Goal: Task Accomplishment & Management: Use online tool/utility

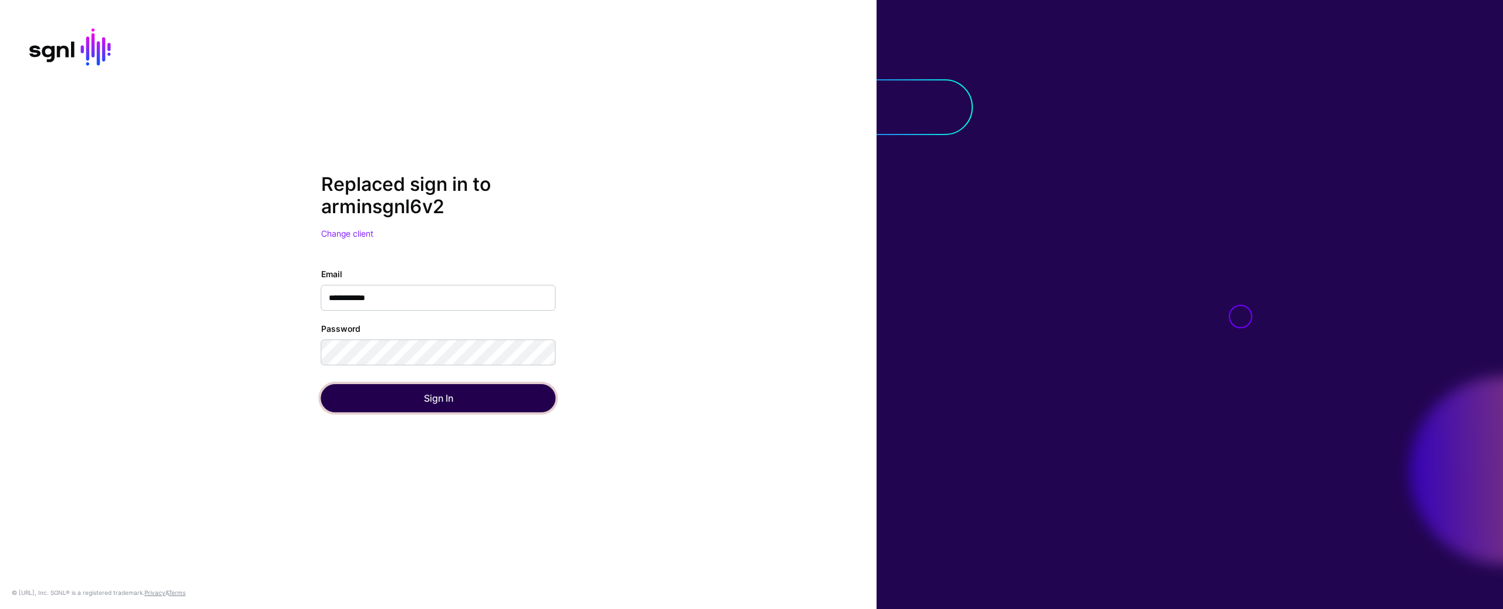
click at [365, 387] on button "Sign In" at bounding box center [438, 398] width 235 height 28
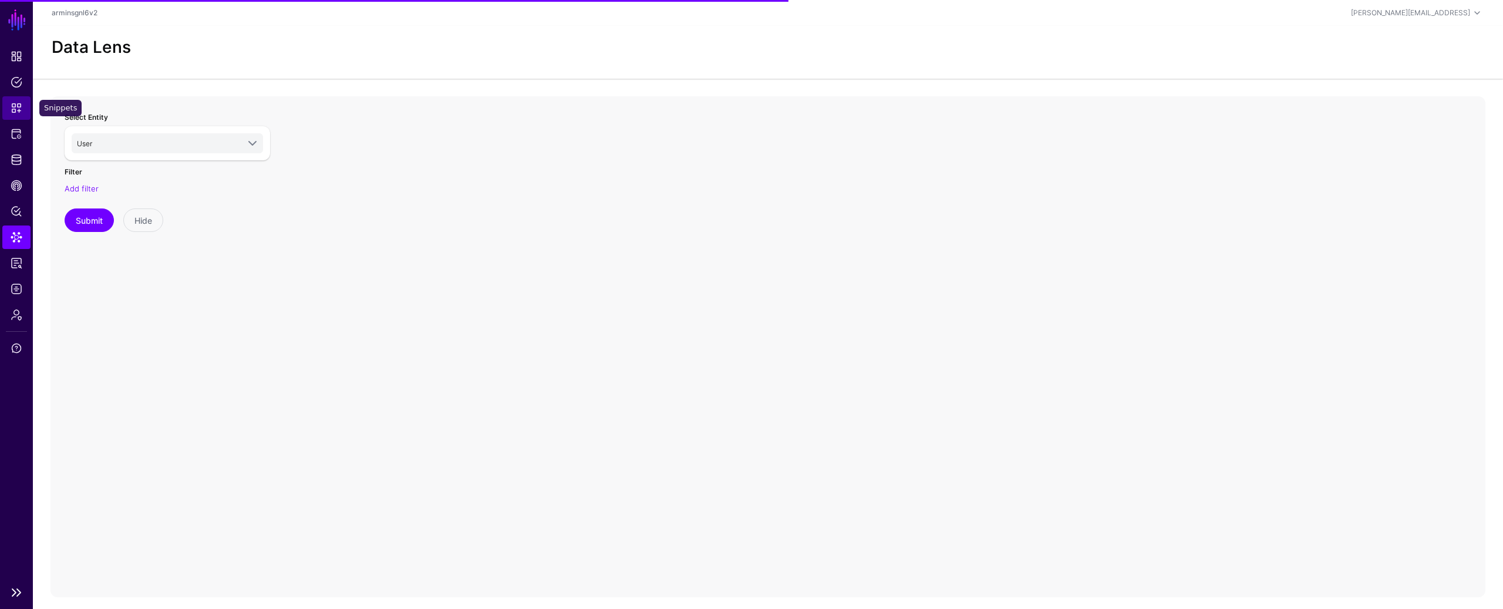
drag, startPoint x: 18, startPoint y: 89, endPoint x: 19, endPoint y: 105, distance: 15.9
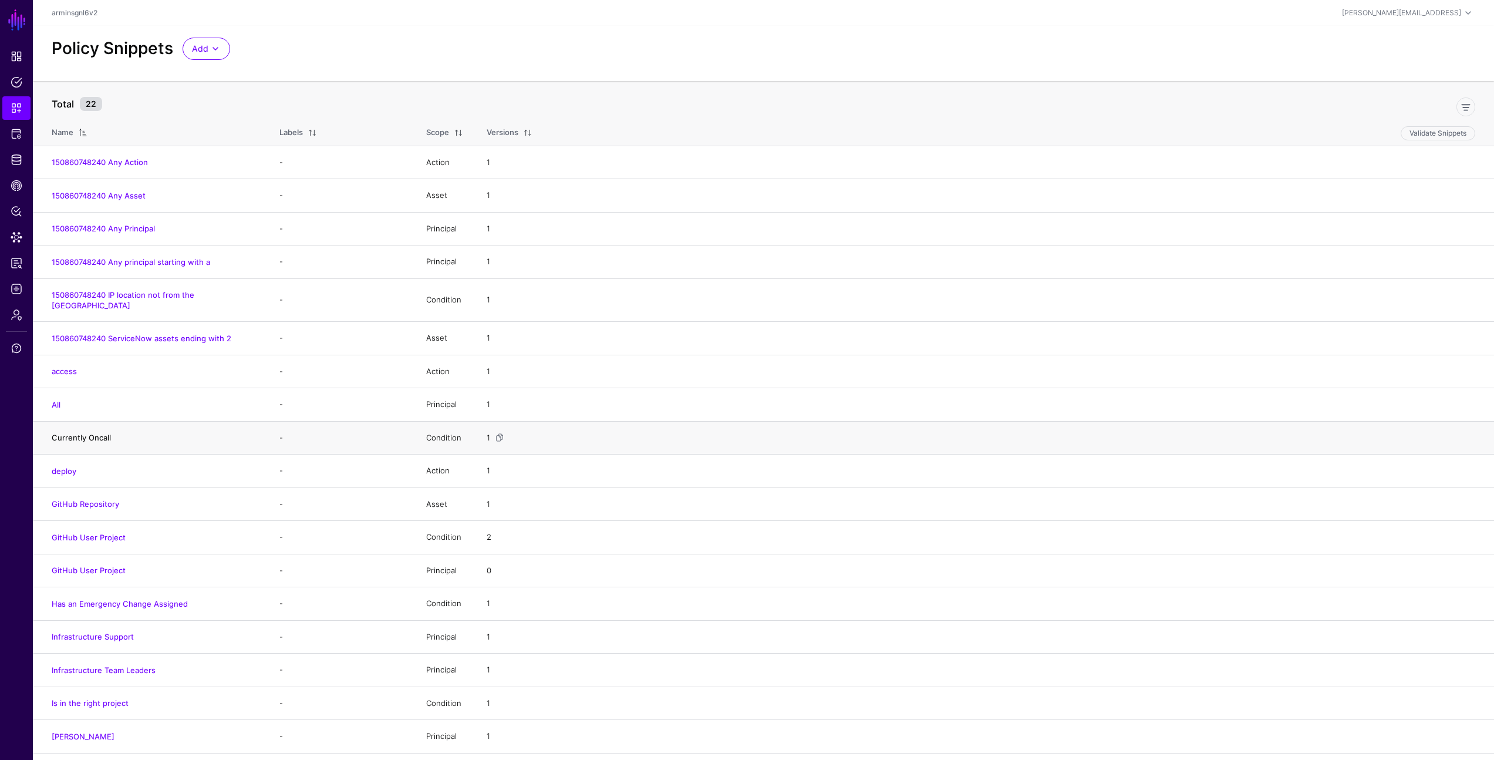
scroll to position [83, 0]
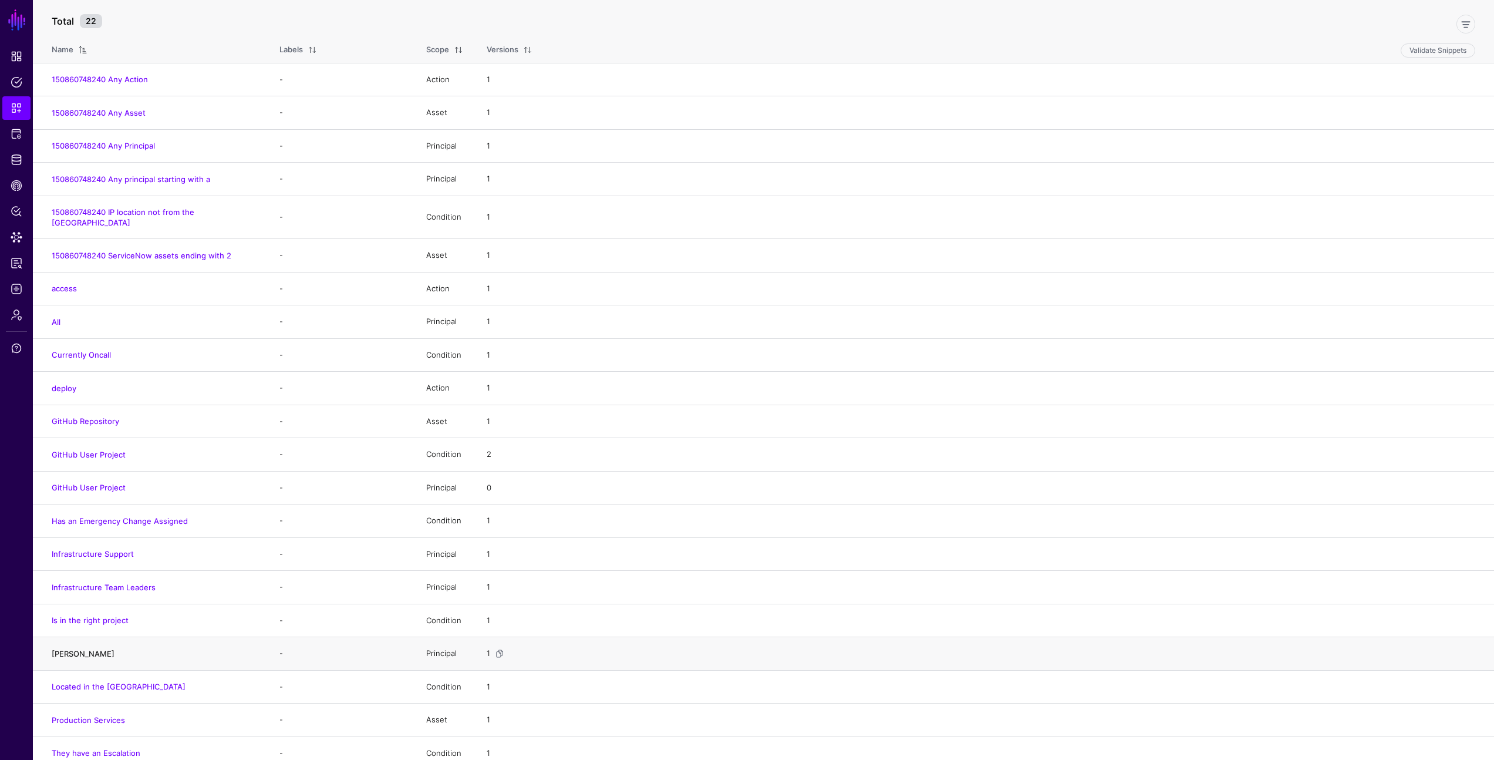
click at [60, 649] on link "Ivan Test" at bounding box center [83, 653] width 63 height 9
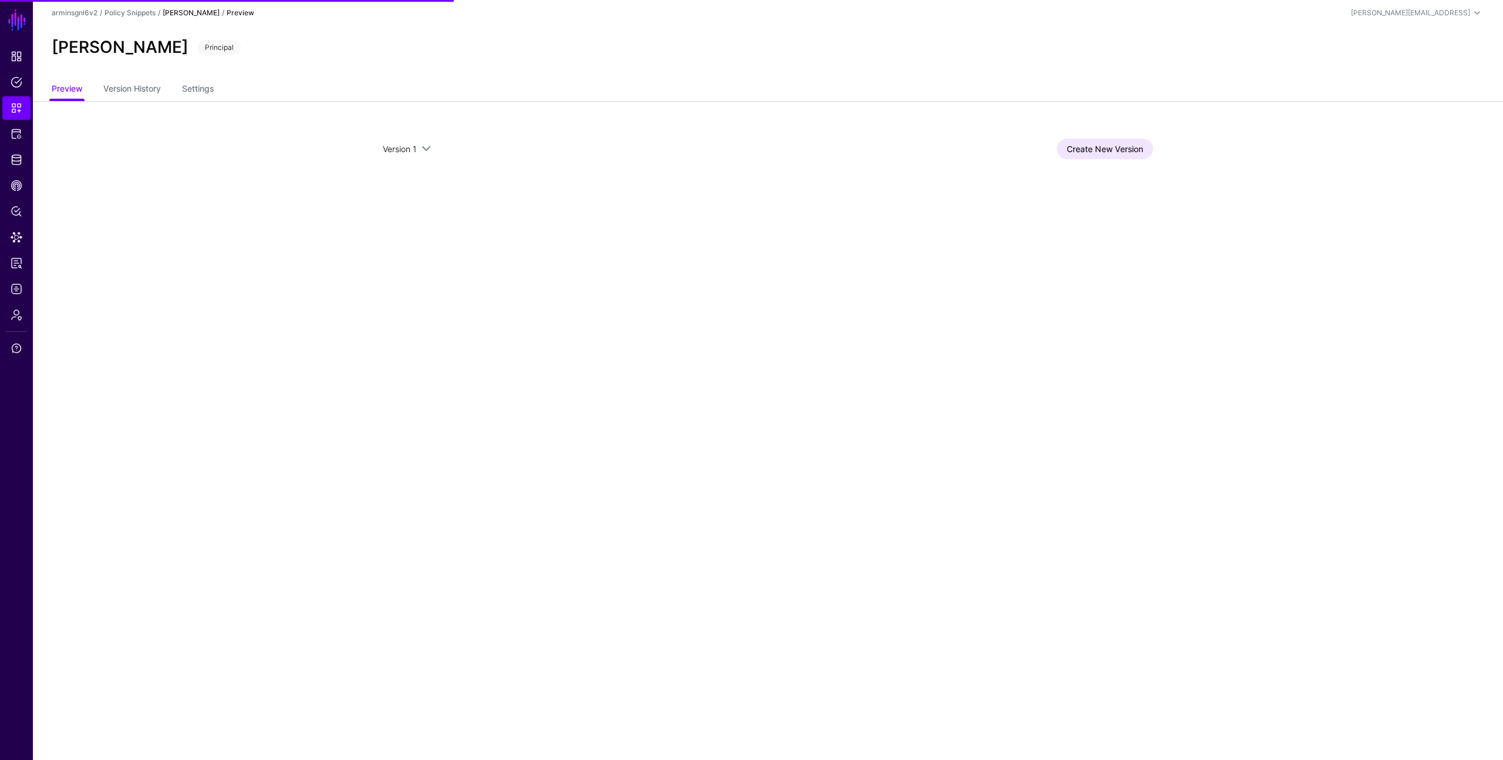
click at [1151, 156] on div "Create New Version" at bounding box center [793, 149] width 720 height 21
click at [1140, 151] on link "Create New Version" at bounding box center [1105, 149] width 96 height 21
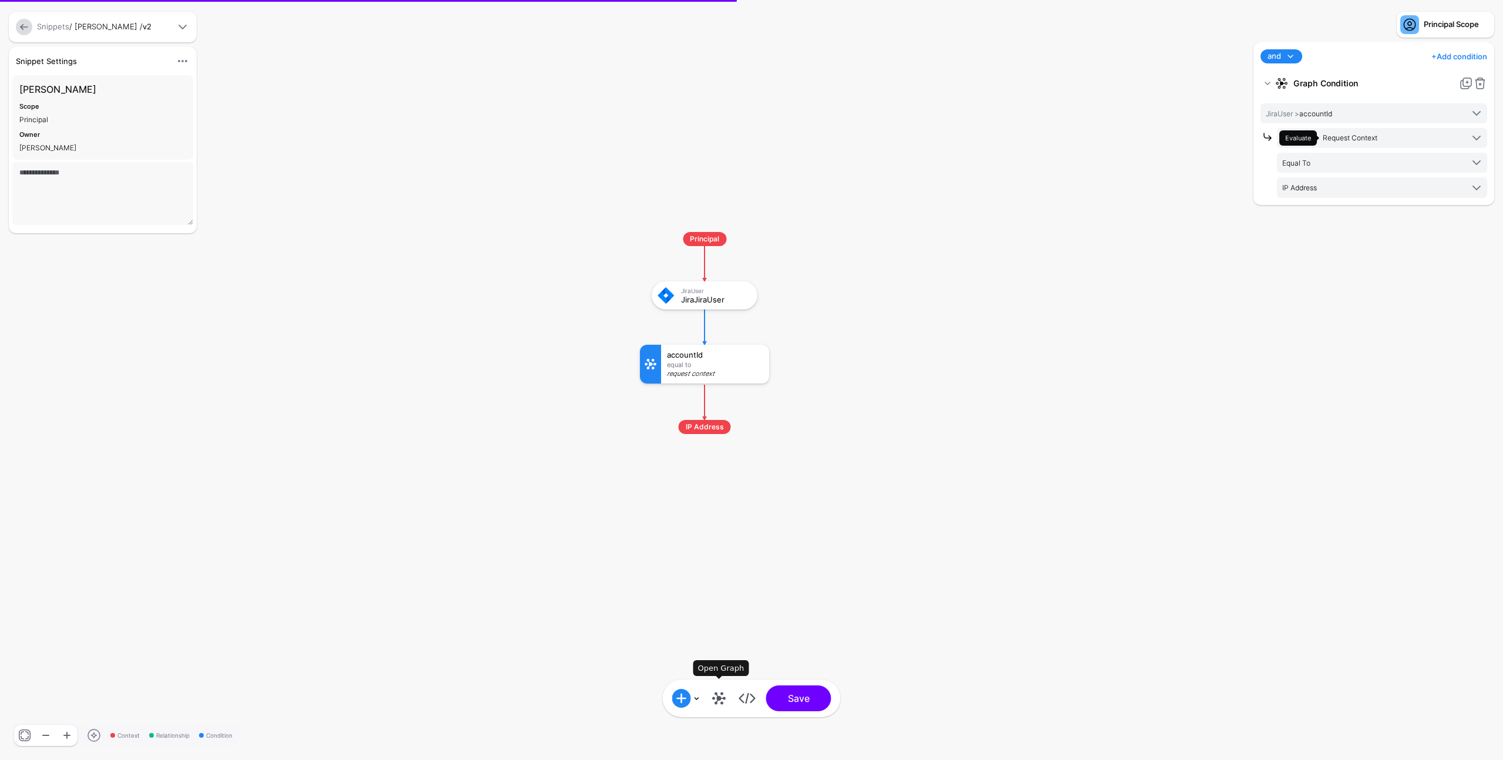
click at [716, 705] on link at bounding box center [719, 698] width 19 height 19
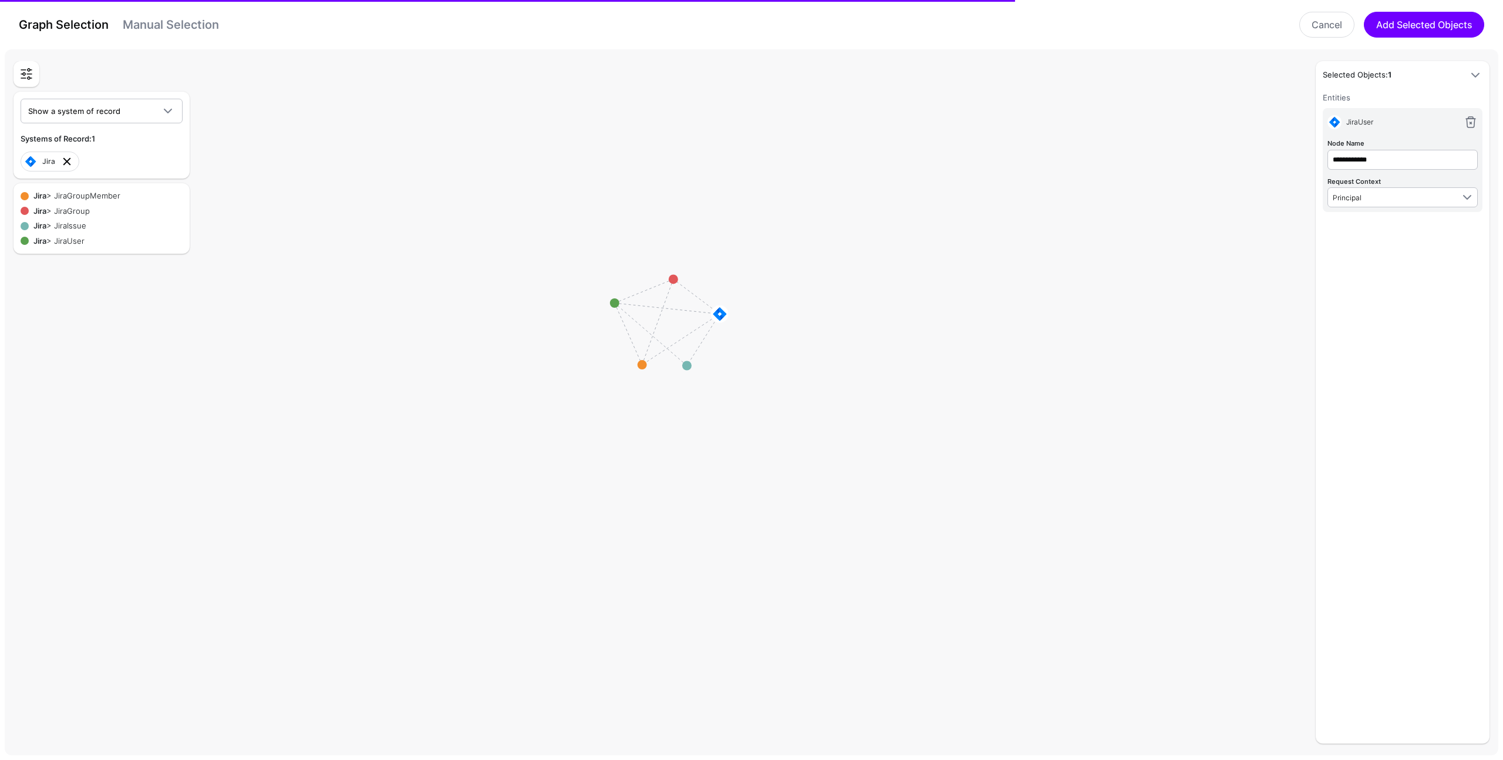
click at [68, 161] on link at bounding box center [67, 161] width 14 height 14
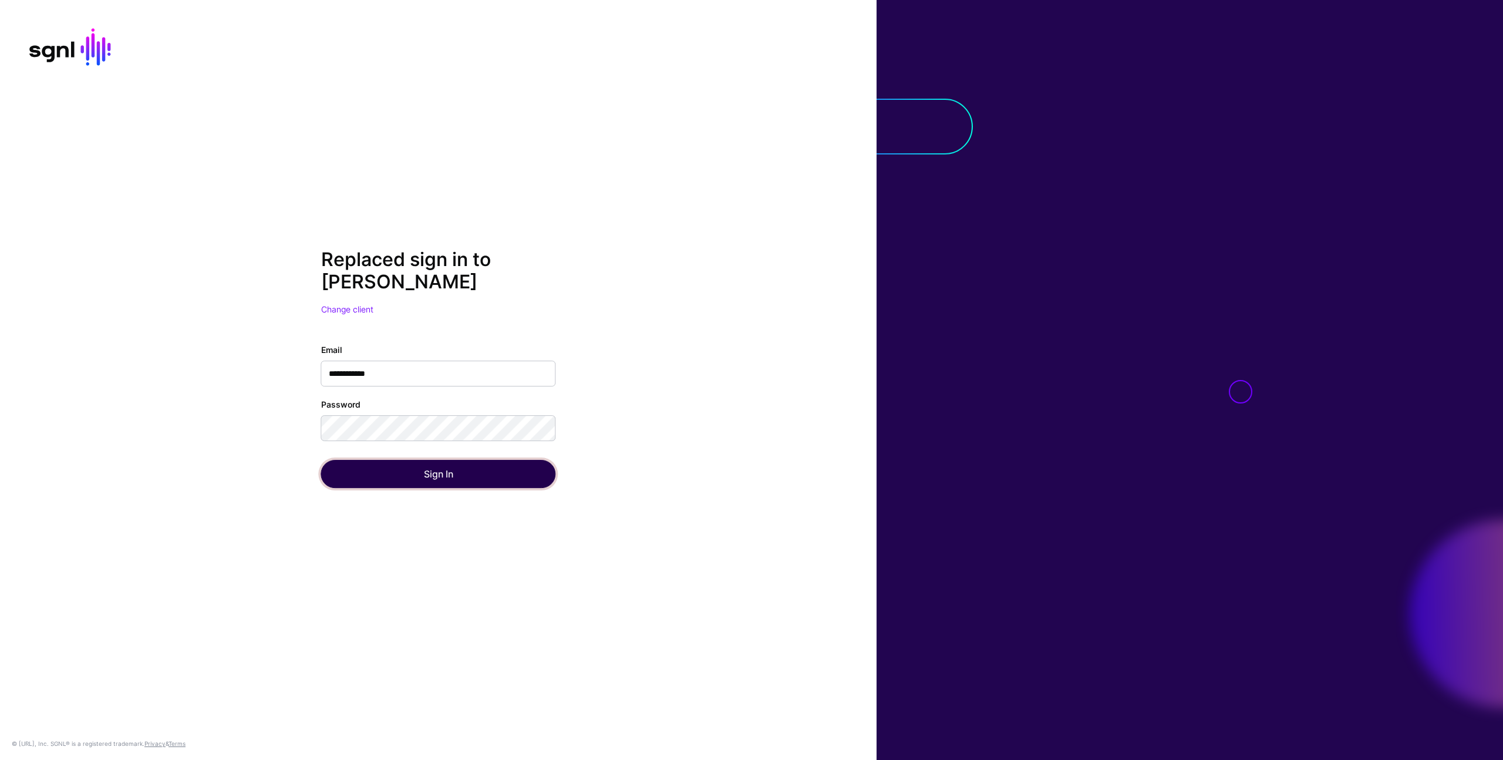
click at [349, 473] on button "Sign In" at bounding box center [438, 474] width 235 height 28
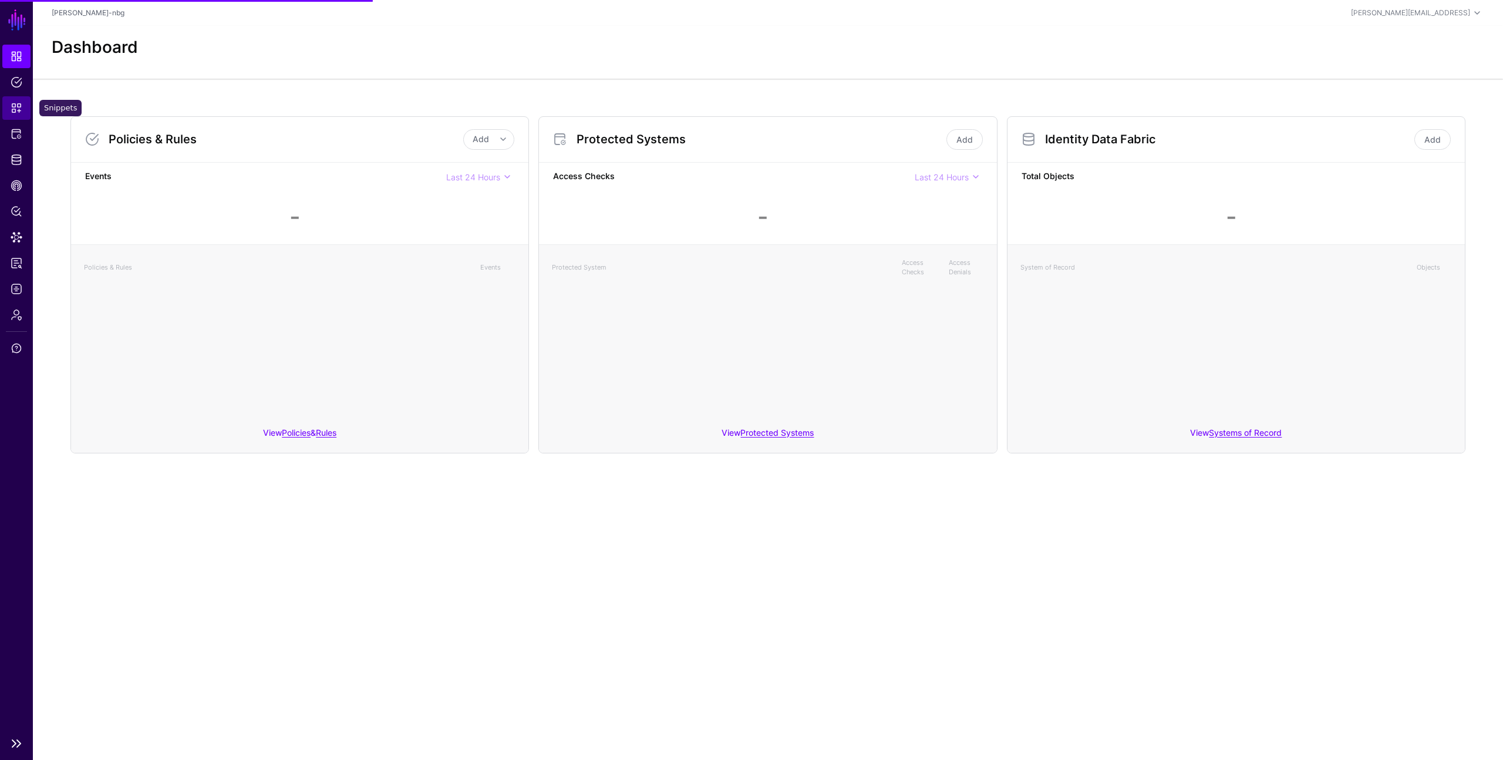
click at [17, 108] on span "Snippets" at bounding box center [17, 108] width 12 height 12
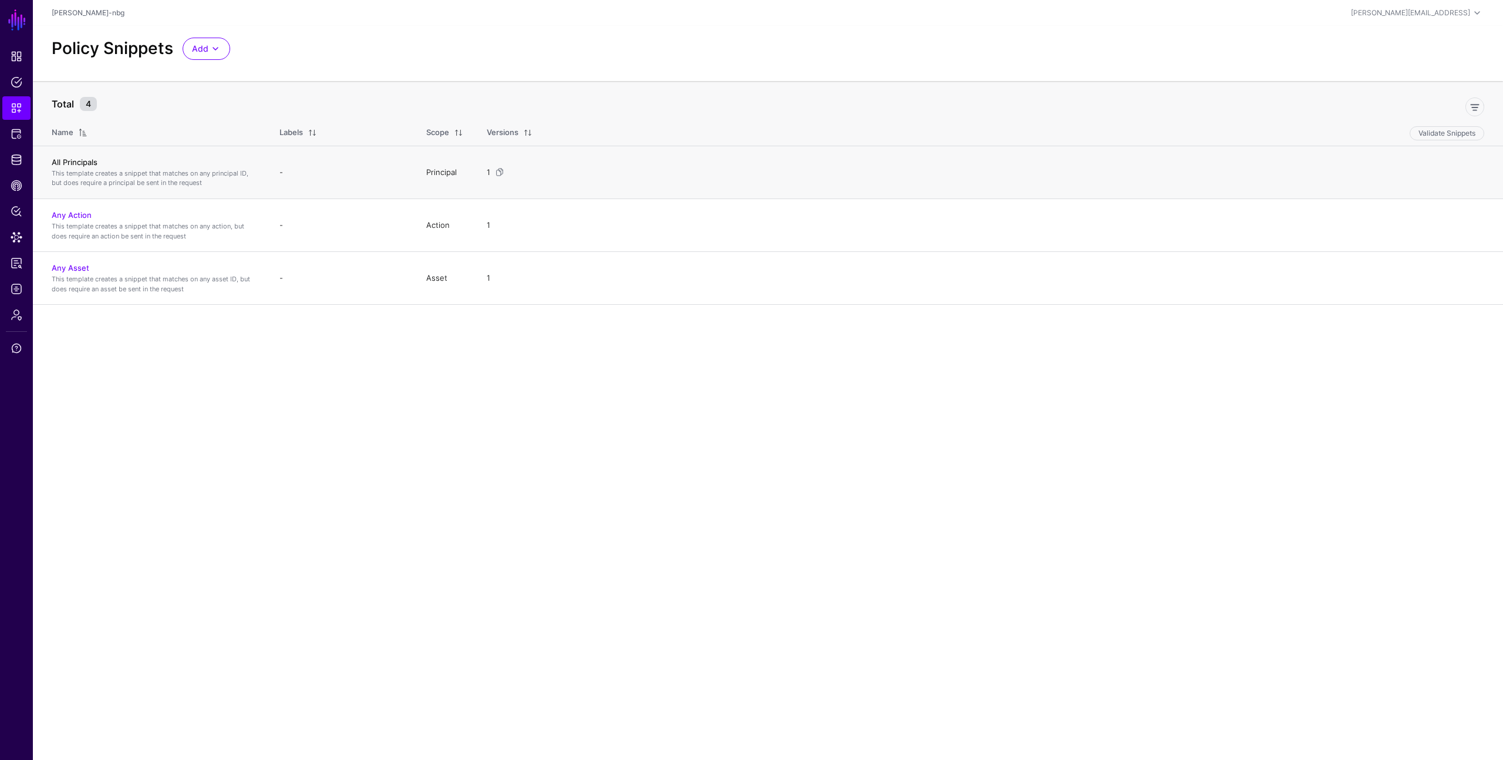
click at [78, 165] on link "All Principals" at bounding box center [75, 161] width 46 height 9
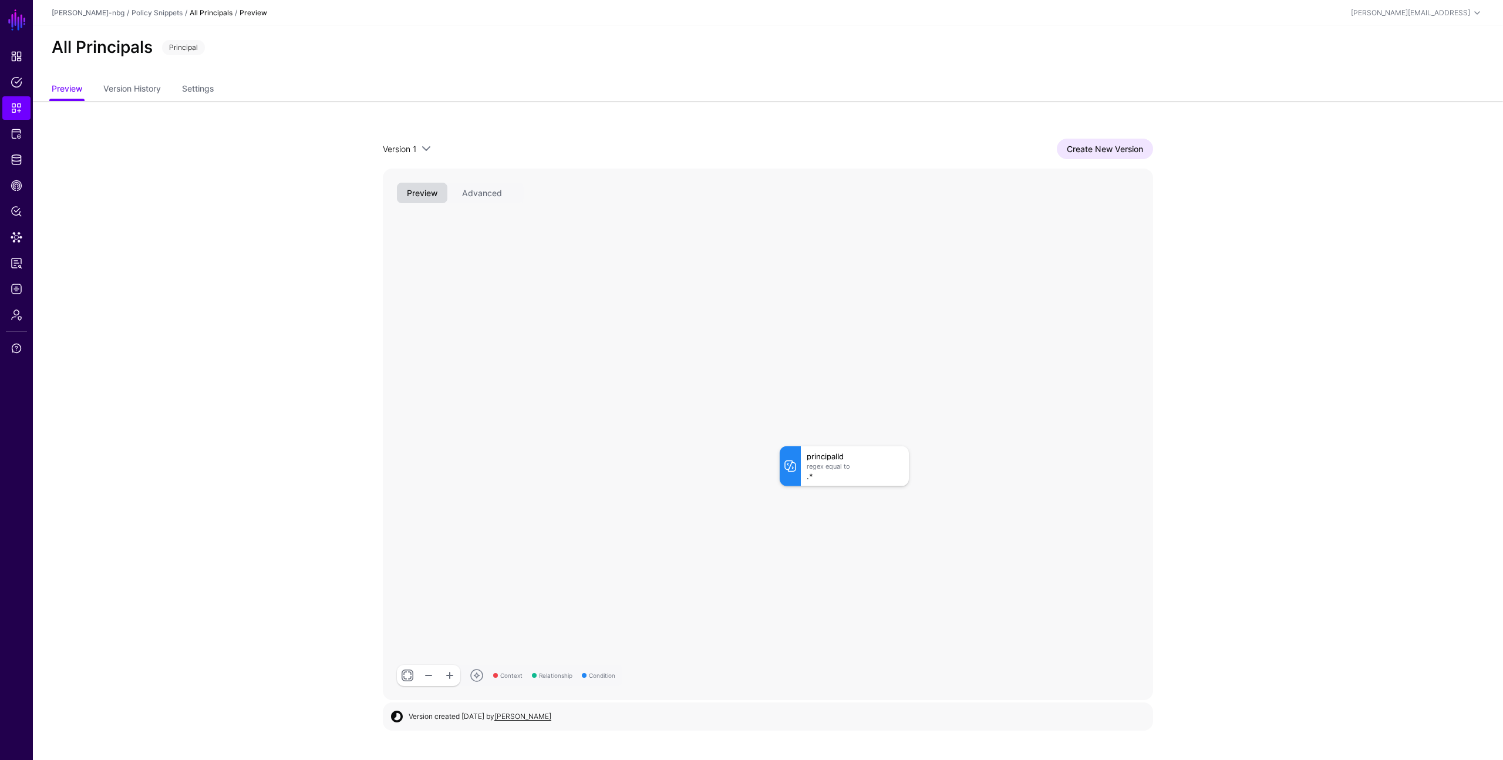
click at [319, 386] on app-snippets-item-preview "Version 1 Version 1 Create New Version Context Relationship Condition principal…" at bounding box center [768, 419] width 1470 height 637
click at [1122, 157] on link "Create New Version" at bounding box center [1105, 149] width 96 height 21
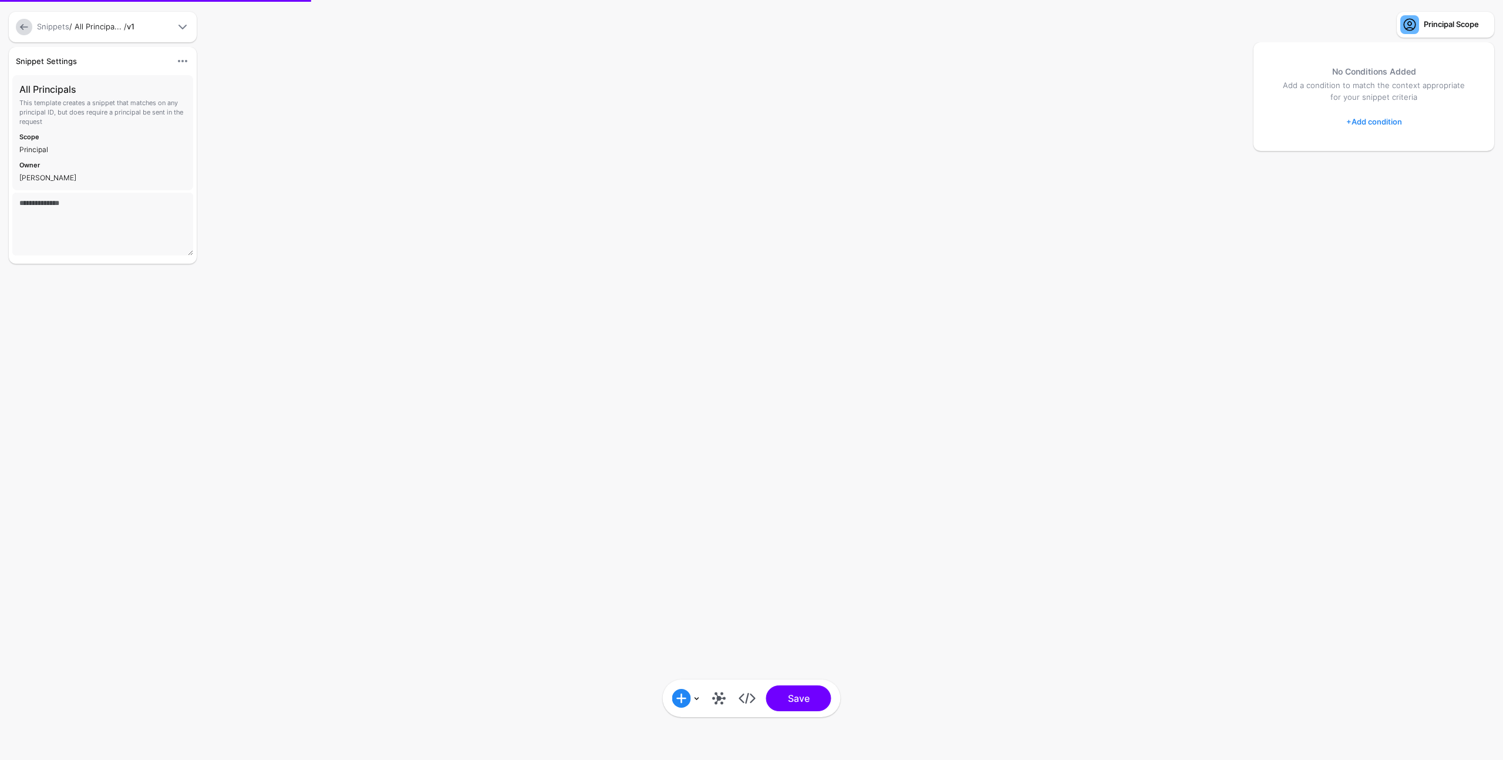
type textarea "**********"
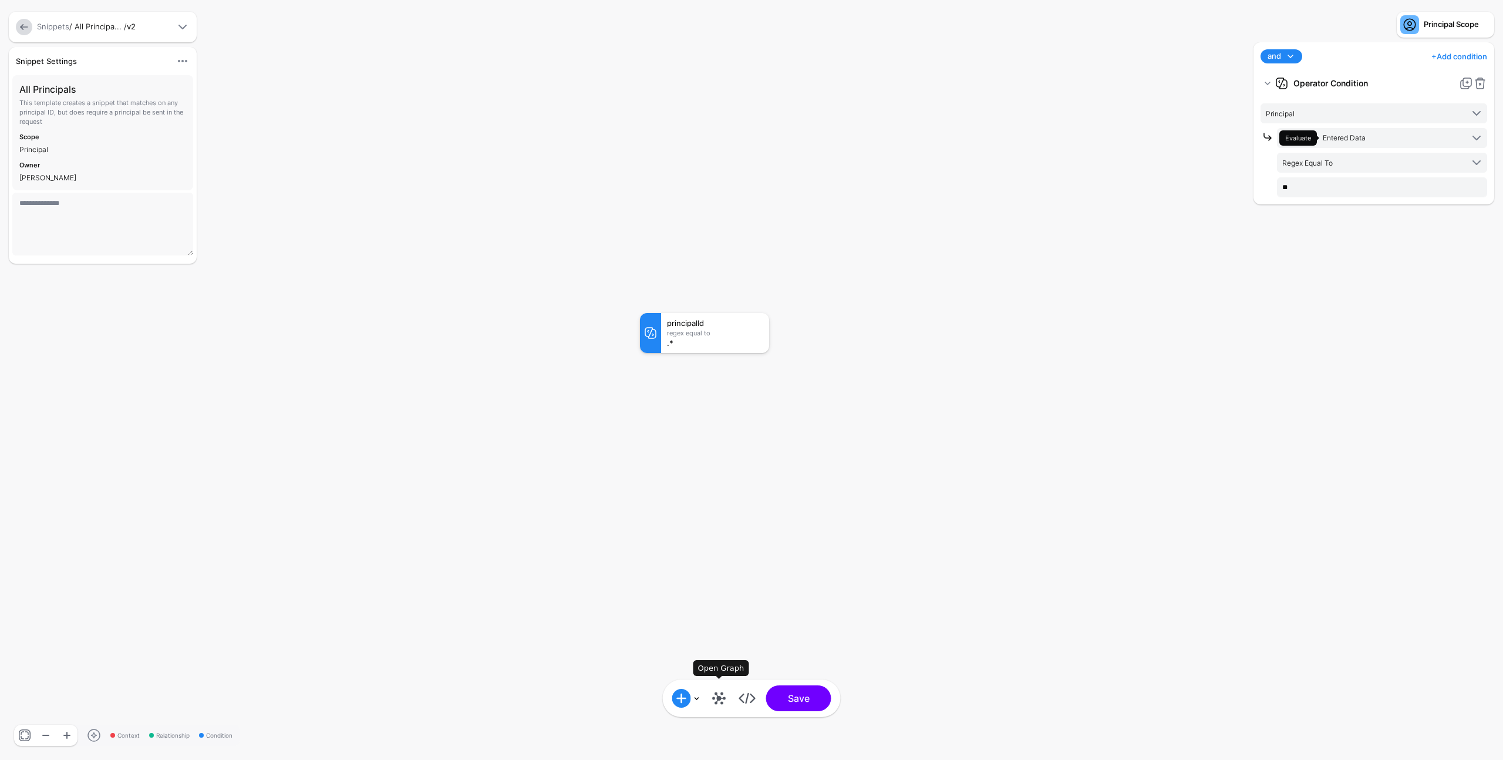
click at [727, 701] on link at bounding box center [719, 698] width 19 height 19
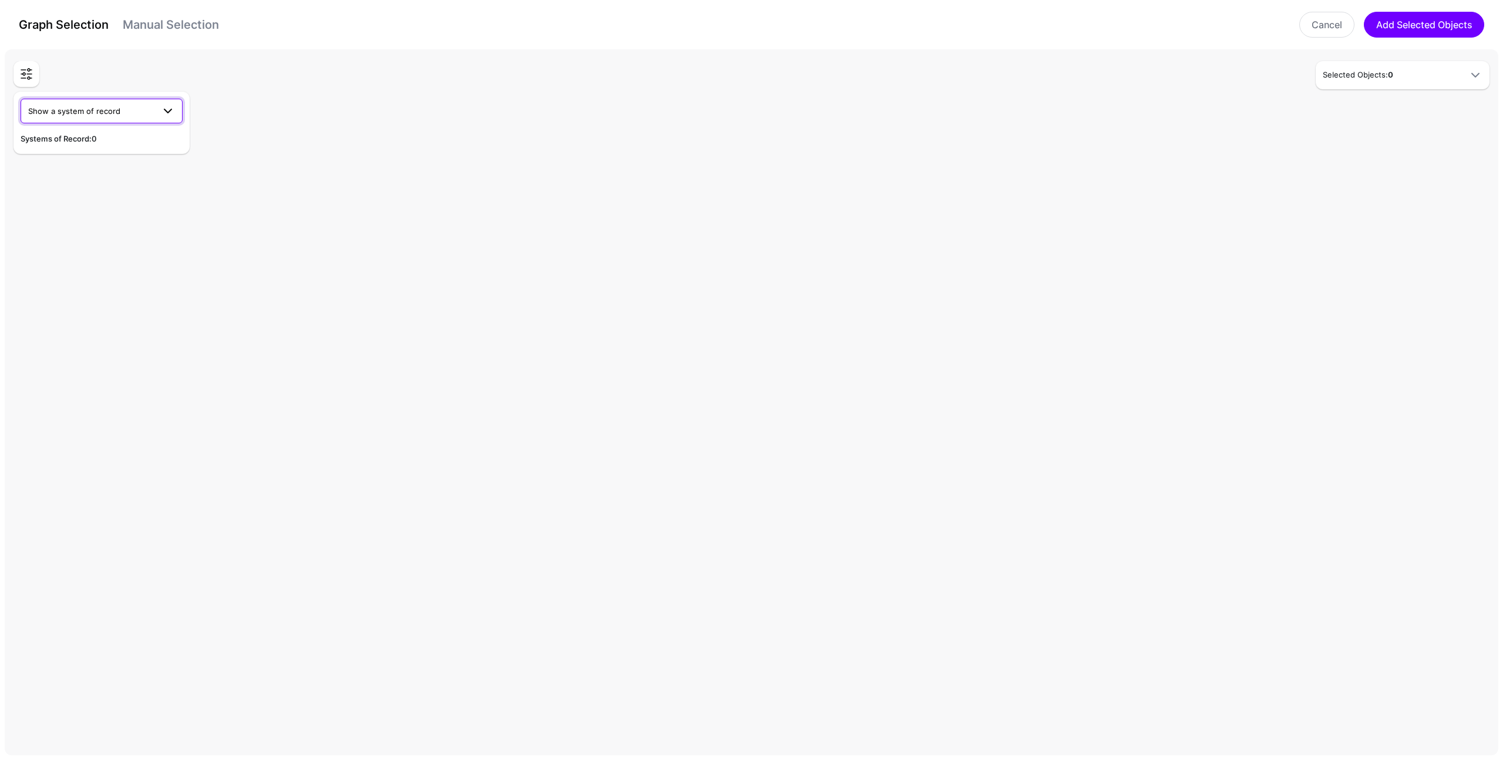
click at [159, 113] on span at bounding box center [164, 111] width 21 height 14
click at [106, 174] on span "Test SCIM Entity Push Datasource 2" at bounding box center [96, 174] width 132 height 9
click at [164, 100] on link "Show a system of record" at bounding box center [102, 111] width 162 height 25
click at [146, 116] on span "Show a system of record" at bounding box center [91, 111] width 126 height 13
drag, startPoint x: 506, startPoint y: 176, endPoint x: 422, endPoint y: 180, distance: 84.7
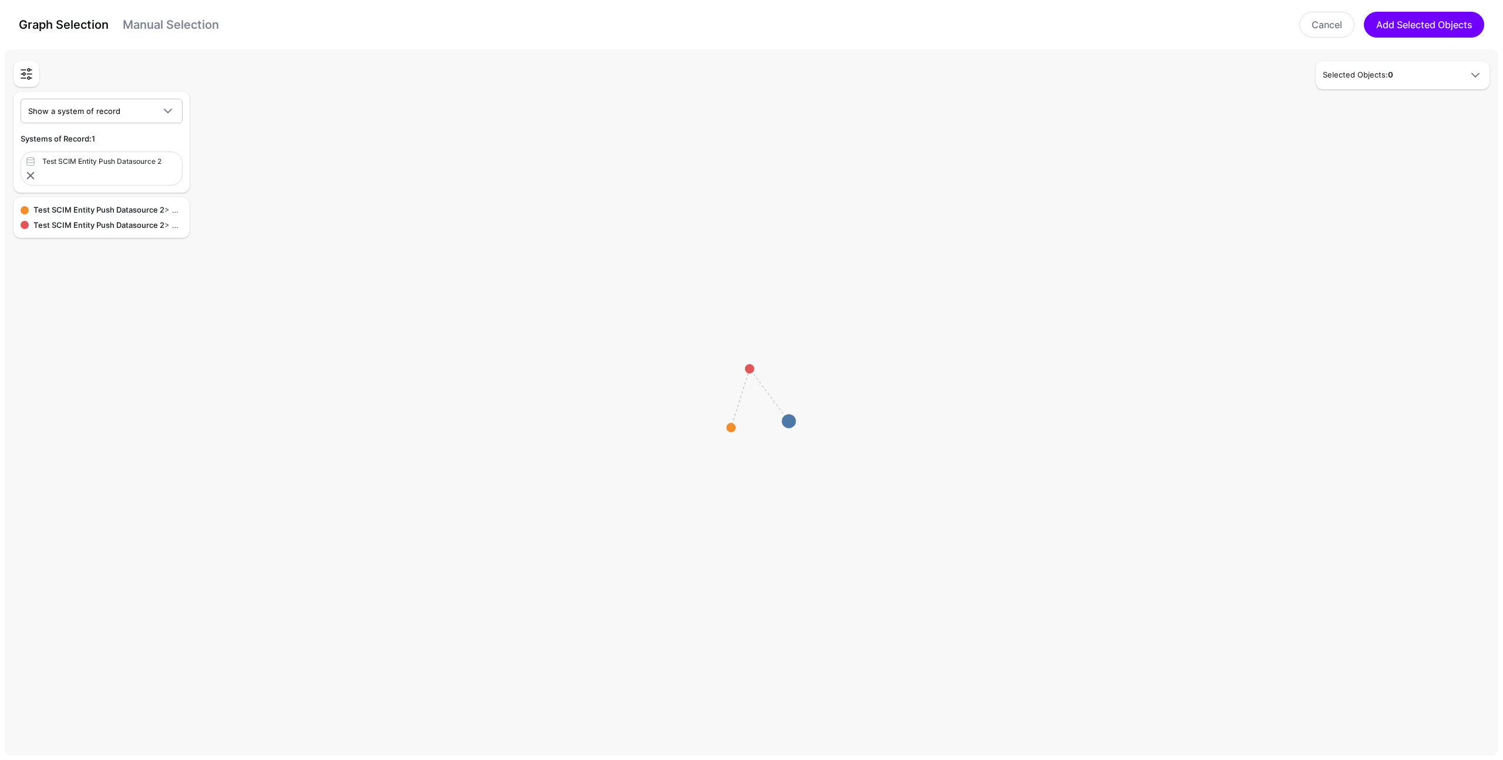
click at [507, 176] on rect at bounding box center [757, 404] width 150326 height 71052
click at [27, 175] on link at bounding box center [30, 176] width 14 height 14
click at [158, 90] on div at bounding box center [108, 76] width 188 height 31
click at [156, 109] on span at bounding box center [164, 111] width 21 height 14
click at [1331, 31] on link "Cancel" at bounding box center [1326, 25] width 55 height 26
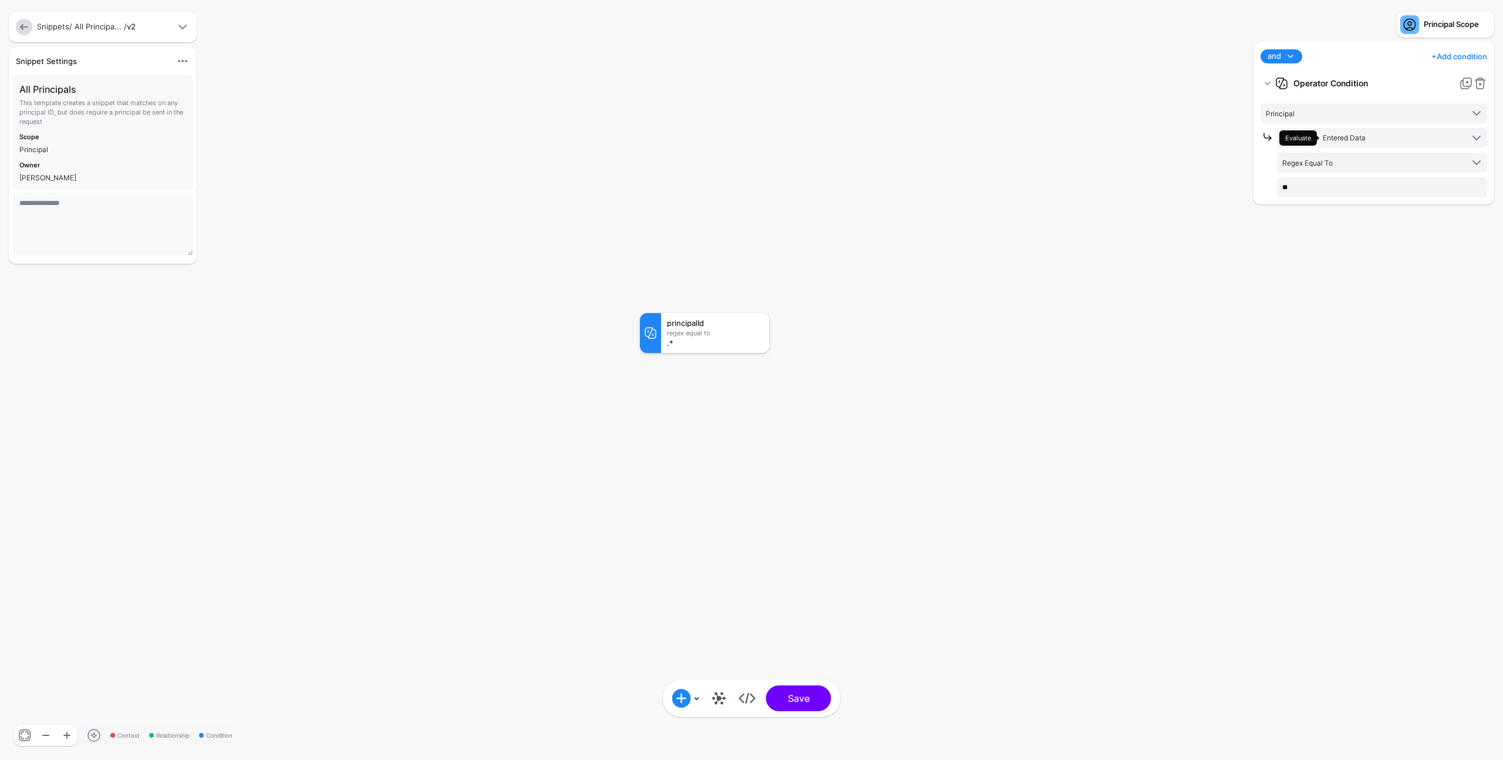
click at [54, 28] on link "Snippets" at bounding box center [53, 26] width 32 height 9
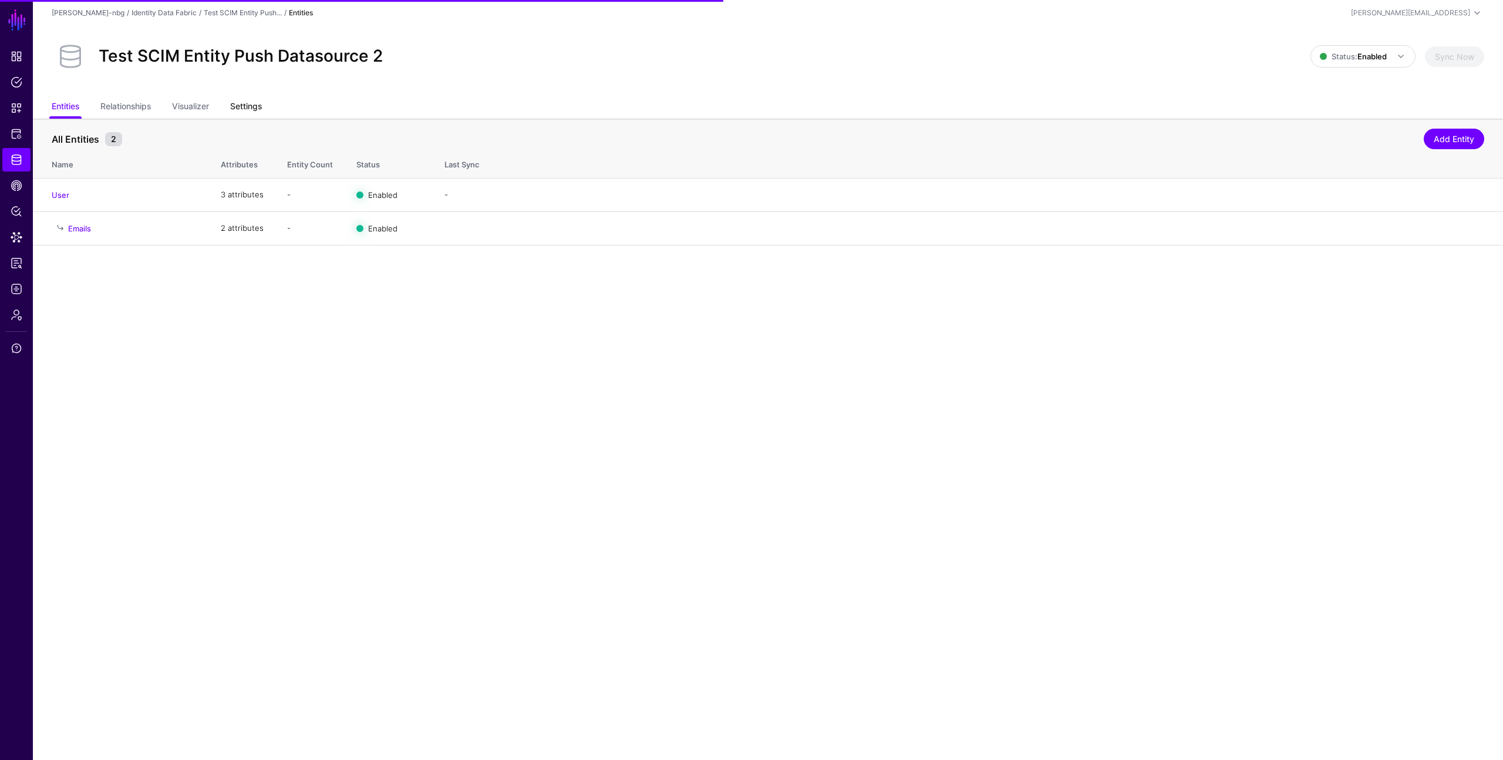
click at [260, 108] on link "Settings" at bounding box center [246, 107] width 32 height 22
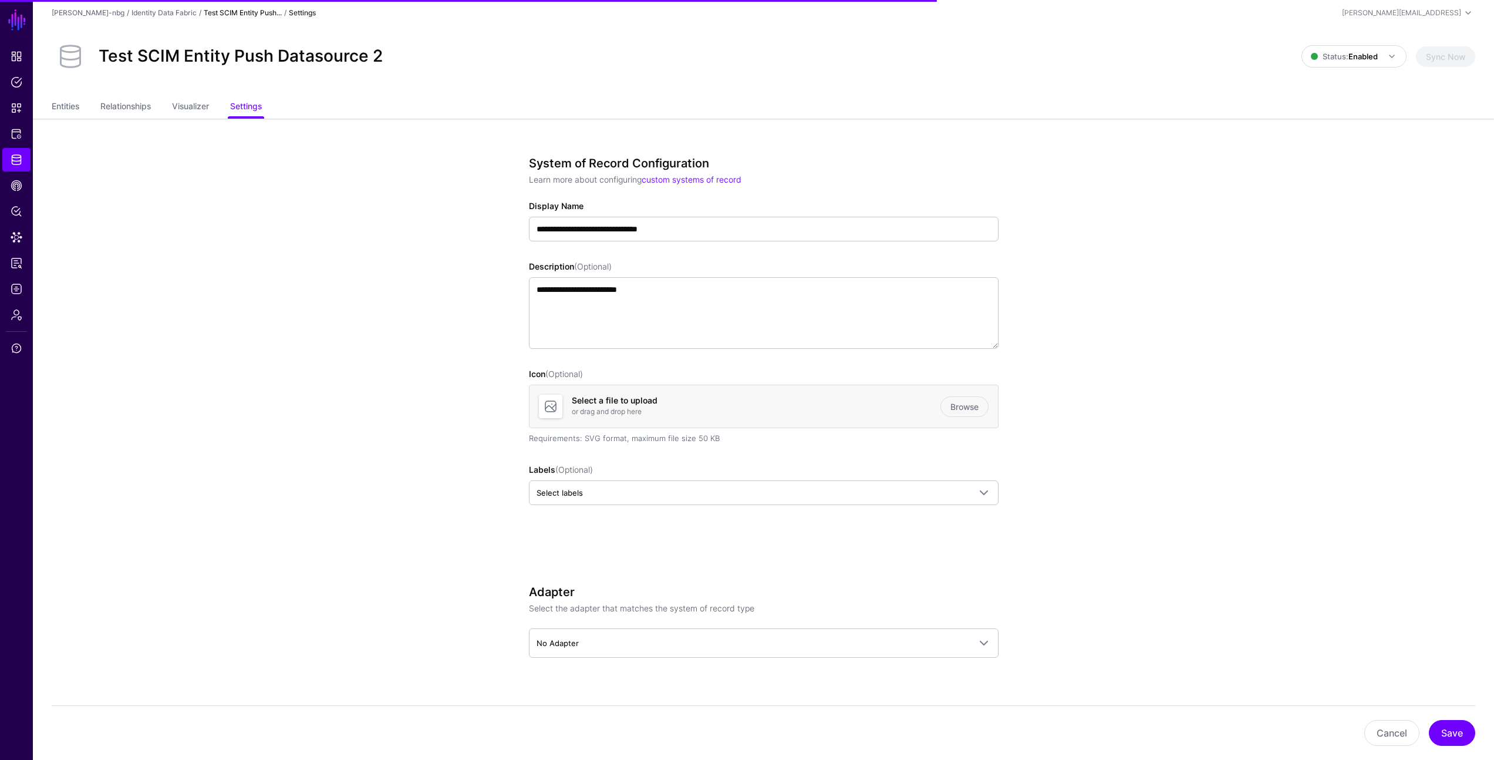
click at [788, 85] on div "Test SCIM Entity Push Datasource 2 Status: Enabled Enabled Syncing active for a…" at bounding box center [764, 61] width 1462 height 70
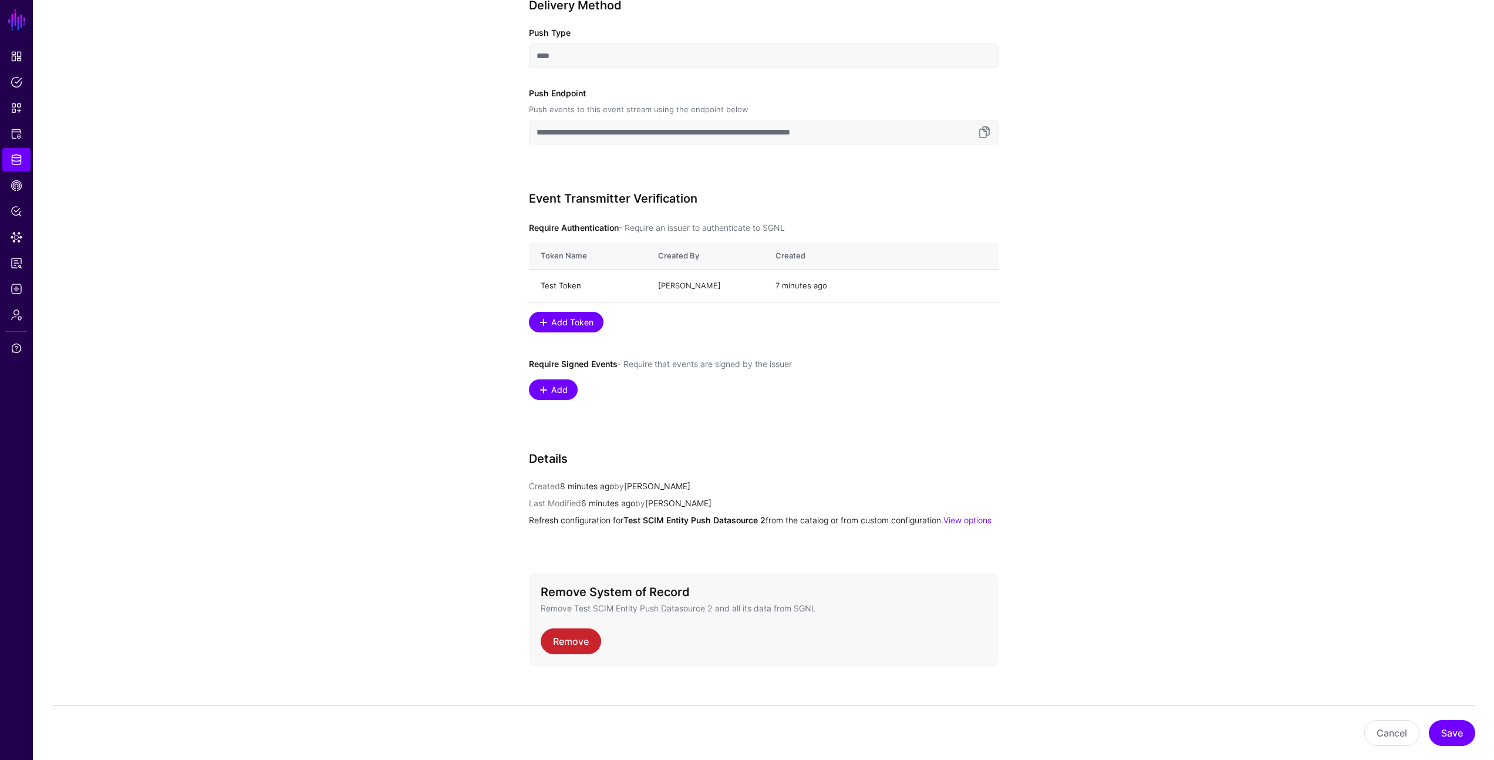
scroll to position [733, 0]
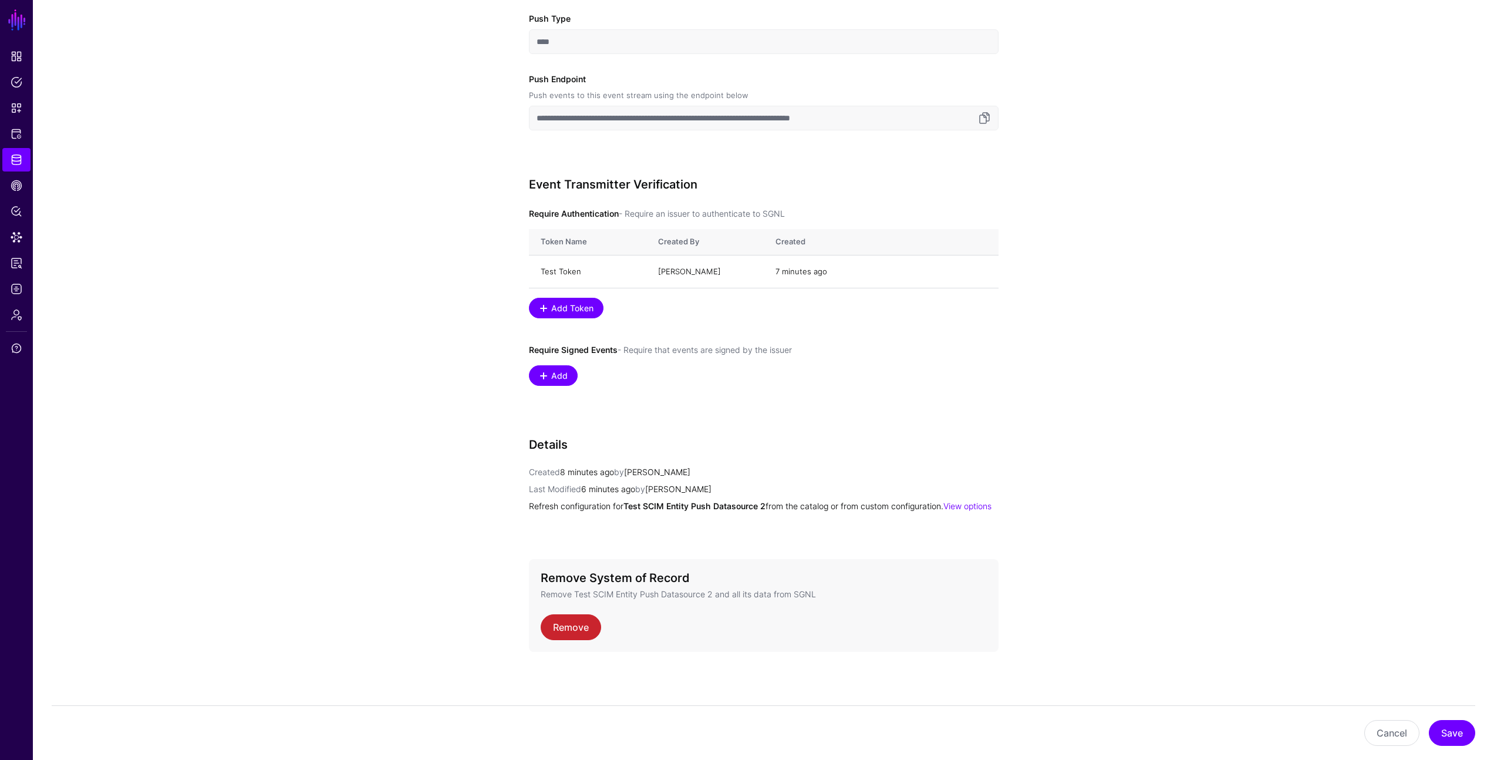
click at [445, 460] on app-datasources-details-form "**********" at bounding box center [764, 79] width 1462 height 1362
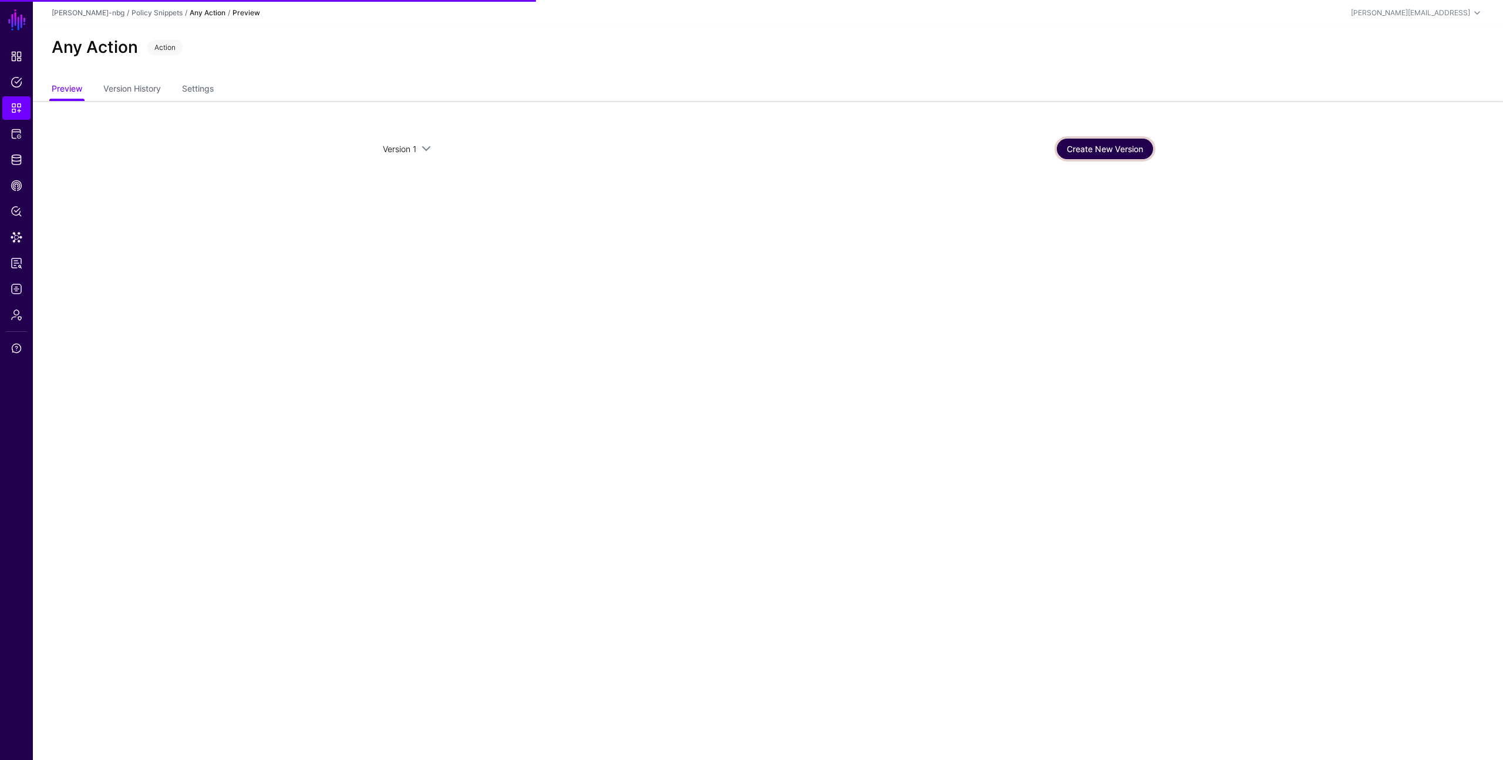
click at [1098, 144] on link "Create New Version" at bounding box center [1105, 149] width 96 height 21
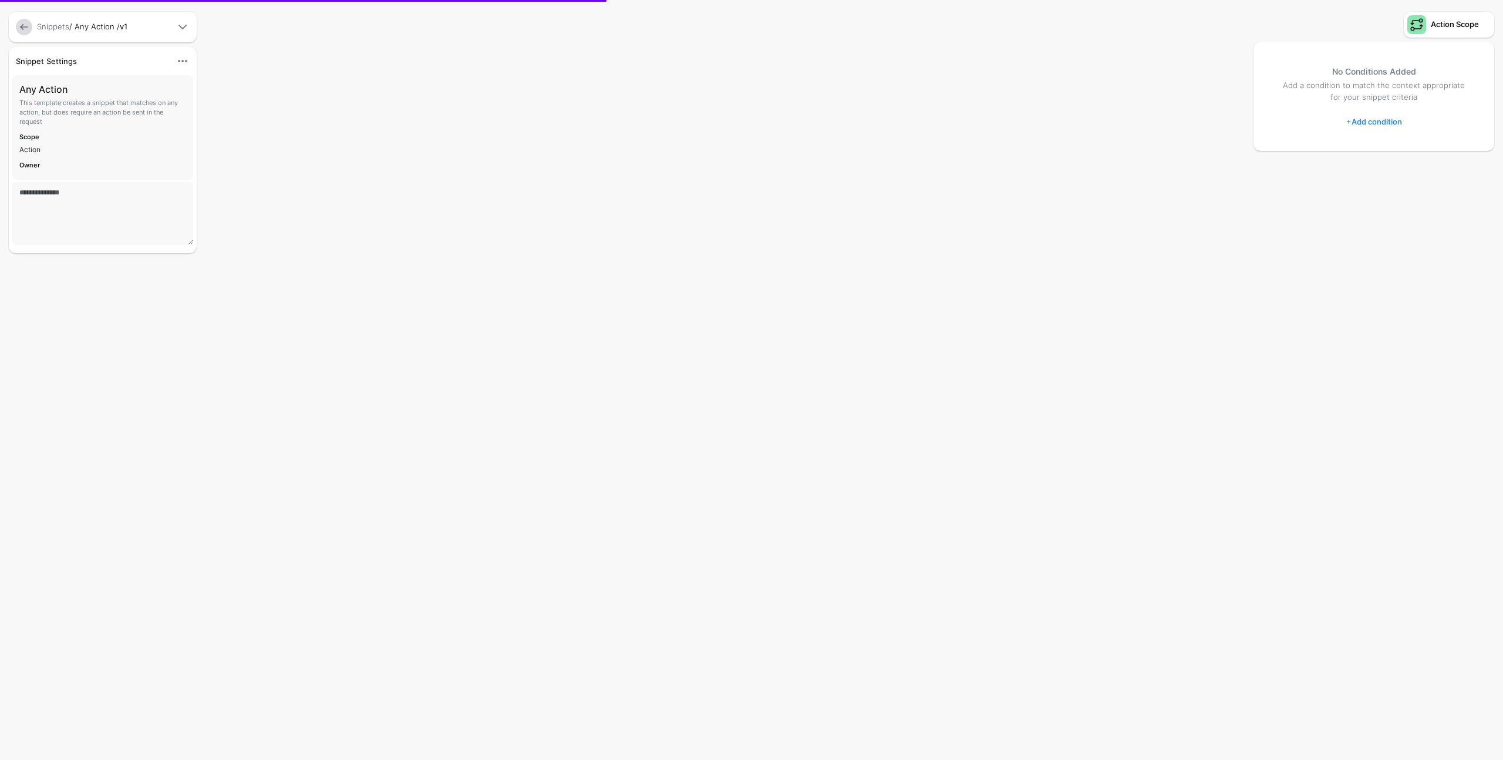
type textarea "**********"
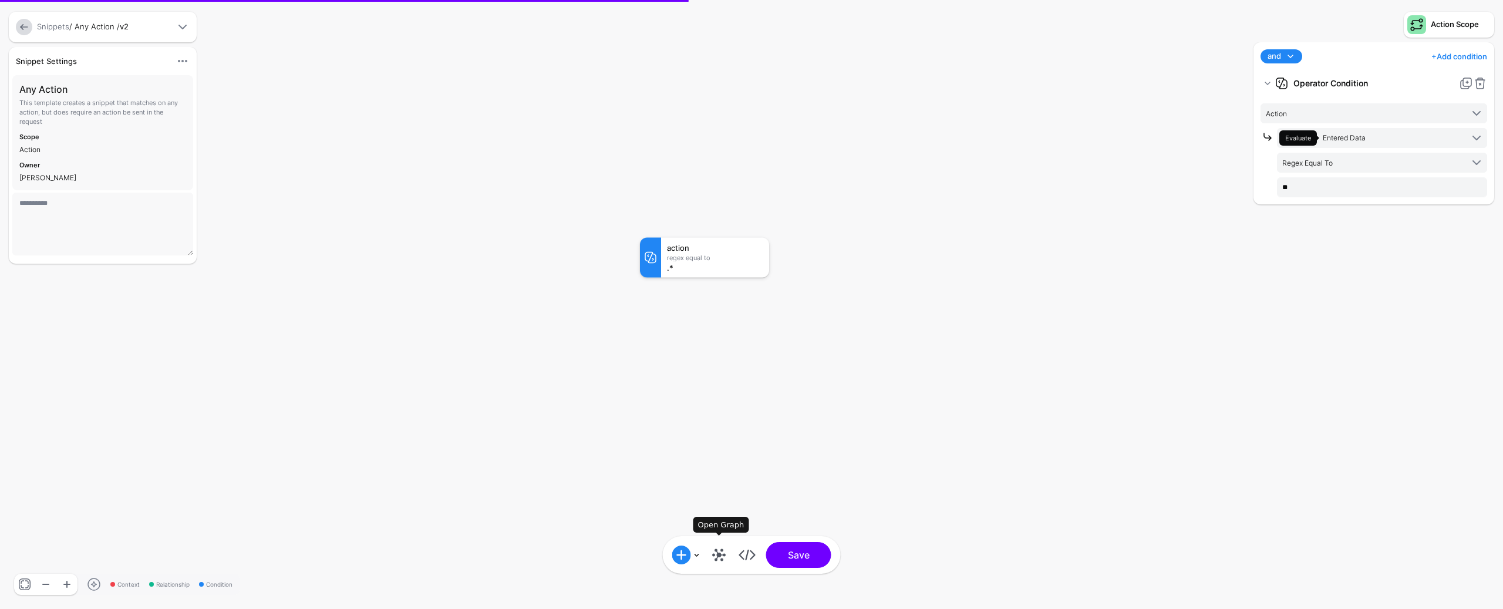
click at [722, 557] on link at bounding box center [719, 555] width 19 height 19
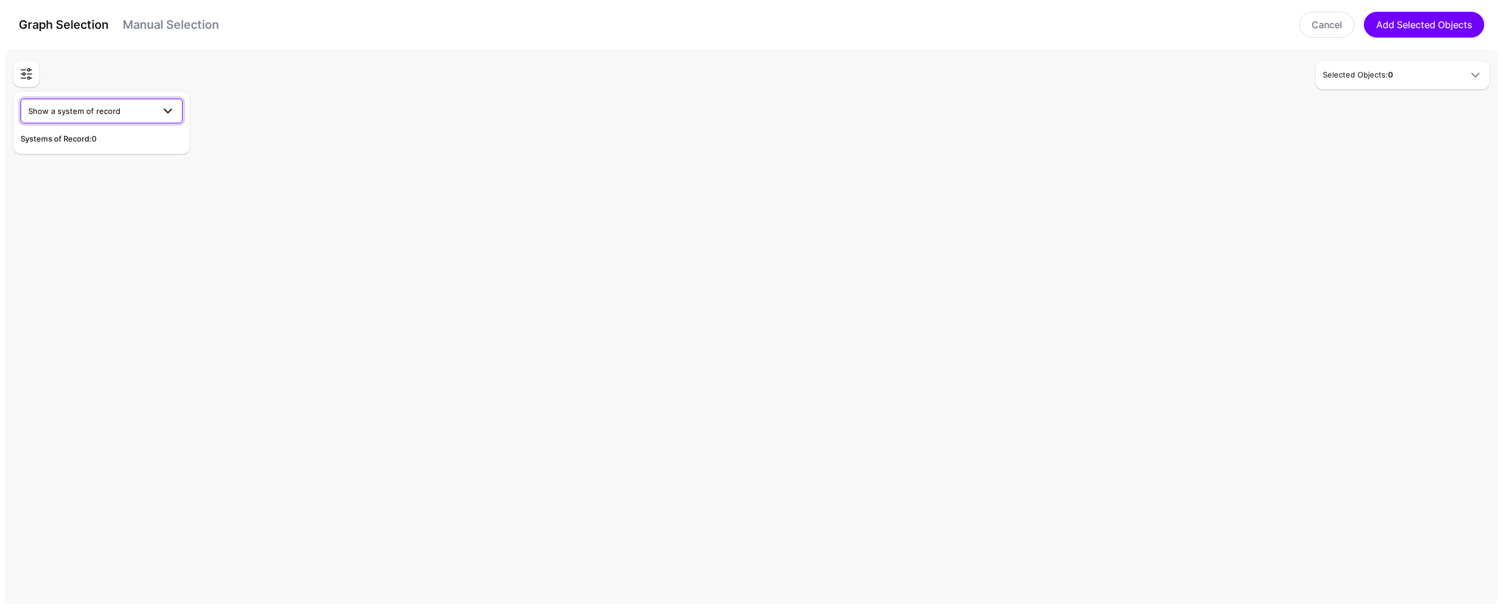
click at [155, 111] on span at bounding box center [164, 111] width 21 height 14
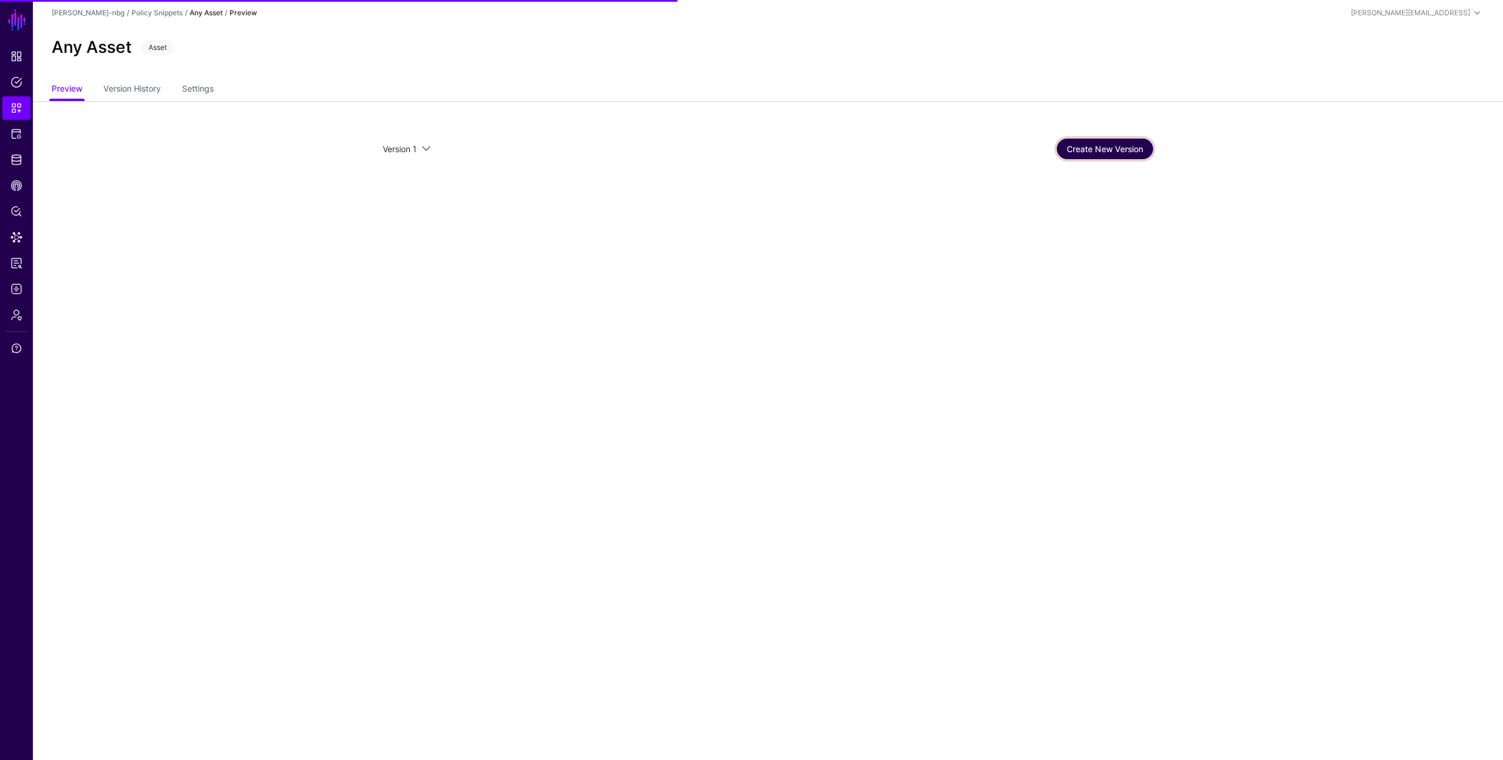
click at [1079, 156] on link "Create New Version" at bounding box center [1105, 149] width 96 height 21
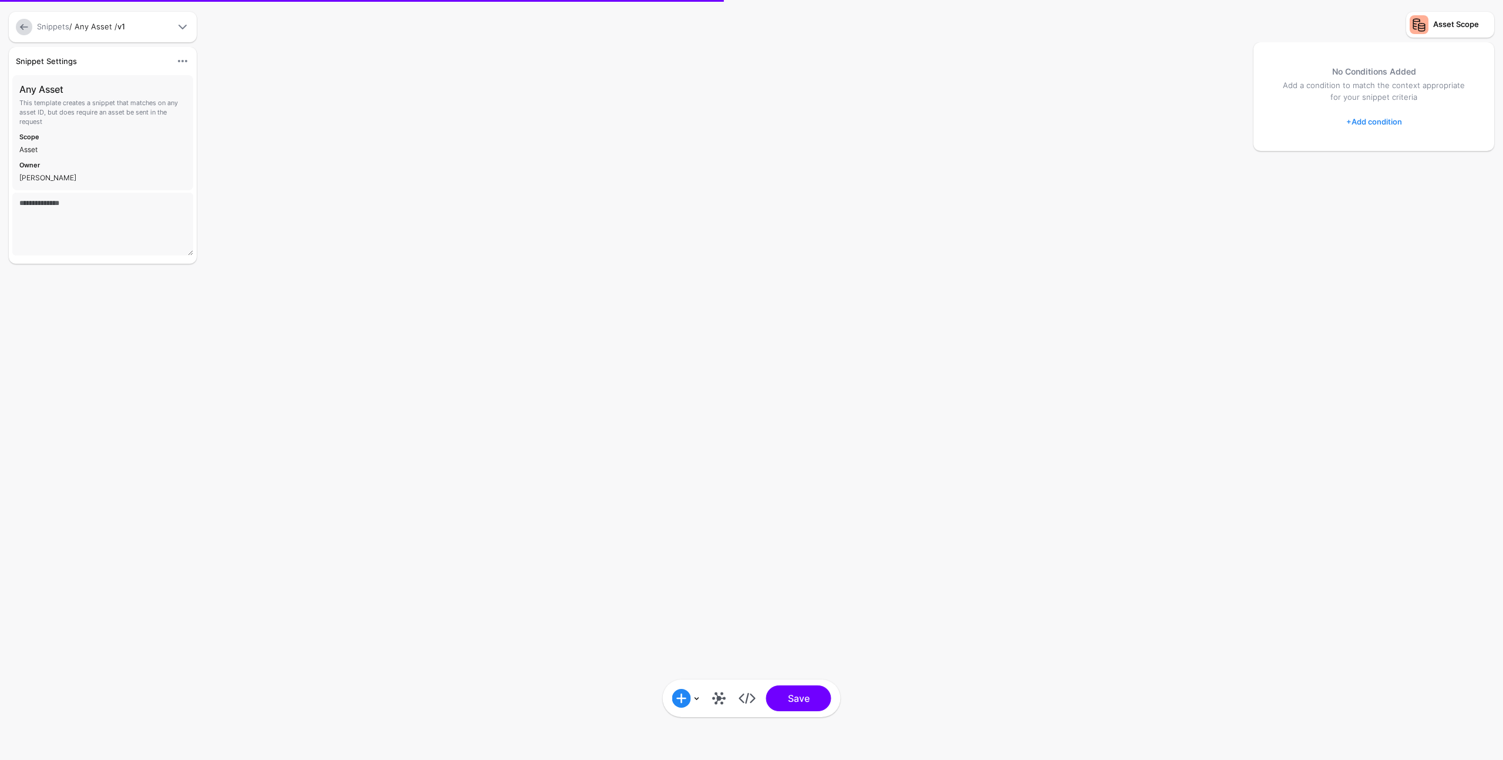
type textarea "**********"
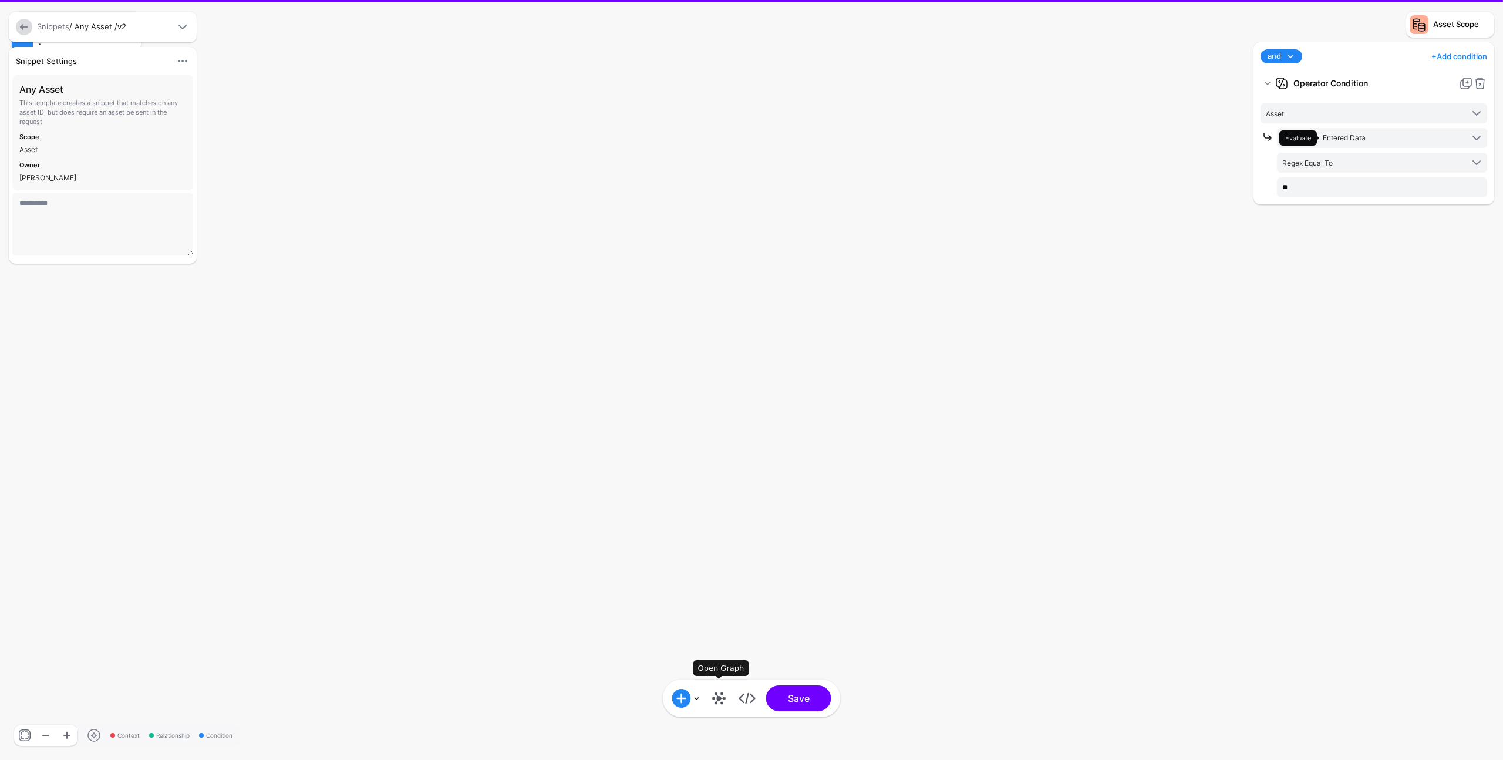
click at [715, 702] on link at bounding box center [719, 698] width 19 height 19
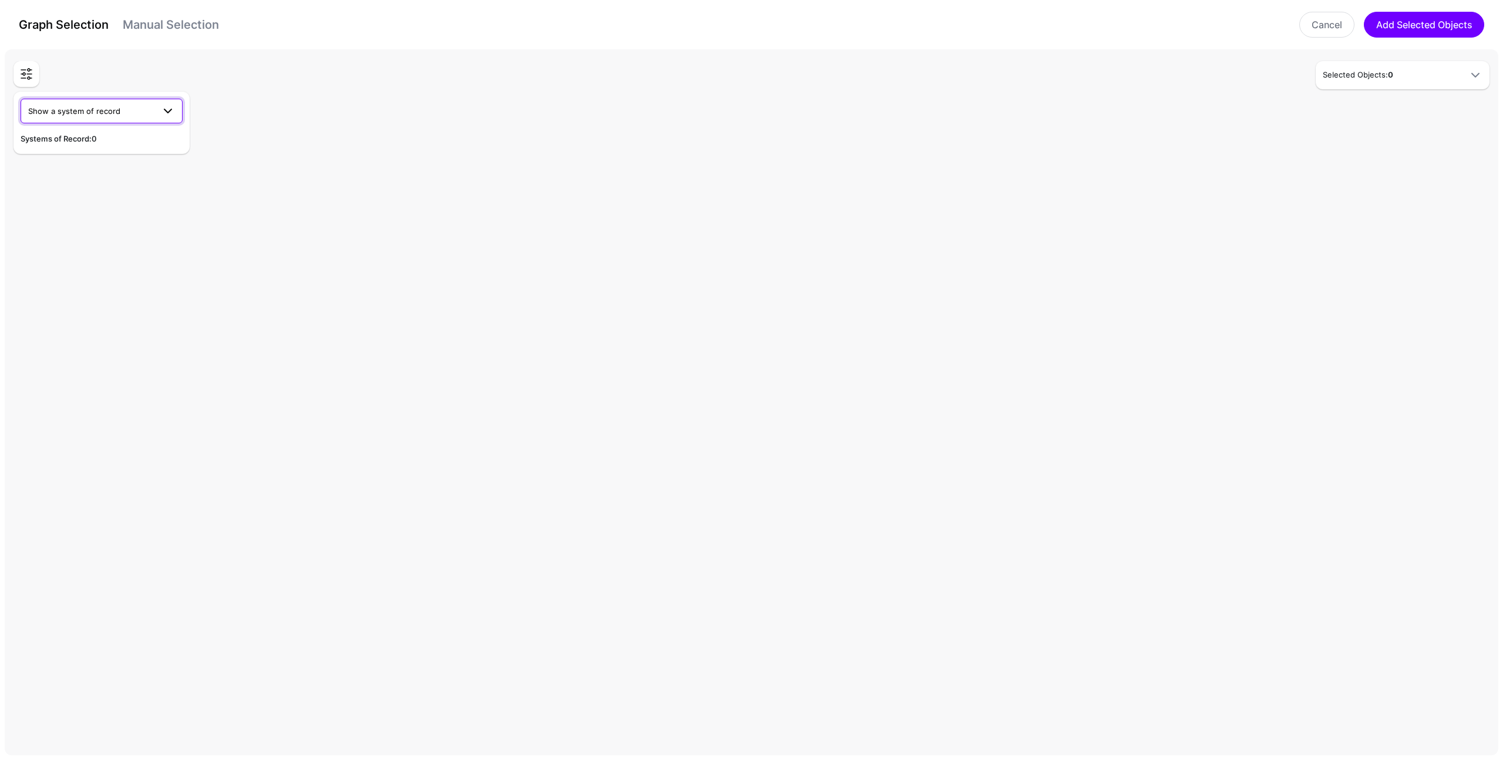
click at [99, 105] on span "Show a system of record" at bounding box center [91, 111] width 126 height 13
click at [1329, 22] on link "Cancel" at bounding box center [1326, 25] width 55 height 26
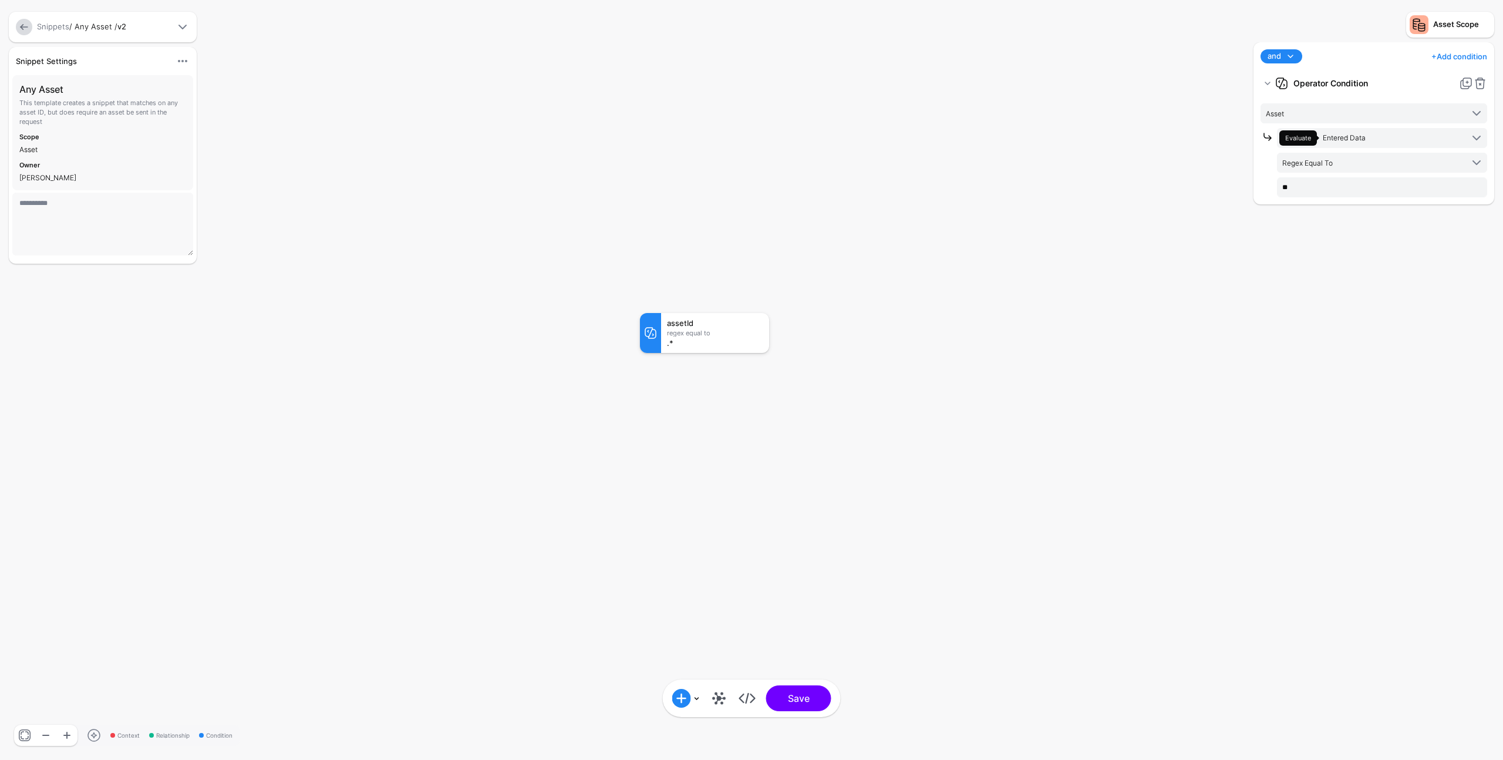
click at [60, 31] on div "Snippets / Any Asset / v2" at bounding box center [104, 27] width 139 height 12
click at [58, 26] on link "Snippets" at bounding box center [53, 26] width 32 height 9
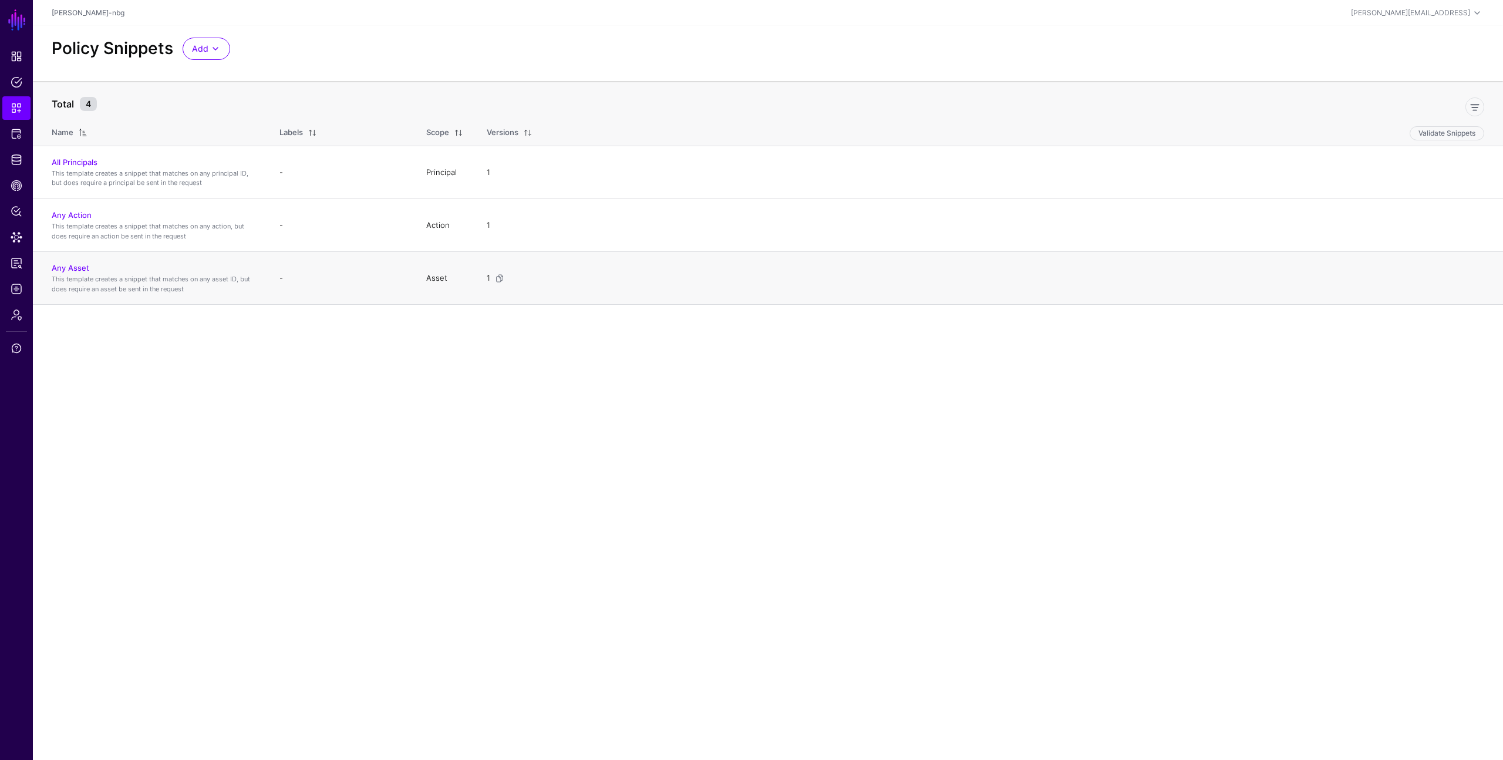
click at [76, 260] on td "Any Asset This template creates a snippet that matches on any asset ID, but doe…" at bounding box center [150, 278] width 235 height 53
click at [70, 274] on p "This template creates a snippet that matches on any asset ID, but does require …" at bounding box center [154, 283] width 204 height 19
click at [69, 271] on link "Any Asset" at bounding box center [71, 267] width 38 height 9
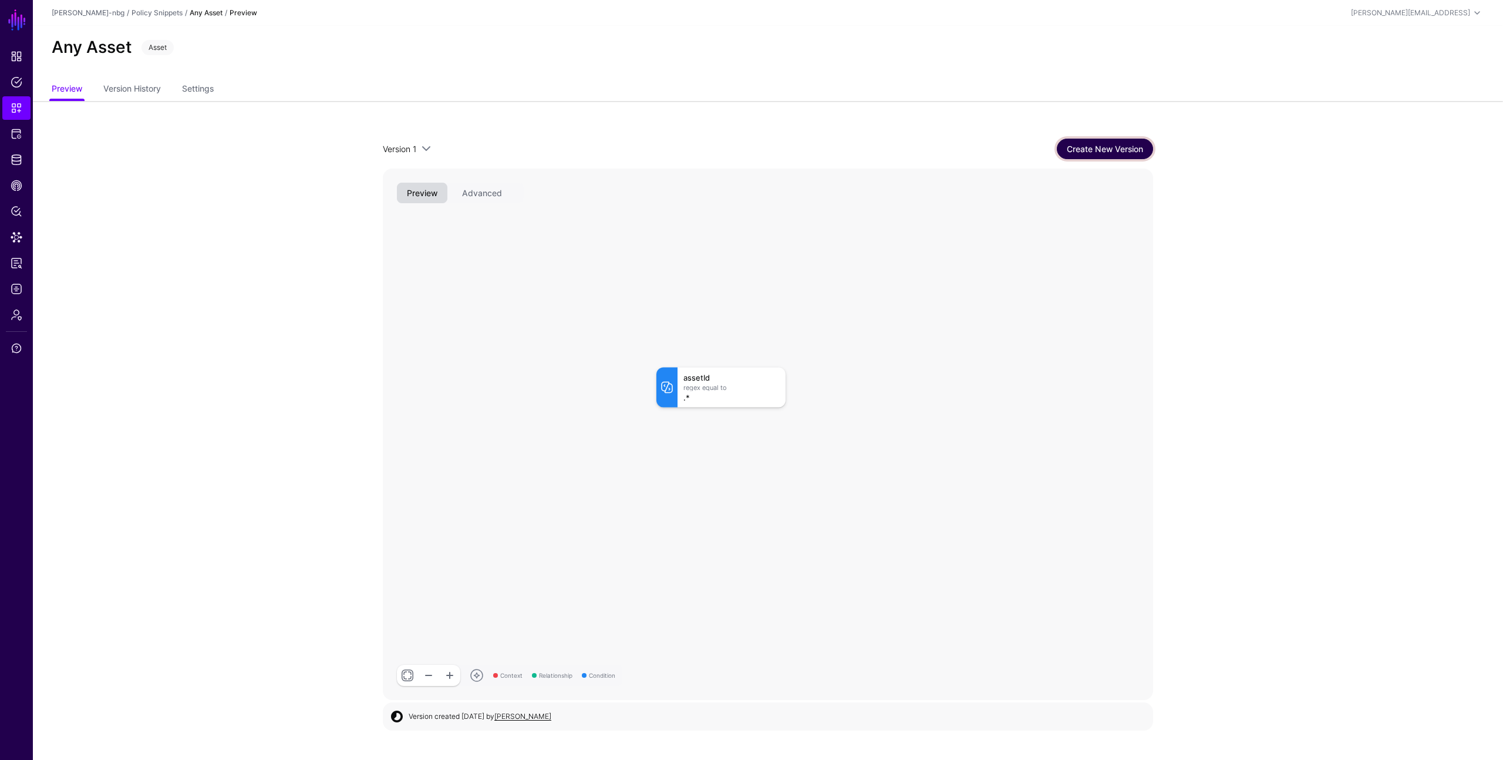
click at [1126, 149] on link "Create New Version" at bounding box center [1105, 149] width 96 height 21
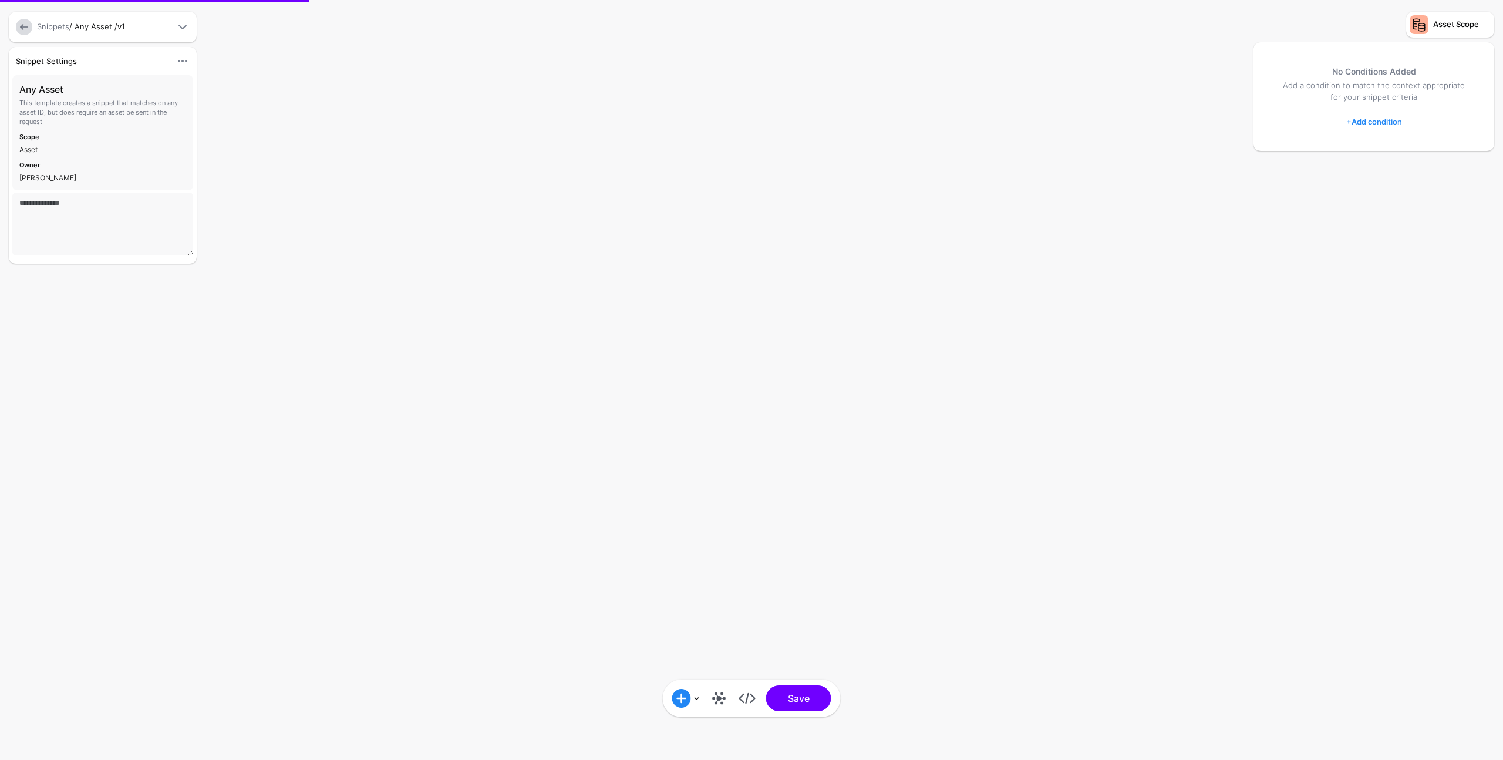
type textarea "**********"
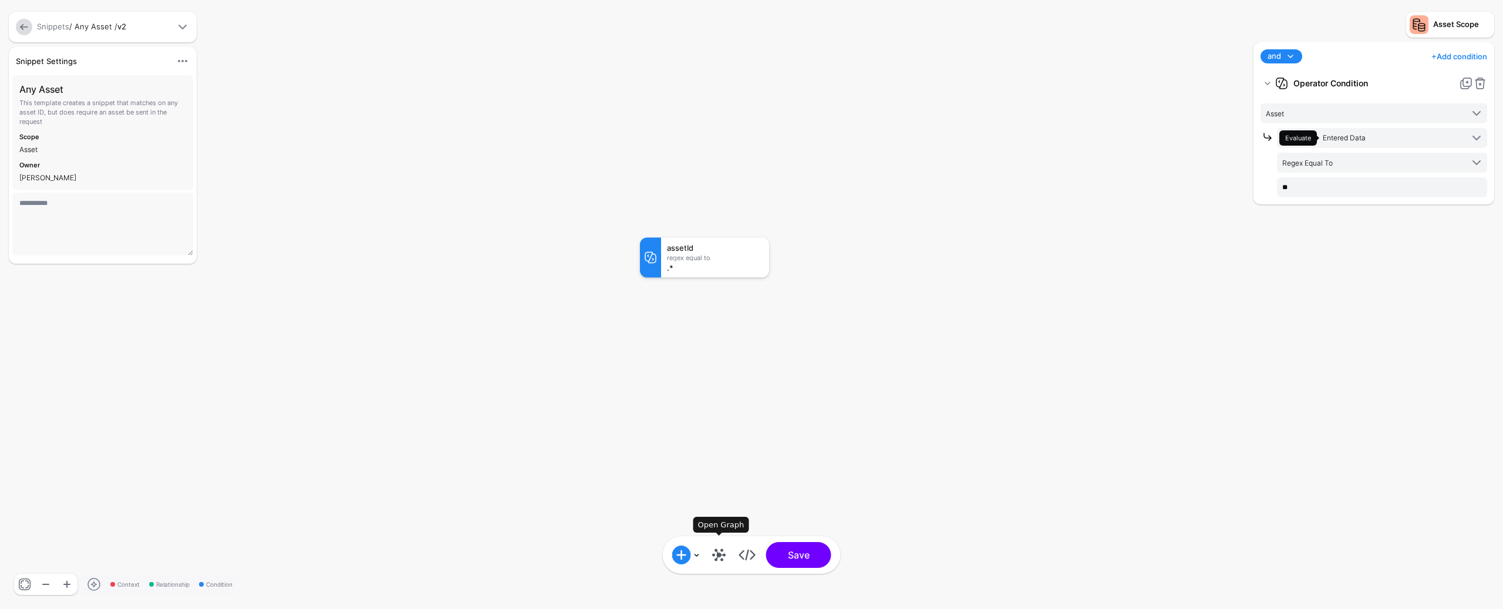
click at [715, 557] on link at bounding box center [719, 555] width 19 height 19
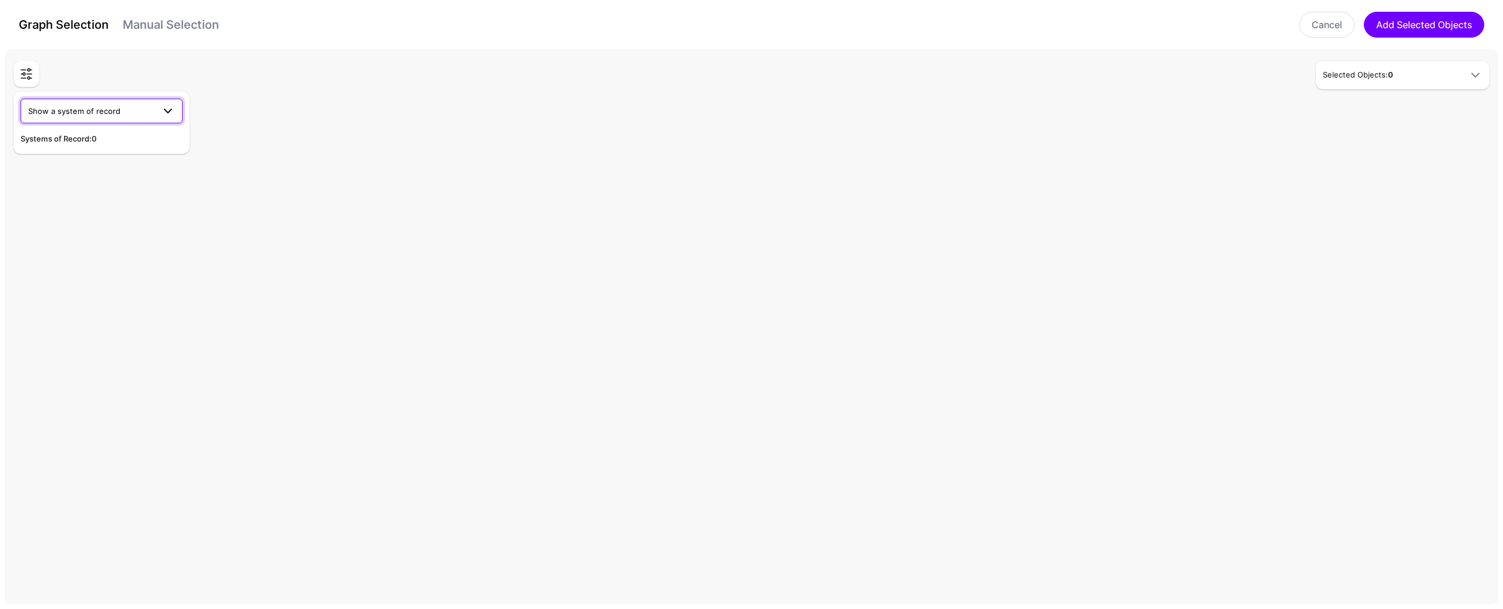
click at [158, 110] on span at bounding box center [164, 111] width 21 height 14
click at [109, 165] on button "Test SCIM Entity Push Datasource" at bounding box center [102, 157] width 162 height 19
click at [164, 164] on link at bounding box center [167, 161] width 14 height 14
click at [160, 113] on span at bounding box center [164, 111] width 21 height 14
click at [140, 171] on span "Test SCIM Entity Push Datasource 2" at bounding box center [96, 174] width 132 height 9
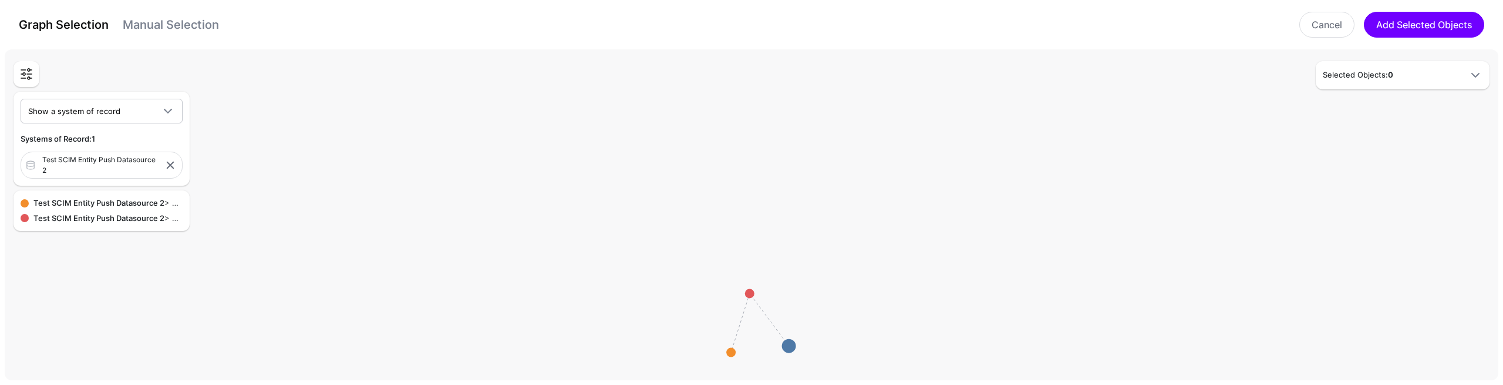
click at [203, 147] on div "Show a system of record CAEP Events Test SCIM Entity Push Datasource Systems of…" at bounding box center [108, 148] width 194 height 174
click at [143, 106] on span "Show a system of record" at bounding box center [91, 111] width 126 height 13
click at [125, 140] on div "CAEP Events" at bounding box center [101, 139] width 143 height 12
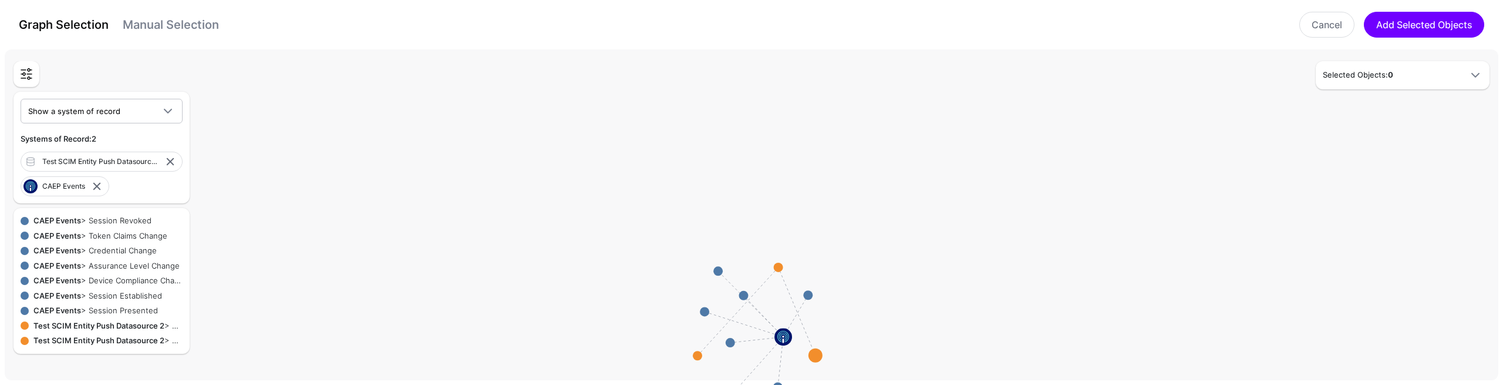
click at [130, 164] on div "Test SCIM Entity Push Datasource 2" at bounding box center [102, 161] width 121 height 11
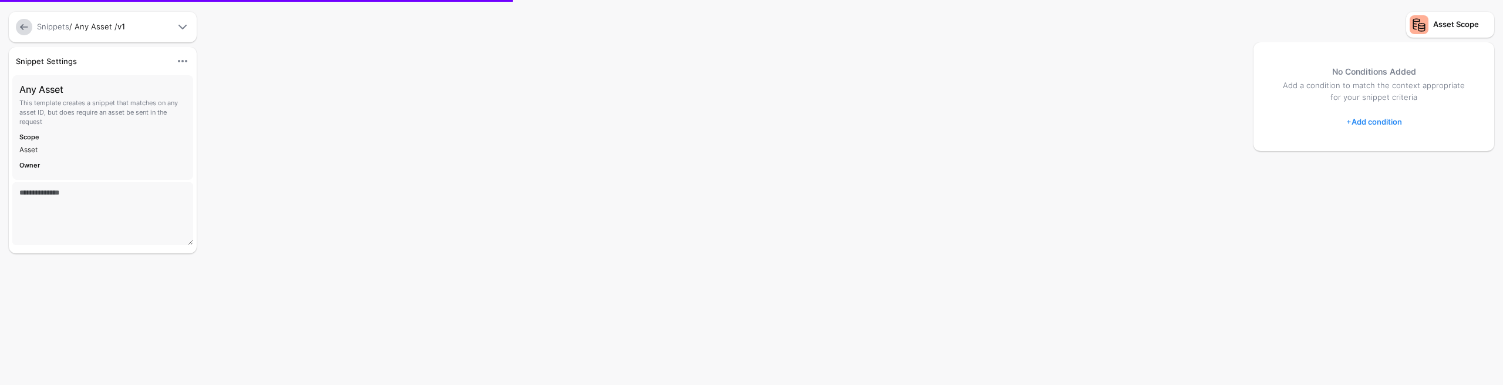
type textarea "**********"
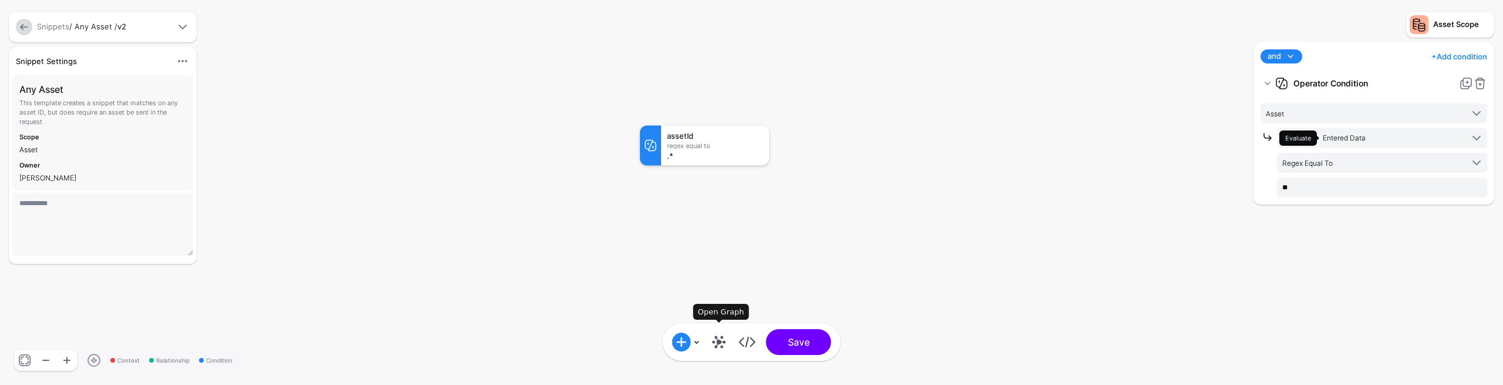
click at [716, 335] on link at bounding box center [719, 341] width 19 height 19
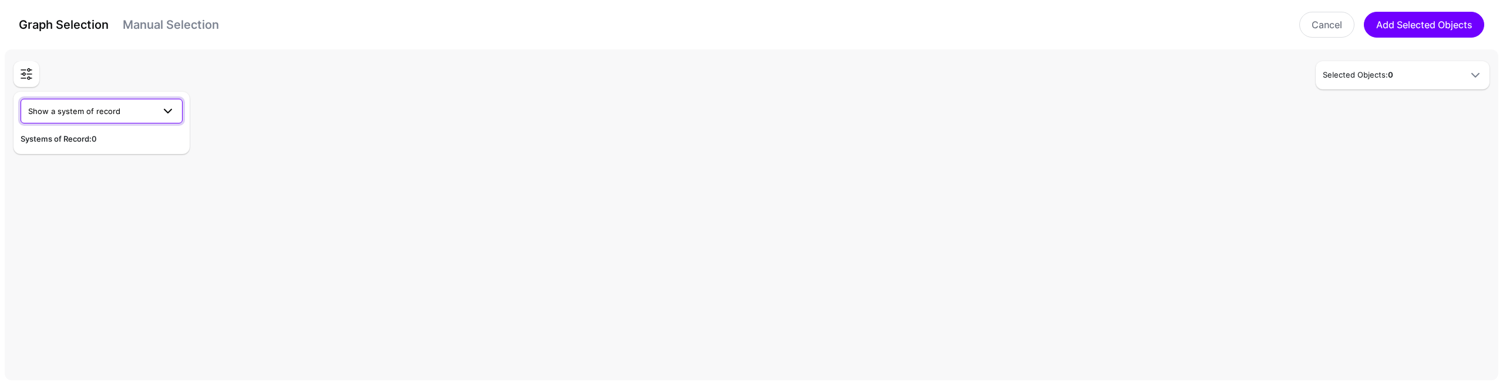
click at [111, 108] on span "Show a system of record" at bounding box center [74, 110] width 92 height 9
click at [120, 173] on span "Test SCIM Entity Push Datasource 2" at bounding box center [96, 174] width 132 height 9
click at [148, 115] on span "Show a system of record" at bounding box center [91, 111] width 126 height 13
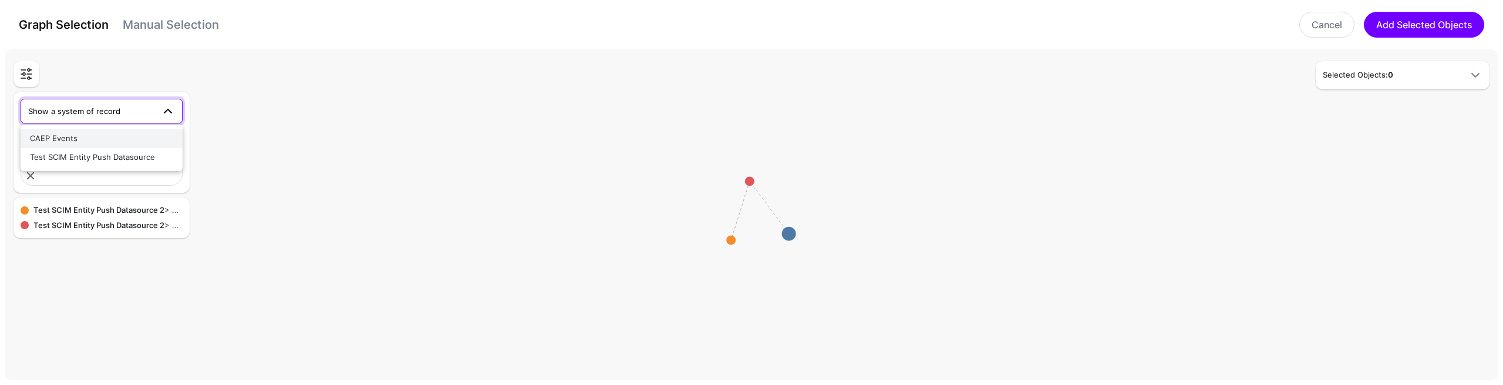
click at [120, 140] on div "CAEP Events" at bounding box center [101, 139] width 143 height 12
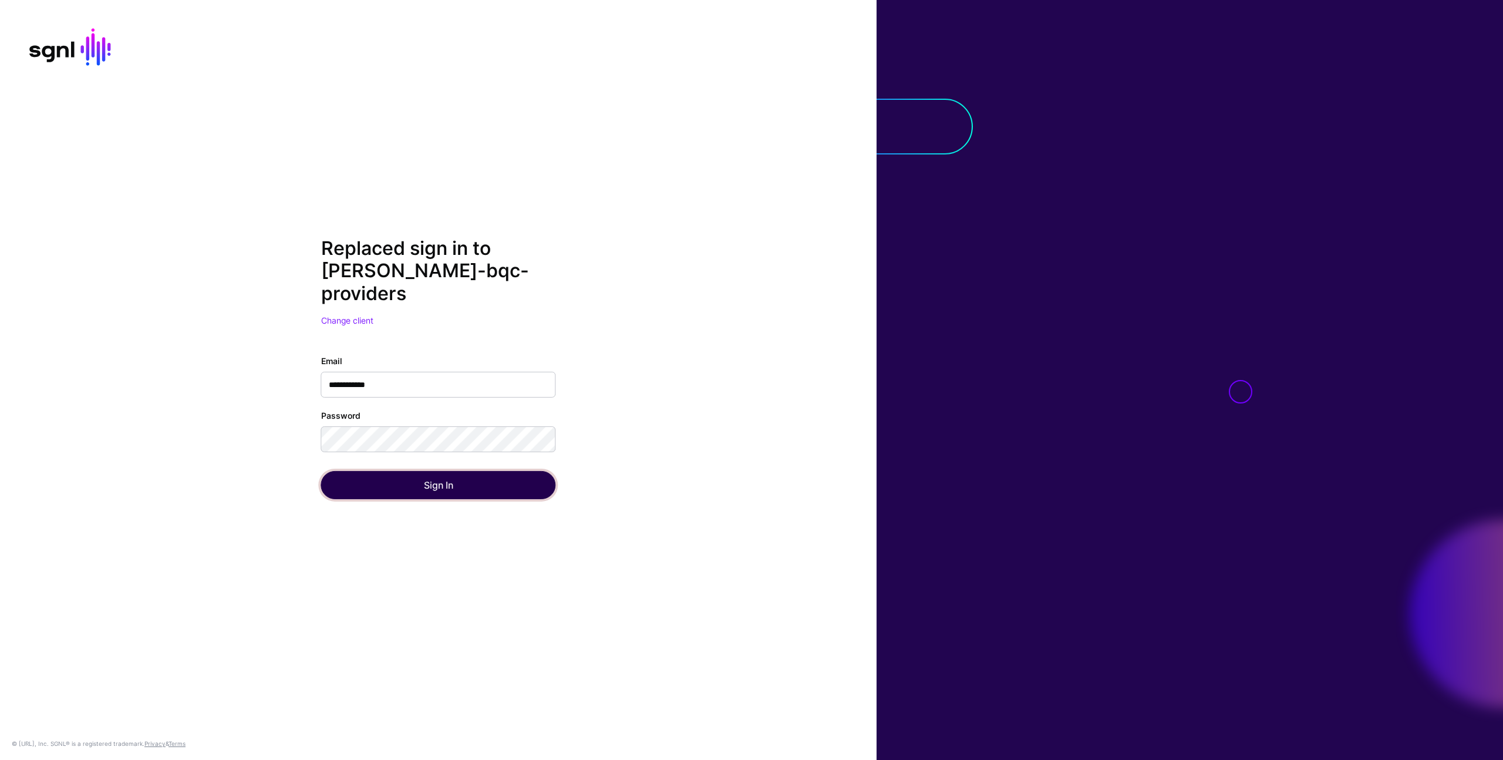
click at [511, 483] on button "Sign In" at bounding box center [438, 485] width 235 height 28
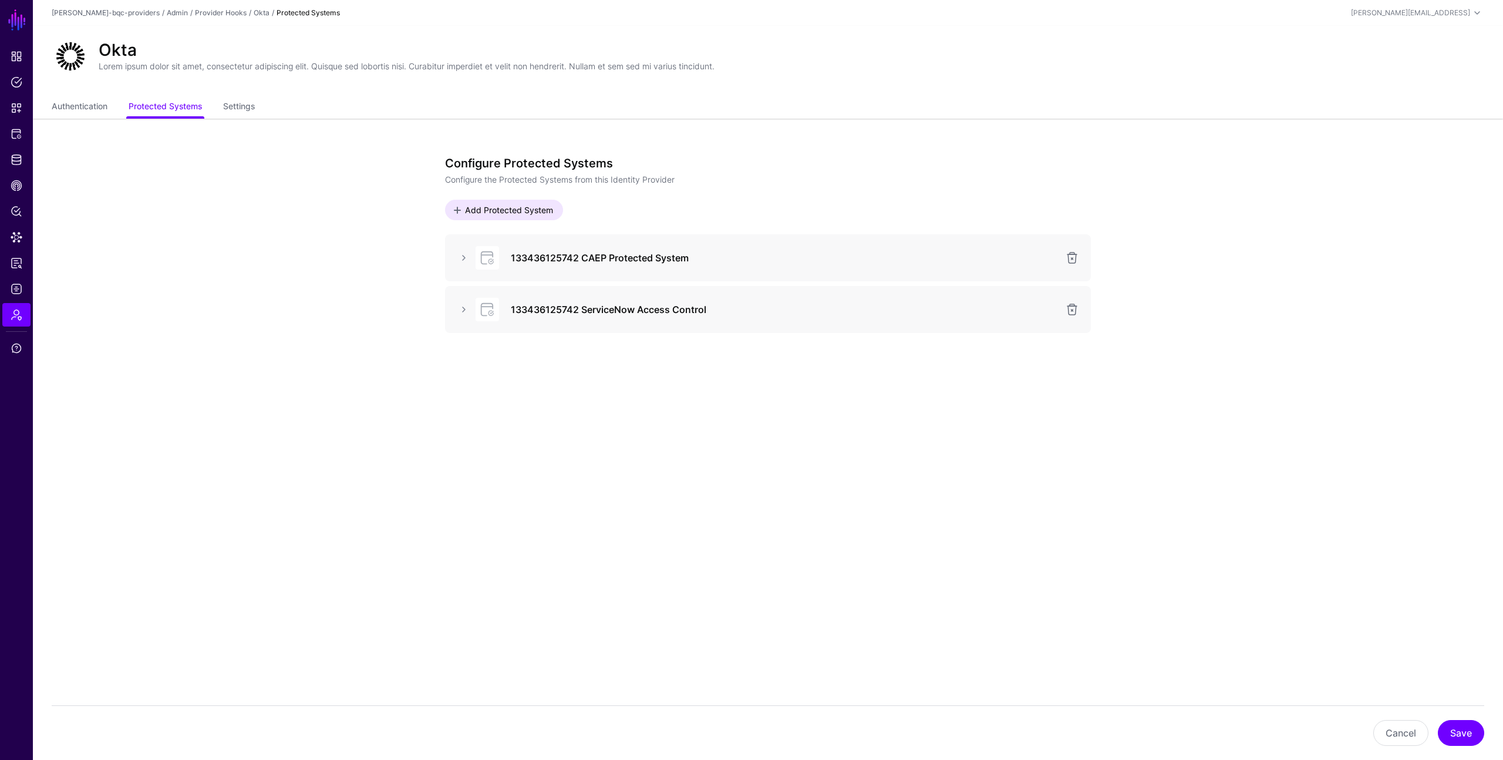
drag, startPoint x: 353, startPoint y: 161, endPoint x: 553, endPoint y: 16, distance: 246.4
click at [354, 161] on app-admin-providers-item-integrations "Configure Protected Systems Configure the Protected Systems from this Identity …" at bounding box center [768, 308] width 1470 height 379
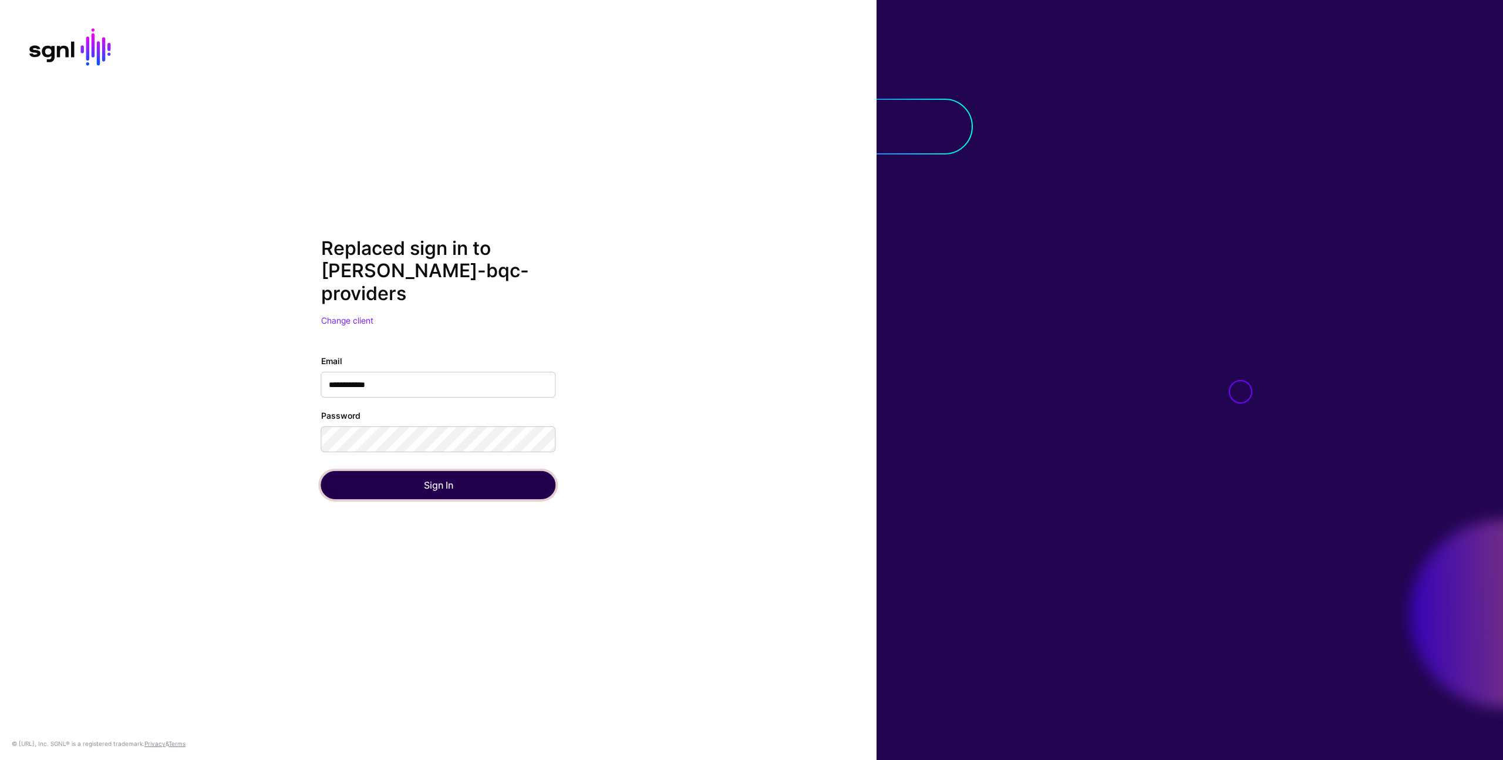
click at [530, 471] on button "Sign In" at bounding box center [438, 485] width 235 height 28
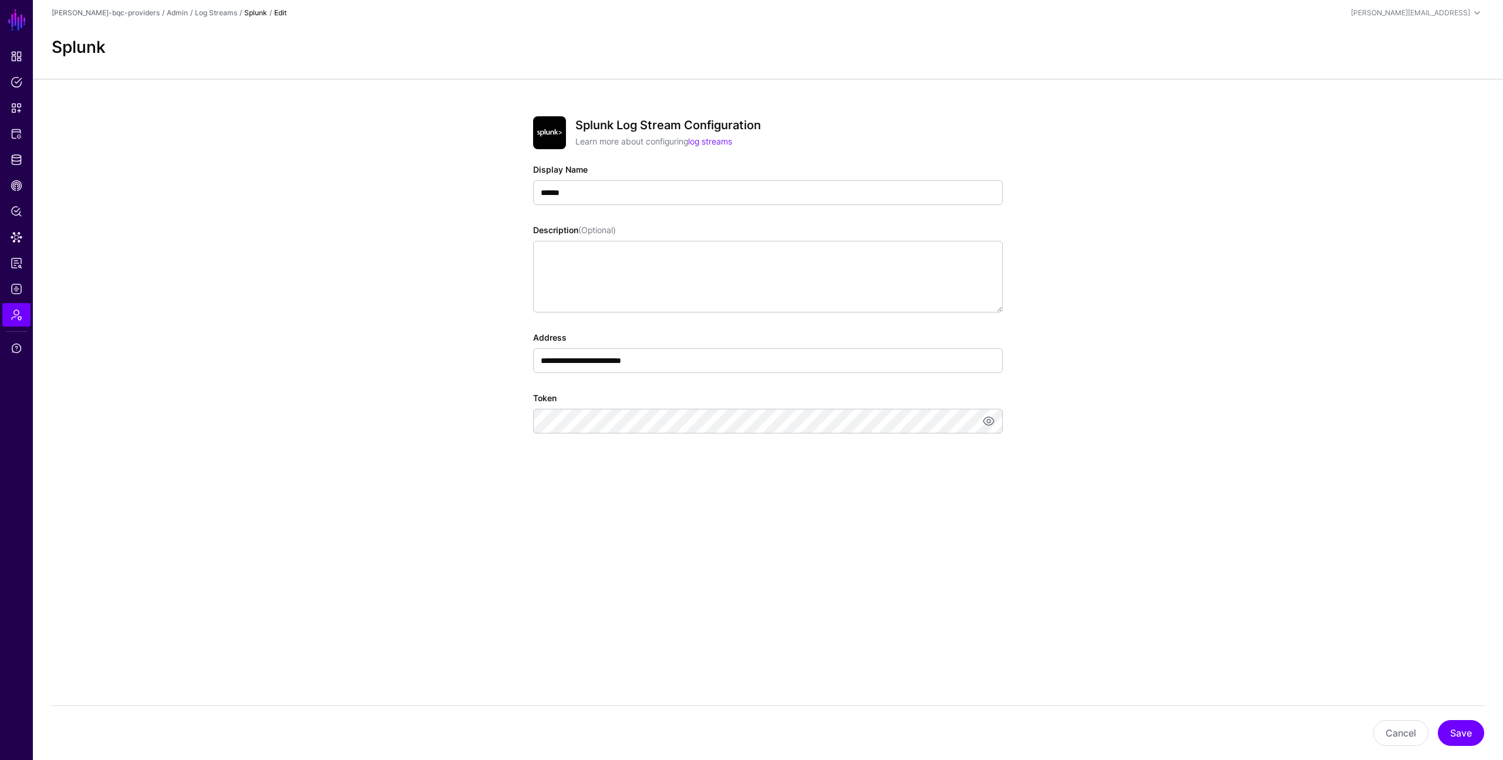
drag, startPoint x: 142, startPoint y: 465, endPoint x: 203, endPoint y: 426, distance: 72.3
click at [142, 465] on app-admin-log-streams-details-form "**********" at bounding box center [768, 317] width 1470 height 477
click at [195, 15] on link "Log Streams" at bounding box center [216, 12] width 42 height 9
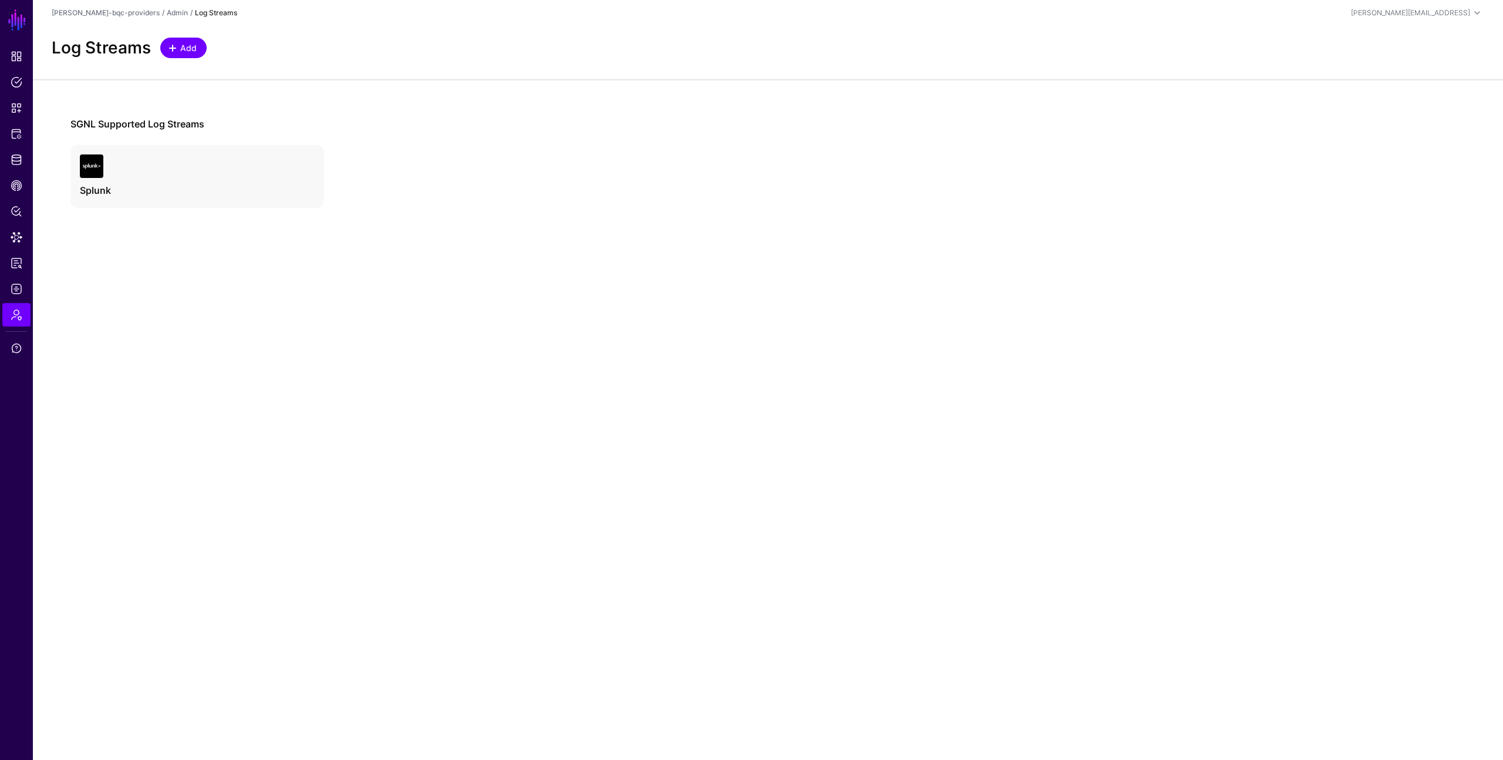
click at [197, 55] on link "Add" at bounding box center [183, 48] width 46 height 21
click at [186, 50] on span "Add" at bounding box center [188, 48] width 19 height 12
click at [173, 43] on span at bounding box center [172, 47] width 9 height 9
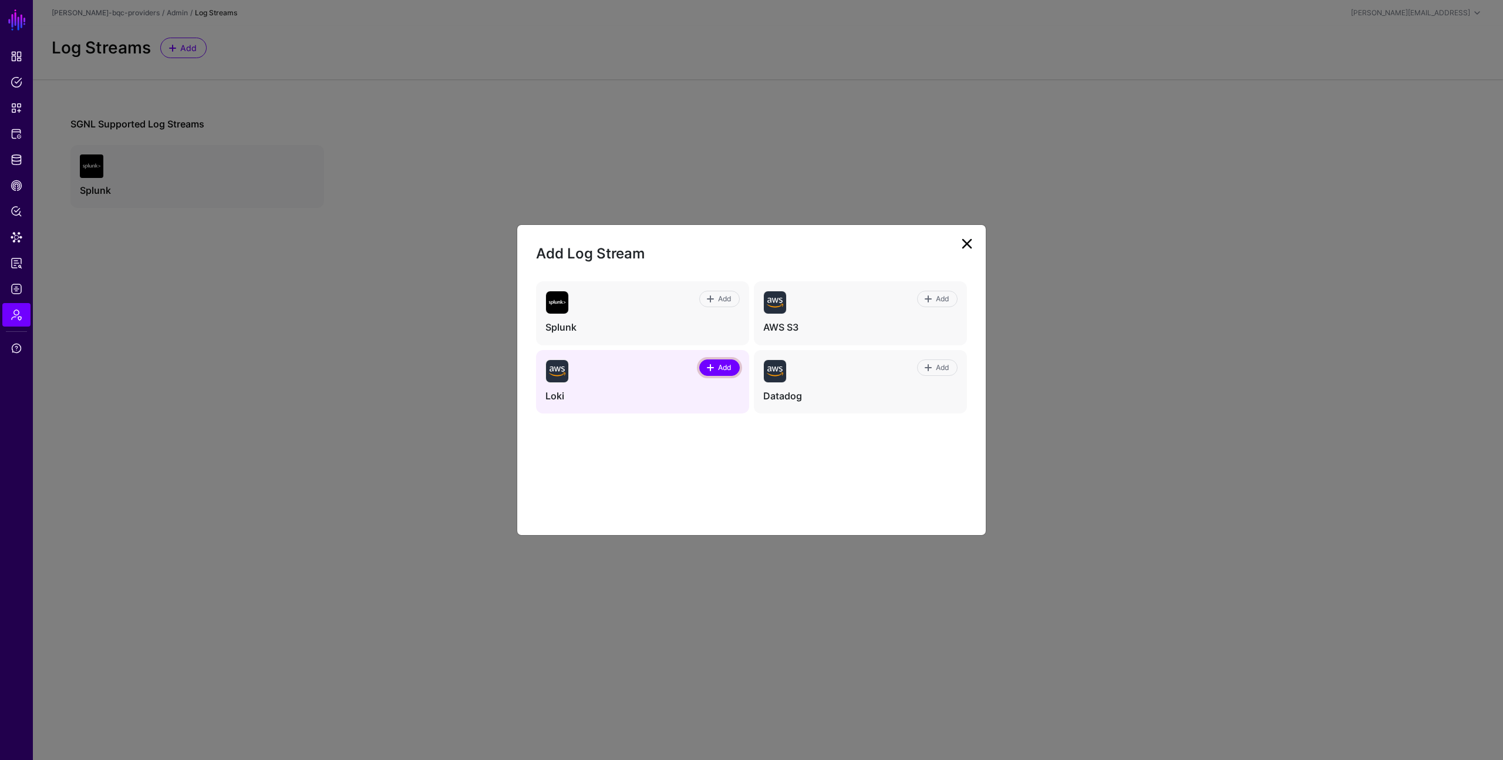
click at [733, 373] on link "Add" at bounding box center [719, 367] width 41 height 16
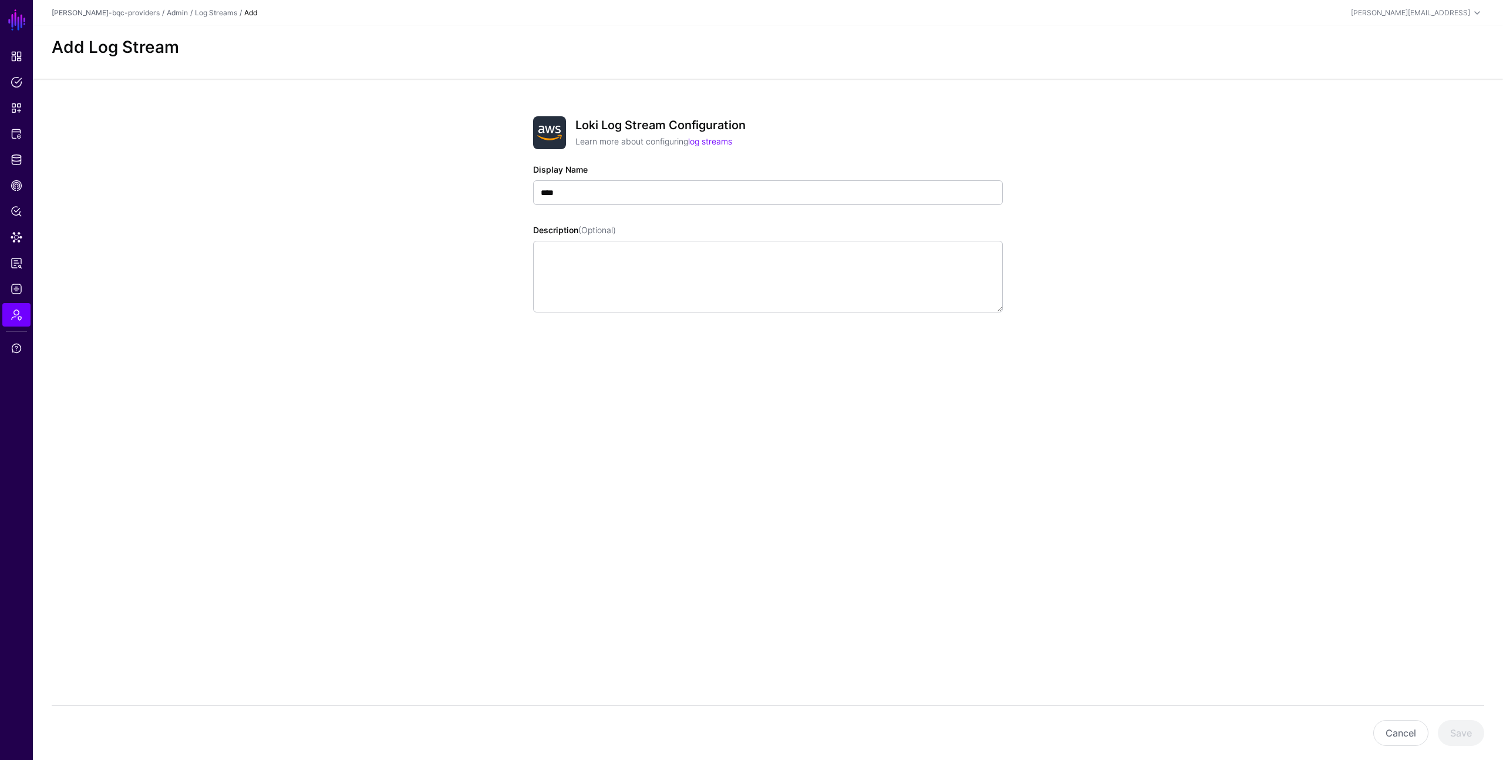
click at [733, 373] on div "Loki Log Stream Configuration Learn more about configuring log streams Display …" at bounding box center [768, 257] width 545 height 356
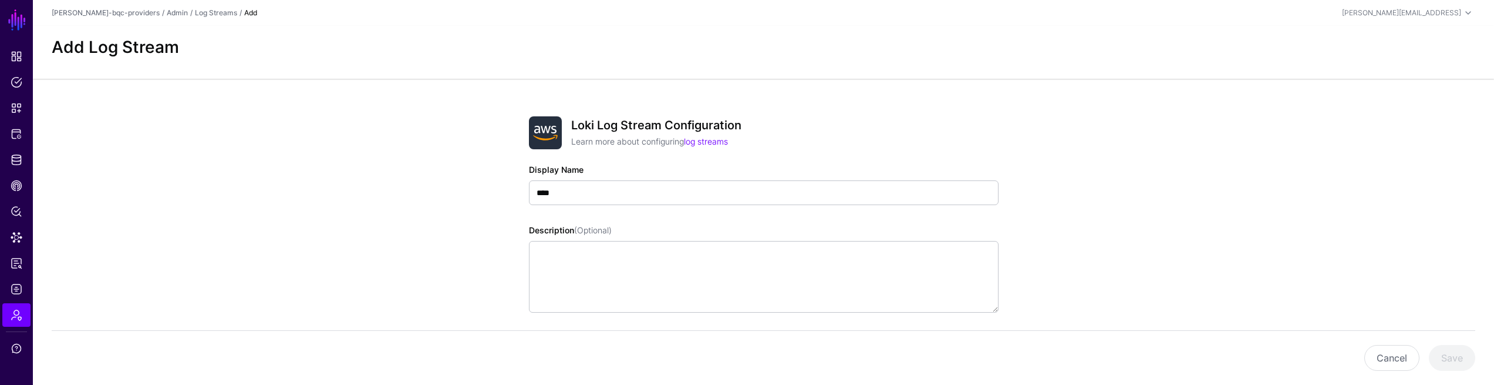
click at [168, 6] on div "[PERSON_NAME]-bqc-providers / Admin / Log Streams / [PERSON_NAME] [PERSON_NAME]…" at bounding box center [764, 13] width 1424 height 14
click at [167, 15] on link "Admin" at bounding box center [177, 12] width 21 height 9
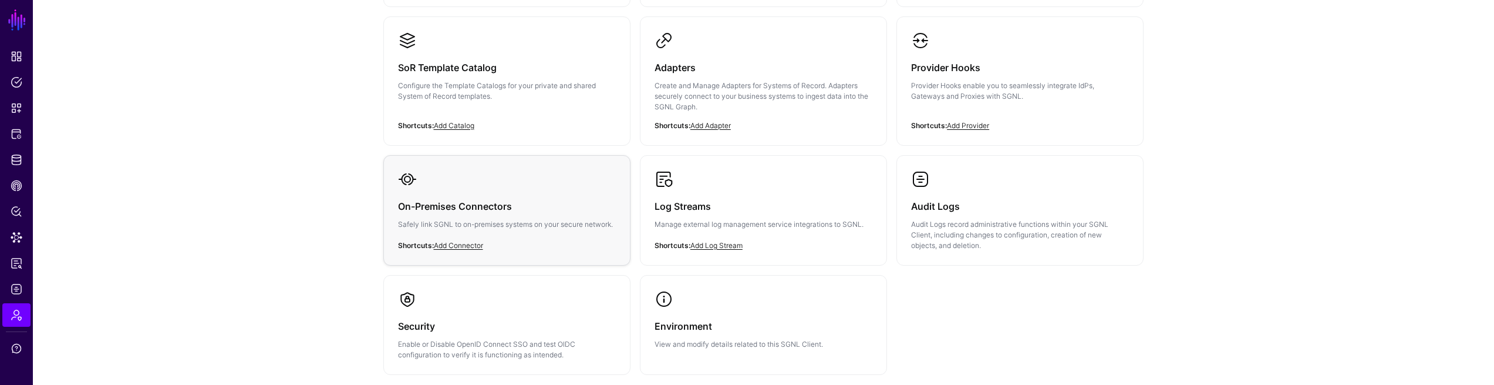
scroll to position [326, 0]
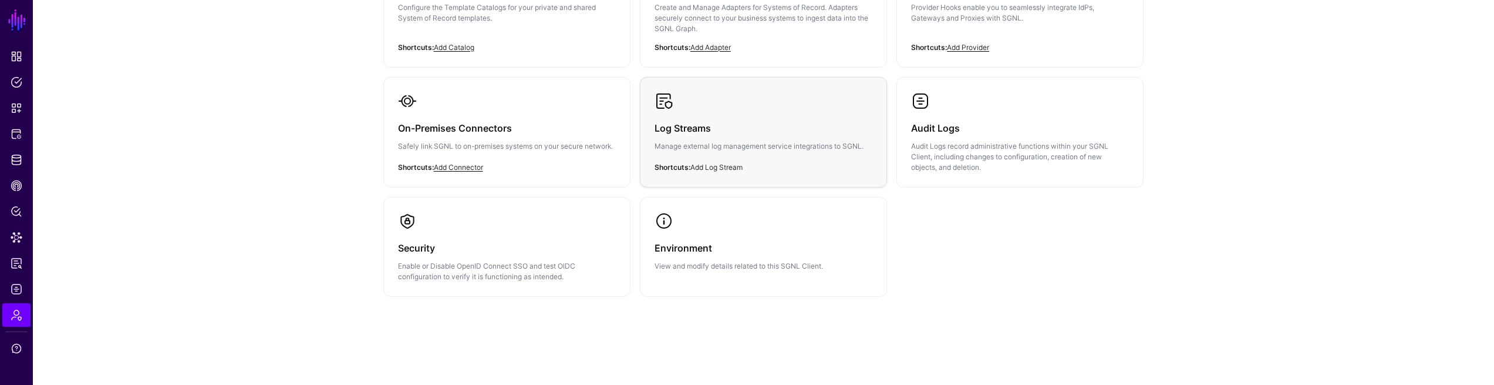
click at [731, 164] on link "Add Log Stream" at bounding box center [717, 167] width 52 height 9
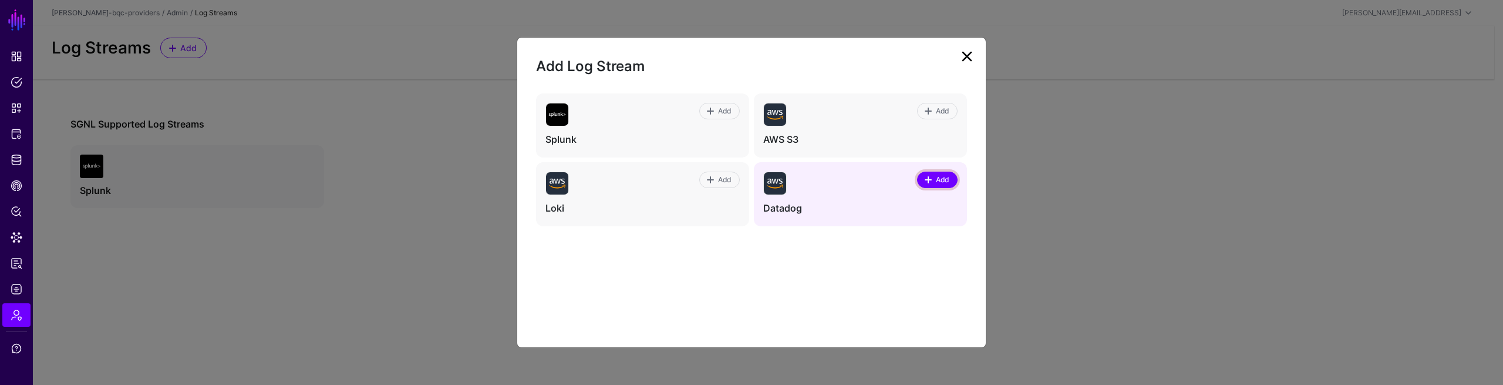
click at [938, 180] on span "Add" at bounding box center [943, 179] width 16 height 11
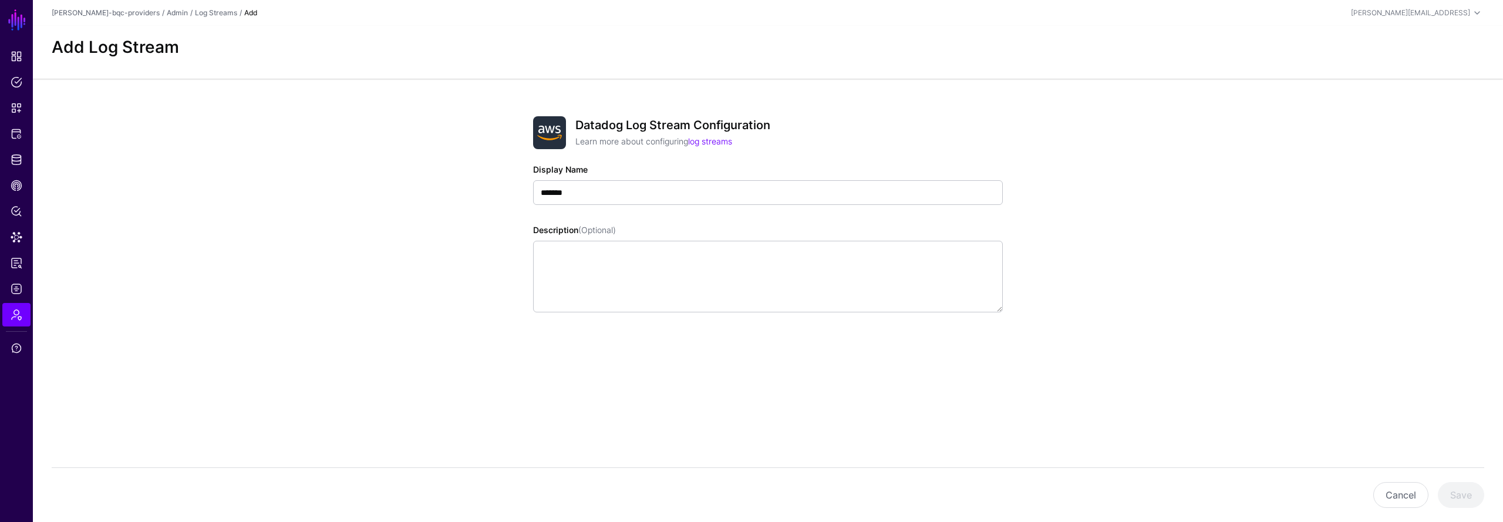
click at [1045, 369] on app-admin-log-streams-details-form "Datadog Log Stream Configuration Learn more about configuring log streams Displ…" at bounding box center [768, 257] width 1470 height 356
click at [1009, 361] on div "Datadog Log Stream Configuration Learn more about configuring log streams Displ…" at bounding box center [768, 257] width 545 height 356
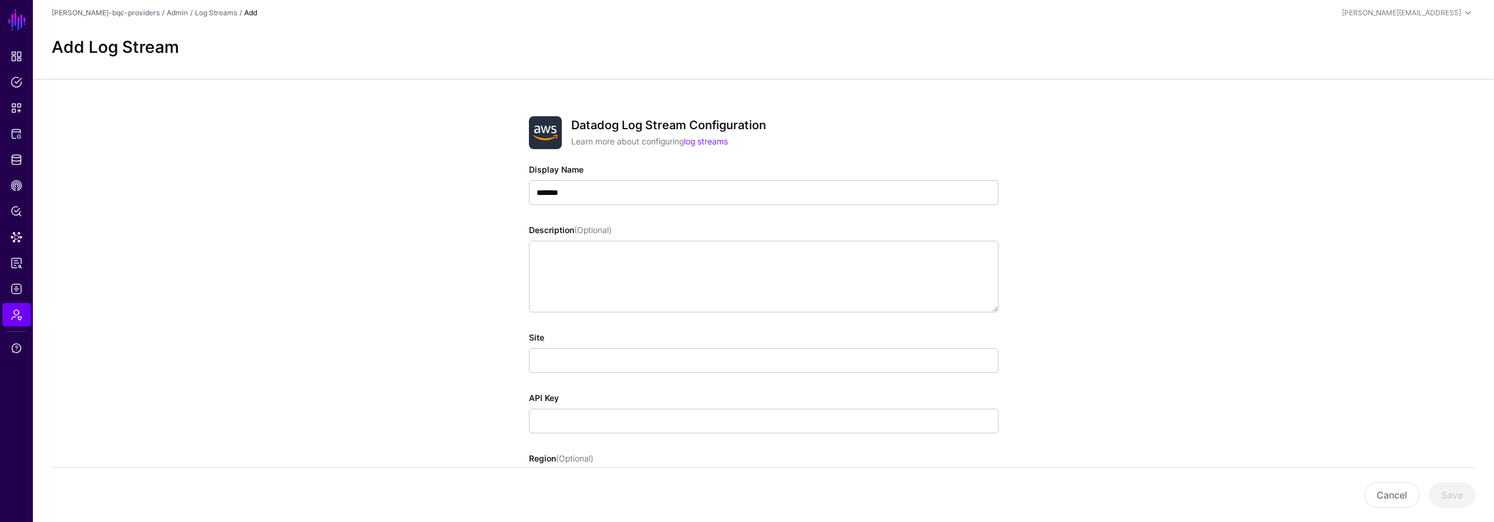
scroll to position [94, 0]
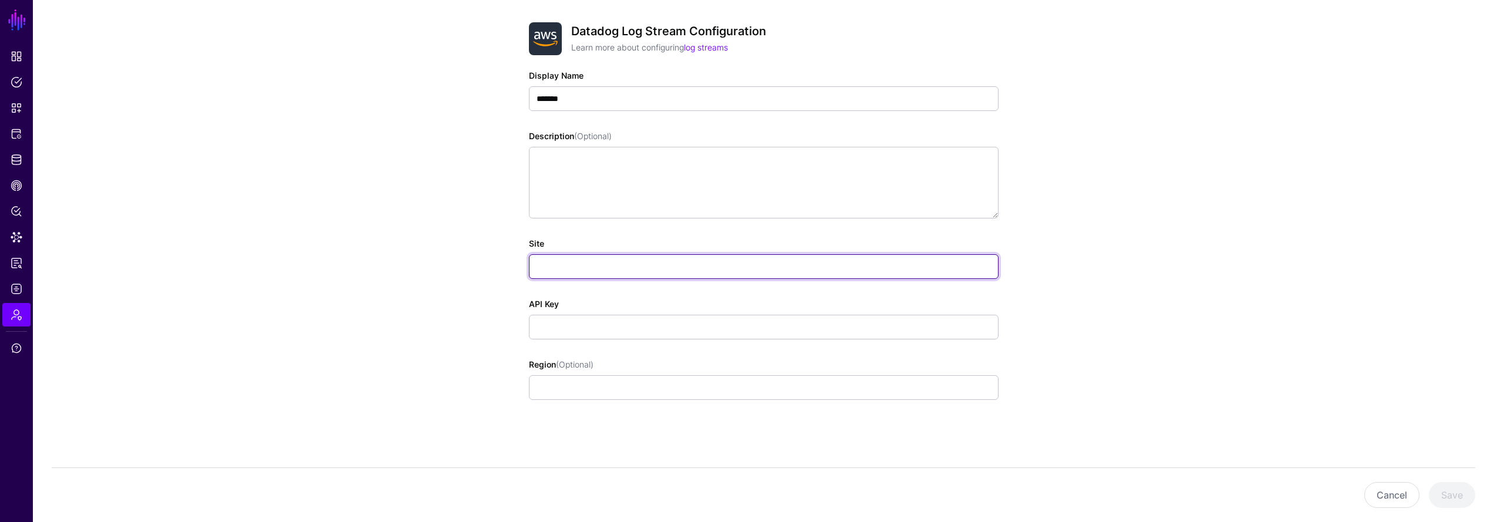
click at [696, 268] on input "Site" at bounding box center [764, 266] width 470 height 25
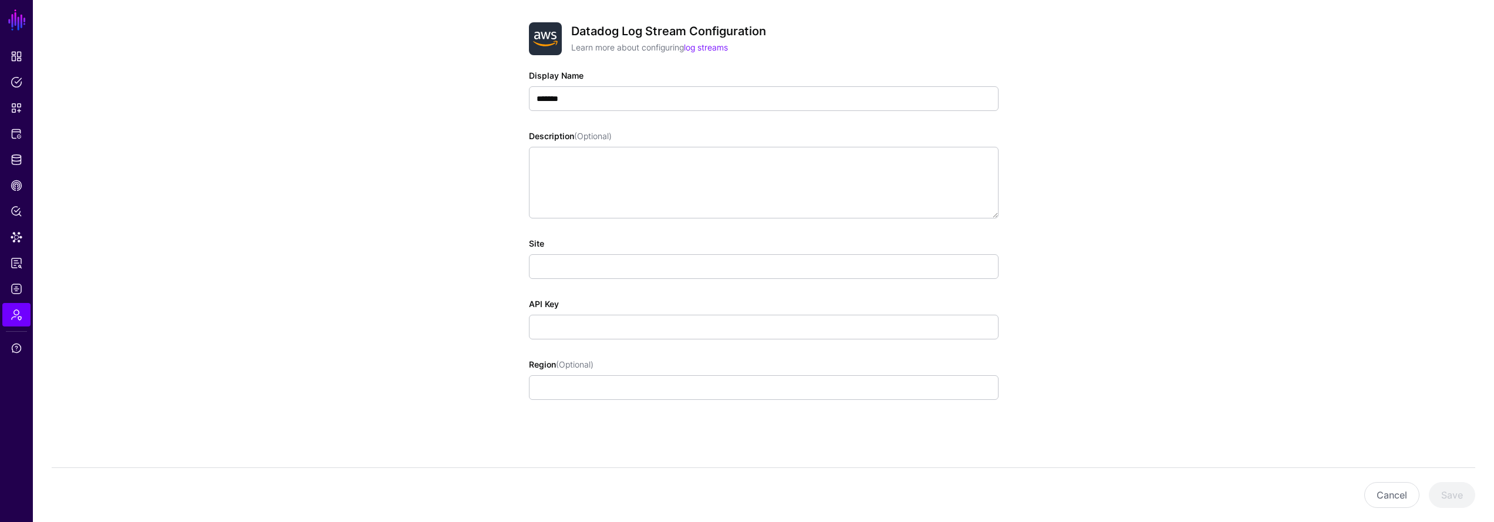
click at [1110, 282] on app-admin-log-streams-details-form "Datadog Log Stream Configuration Learn more about configuring log streams Displ…" at bounding box center [764, 253] width 1462 height 537
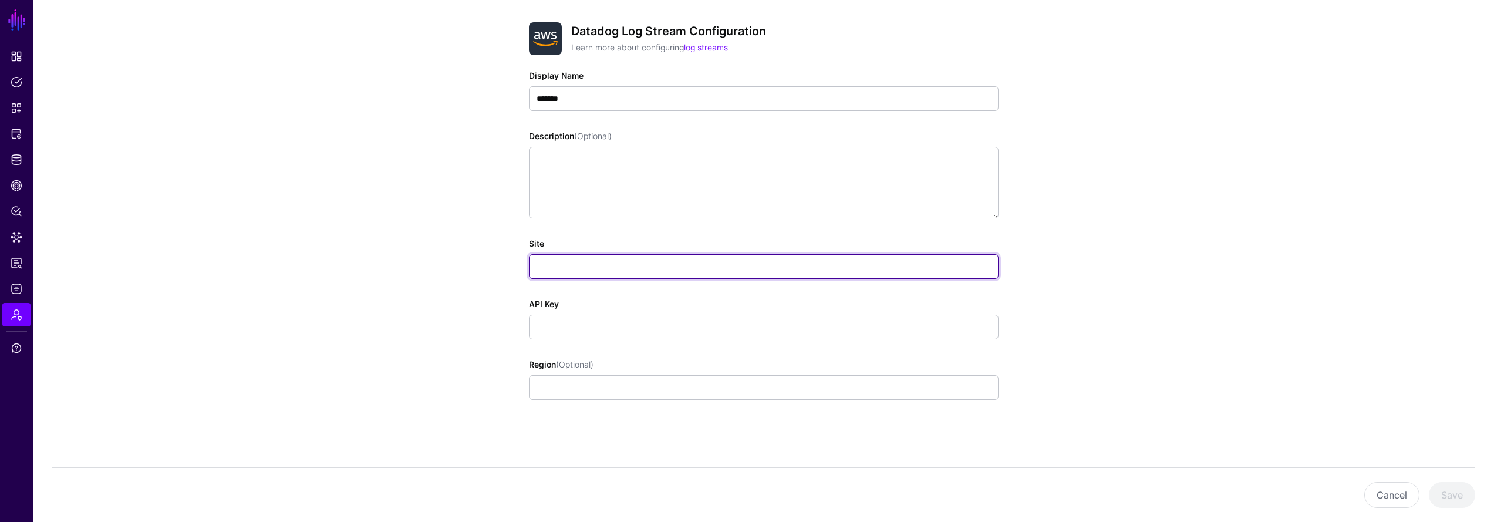
click at [818, 267] on input "Site" at bounding box center [764, 266] width 470 height 25
type input "***"
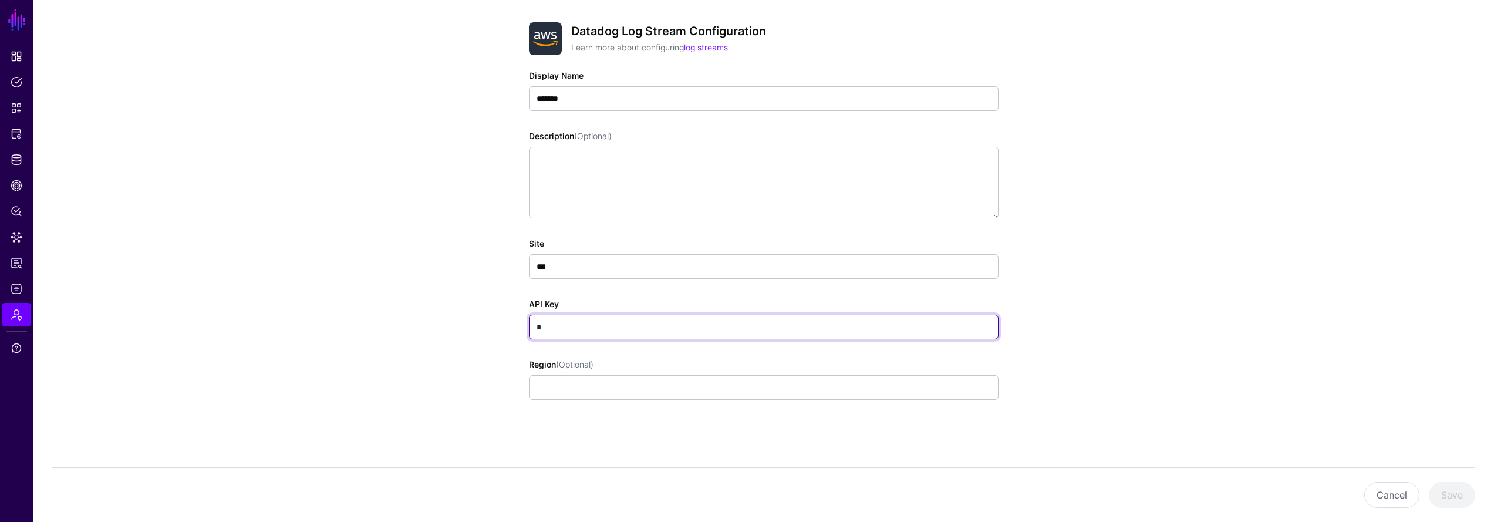
click at [730, 329] on input "*" at bounding box center [764, 327] width 470 height 25
type input "***"
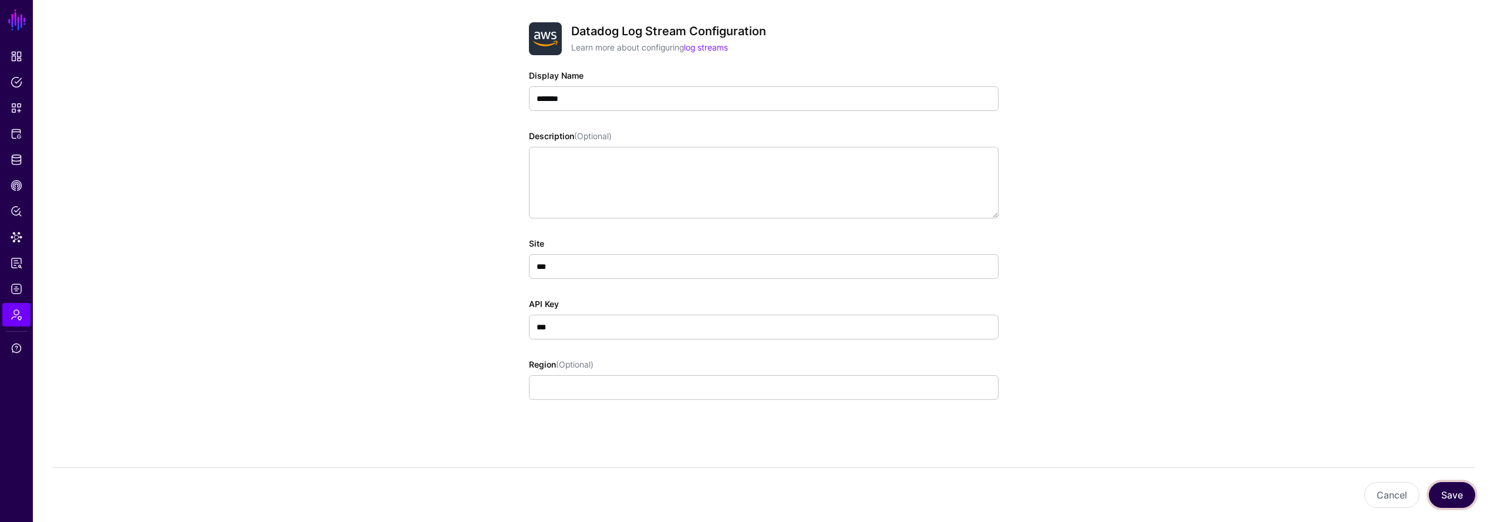
click at [1451, 498] on button "Save" at bounding box center [1452, 495] width 46 height 26
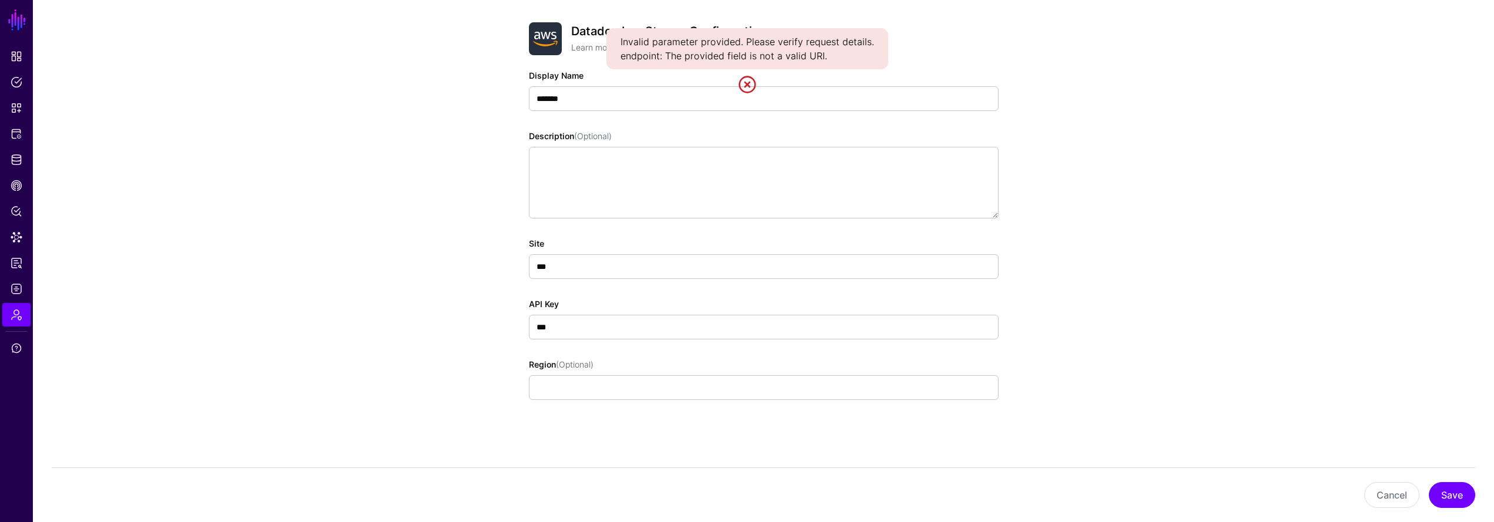
drag, startPoint x: 786, startPoint y: 302, endPoint x: 774, endPoint y: 288, distance: 18.8
click at [785, 302] on div "API Key ***" at bounding box center [764, 319] width 470 height 42
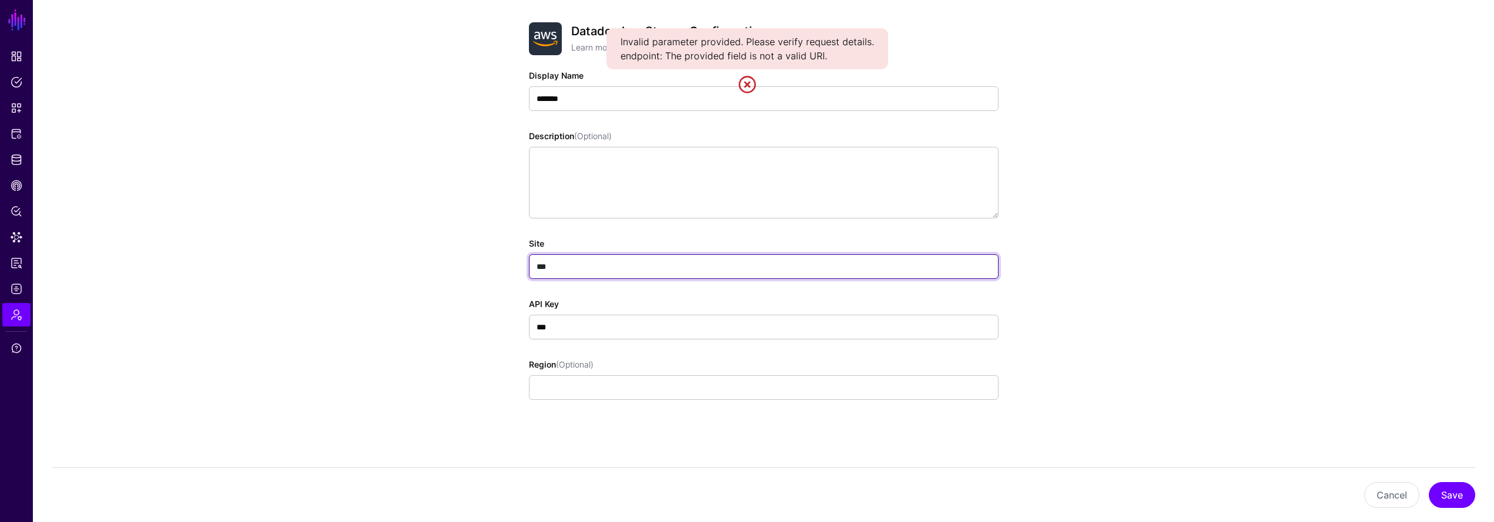
click at [769, 278] on input "***" at bounding box center [764, 266] width 470 height 25
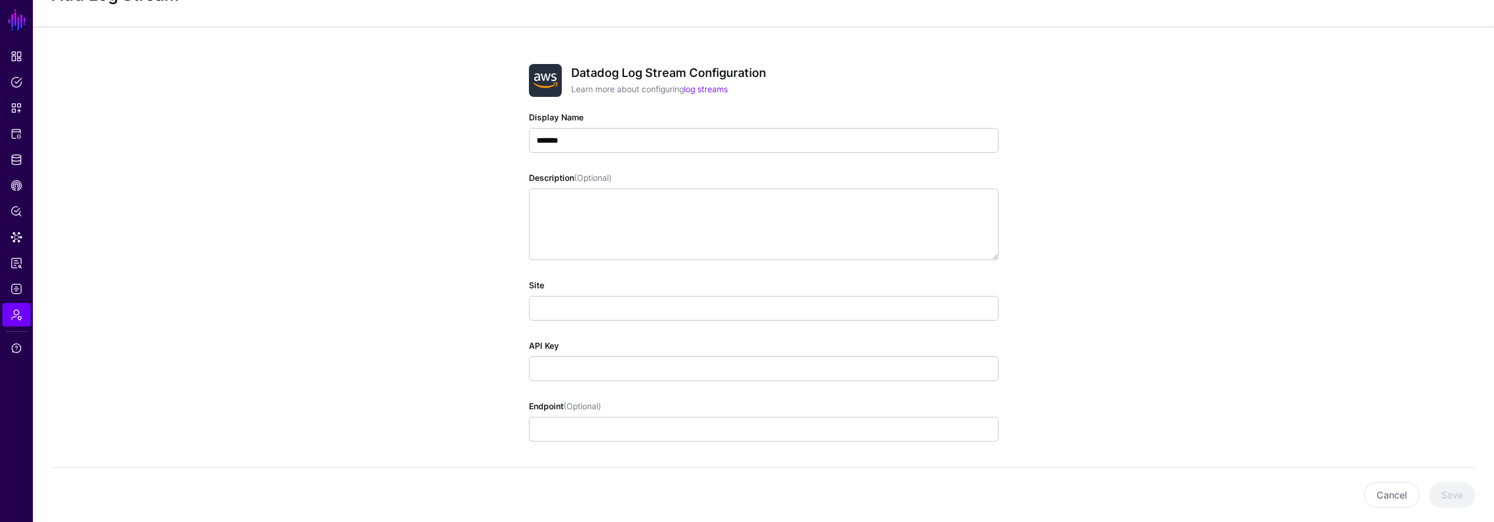
scroll to position [94, 0]
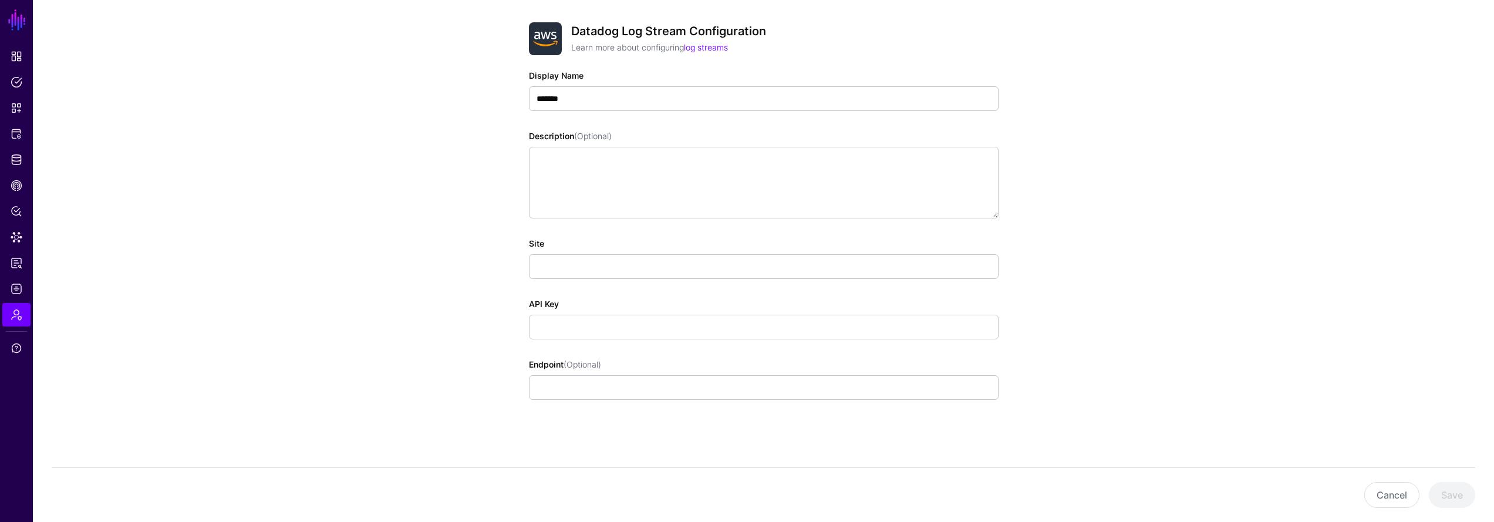
click at [739, 237] on div "Site" at bounding box center [764, 258] width 470 height 42
click at [737, 254] on div "Site" at bounding box center [764, 258] width 470 height 42
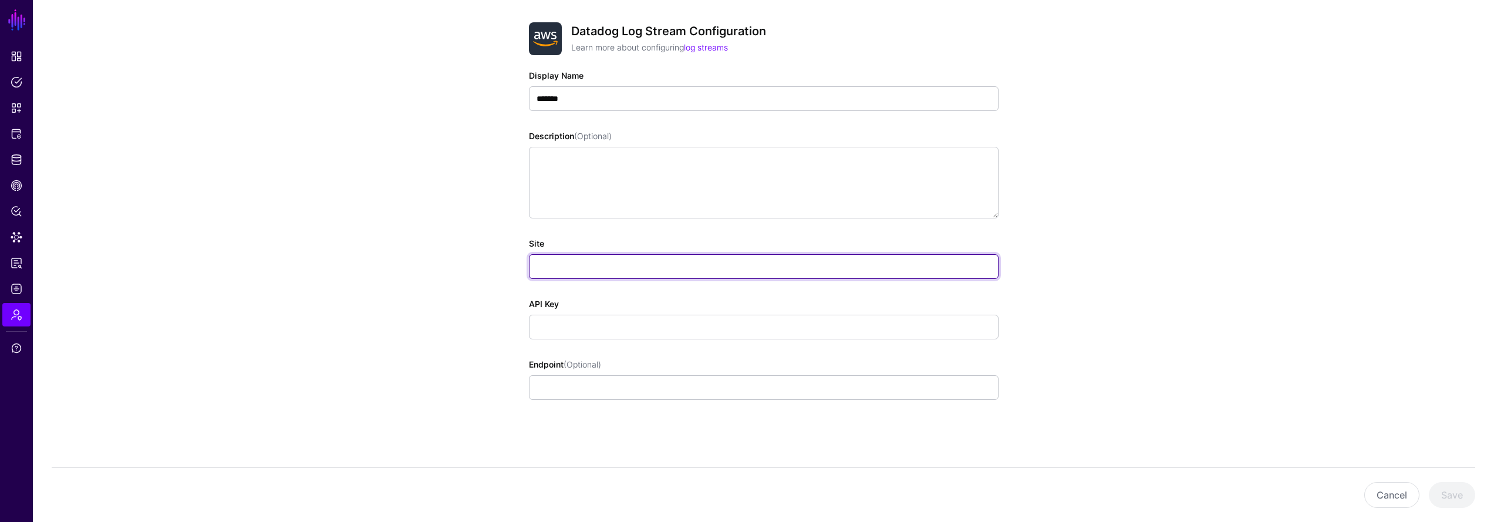
click at [742, 256] on input "Site" at bounding box center [764, 266] width 470 height 25
type input "***"
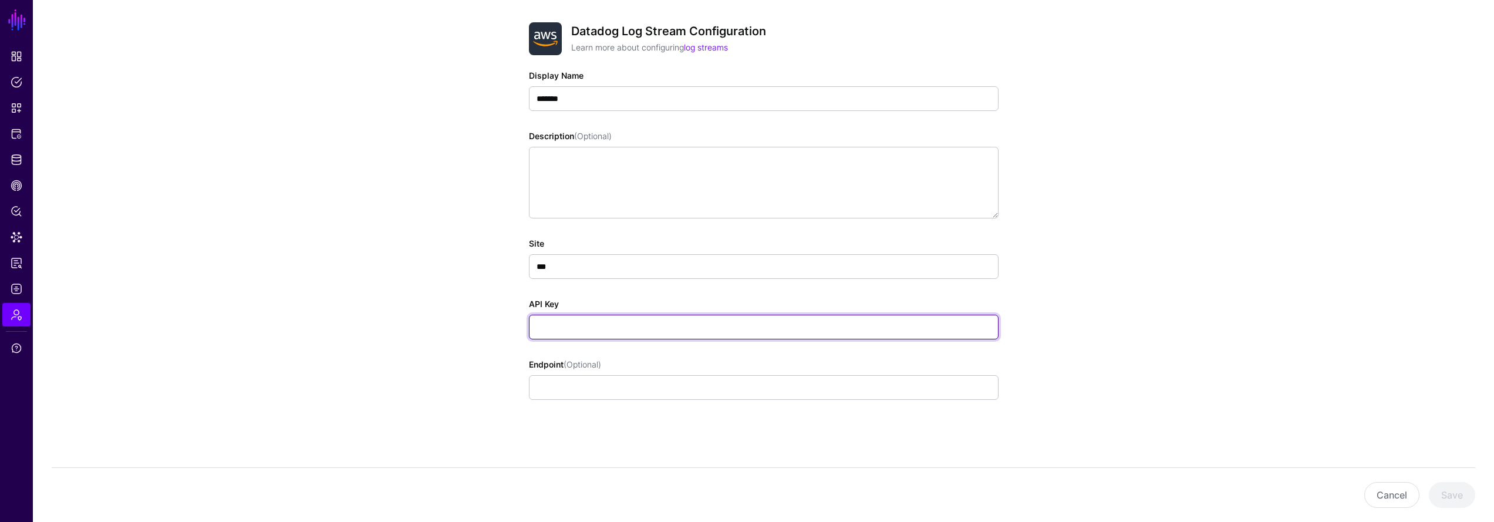
click at [795, 325] on input "API Key" at bounding box center [764, 327] width 470 height 25
type input "***"
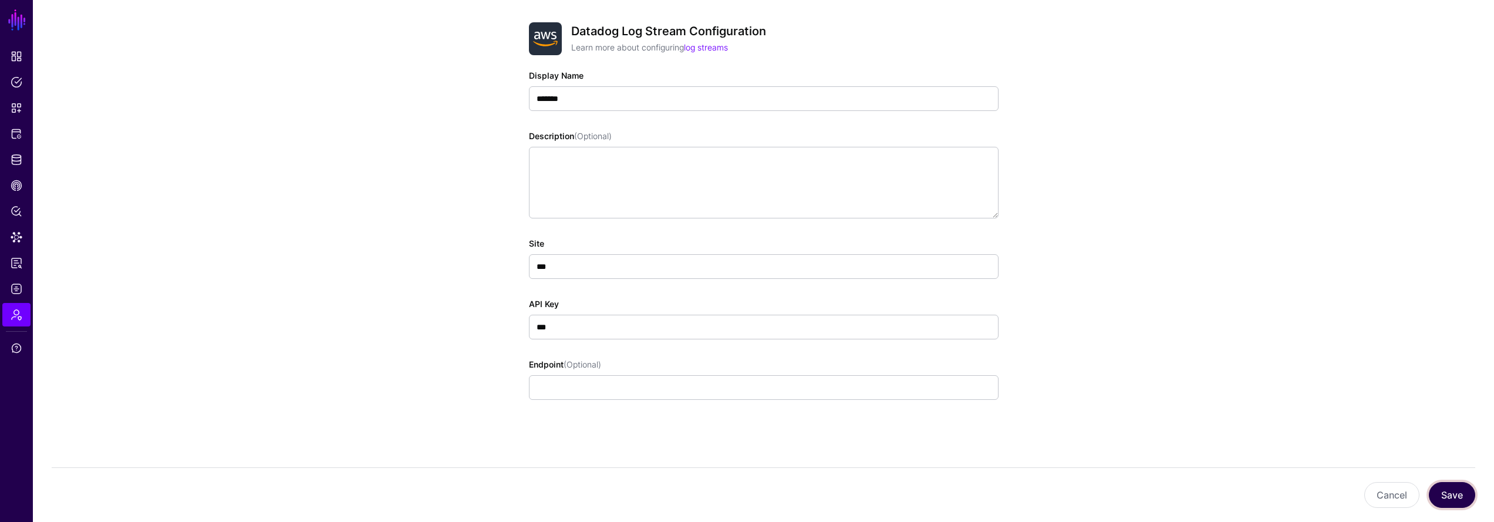
click at [1453, 488] on button "Save" at bounding box center [1452, 495] width 46 height 26
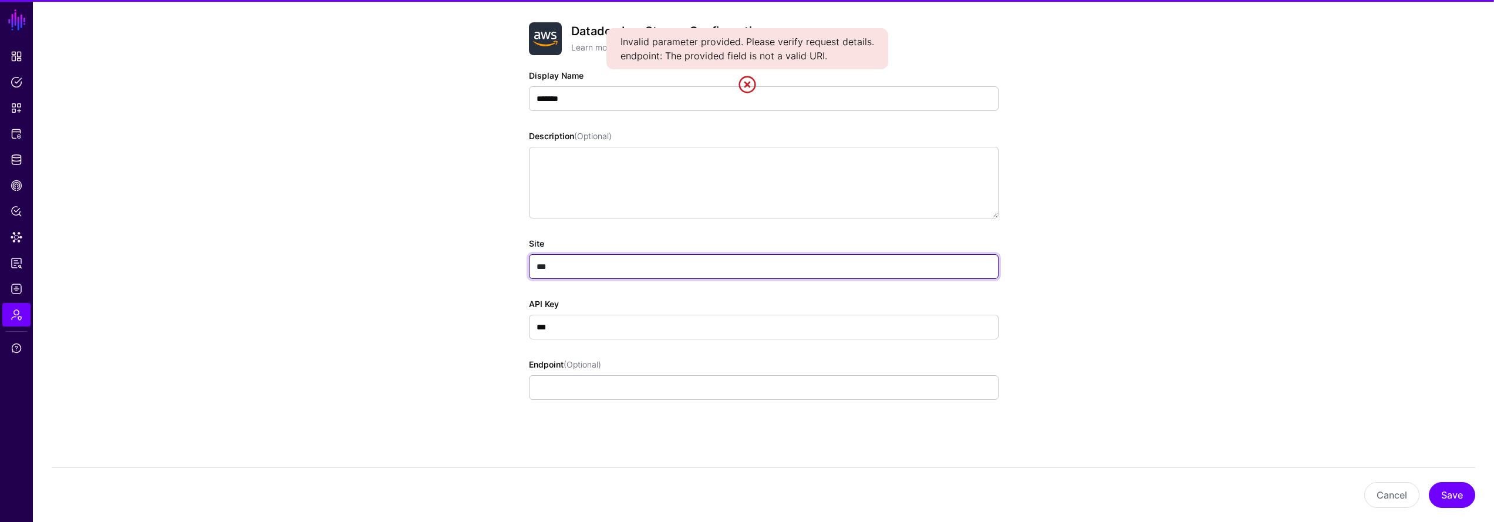
click at [782, 269] on input "***" at bounding box center [764, 266] width 470 height 25
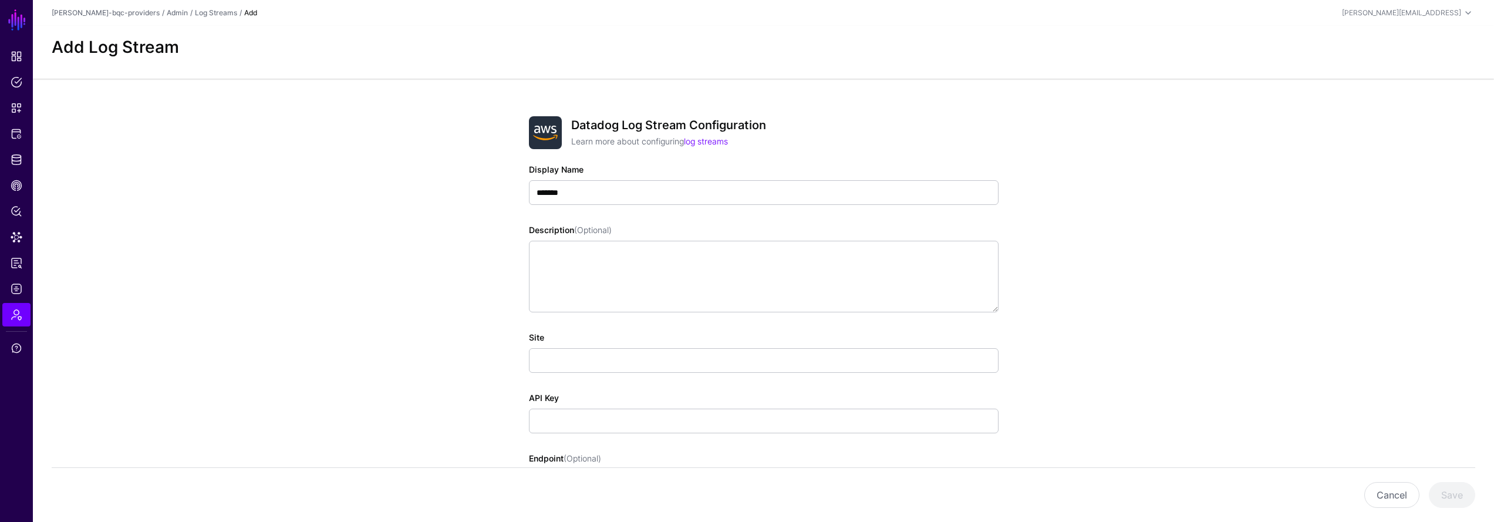
scroll to position [94, 0]
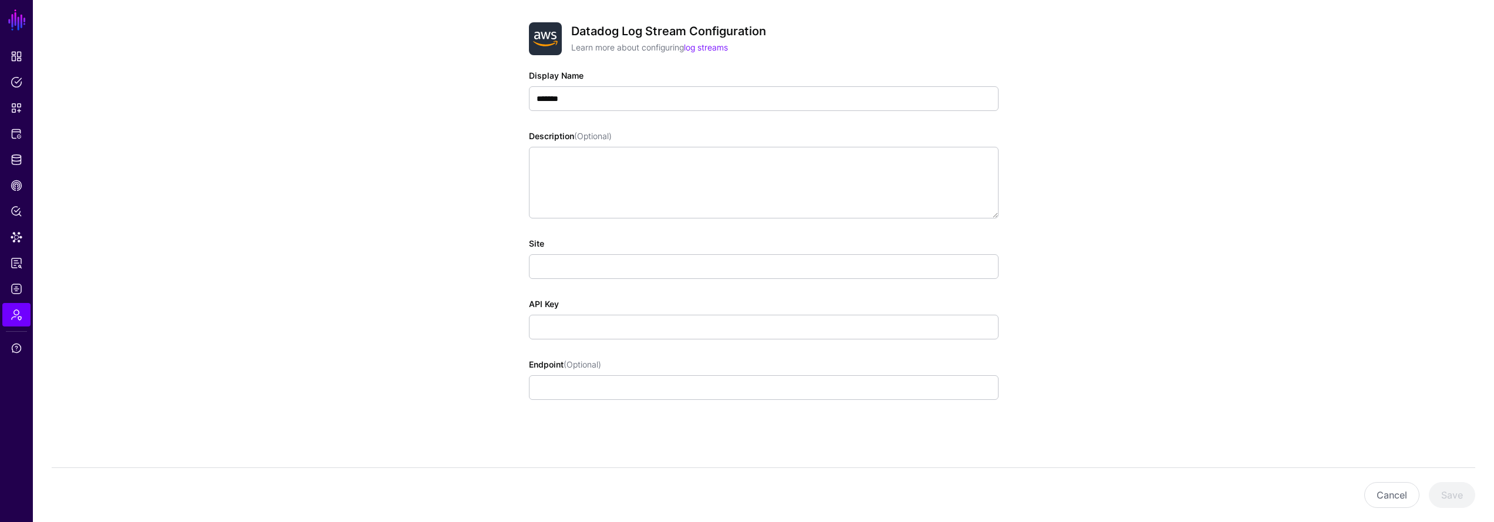
click at [1147, 208] on app-admin-log-streams-details-form "Datadog Log Stream Configuration Learn more about configuring log streams Displ…" at bounding box center [764, 253] width 1462 height 537
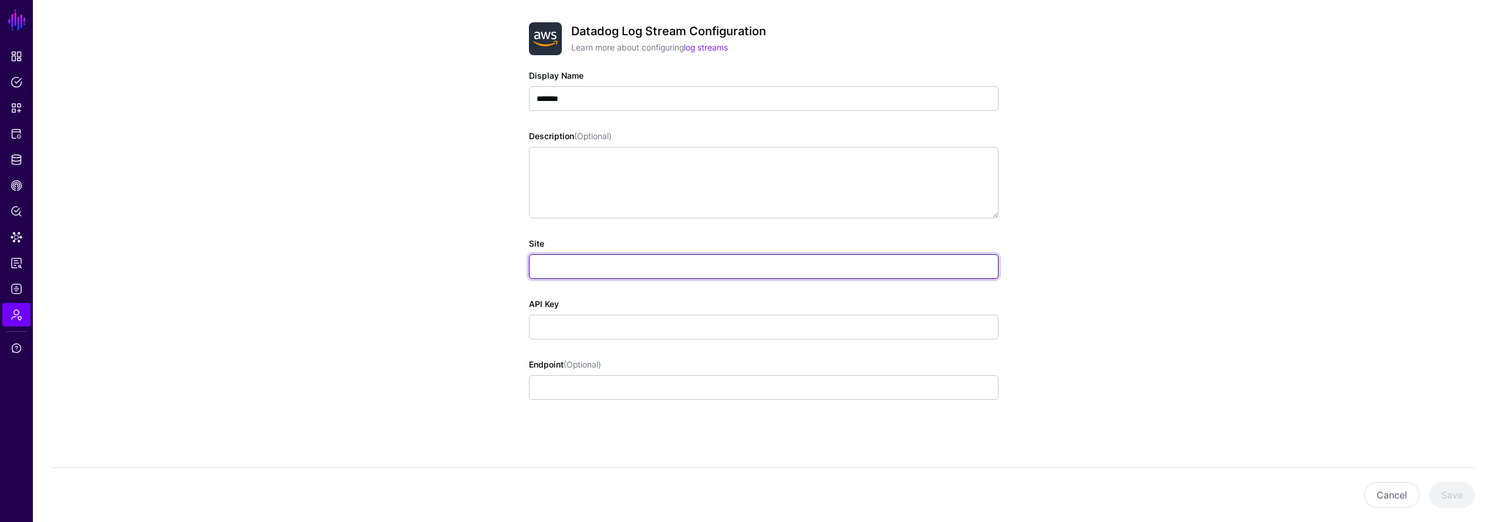
click at [807, 277] on input "Site" at bounding box center [764, 266] width 470 height 25
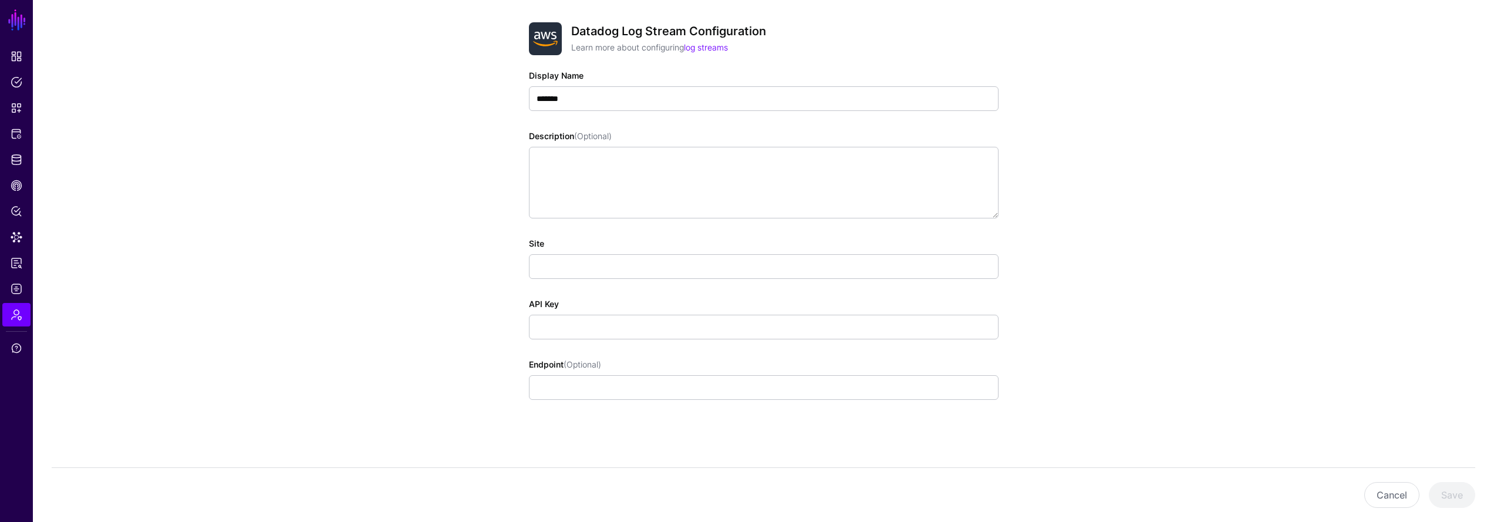
click at [1191, 231] on app-admin-log-streams-details-form "Datadog Log Stream Configuration Learn more about configuring log streams Displ…" at bounding box center [764, 253] width 1462 height 537
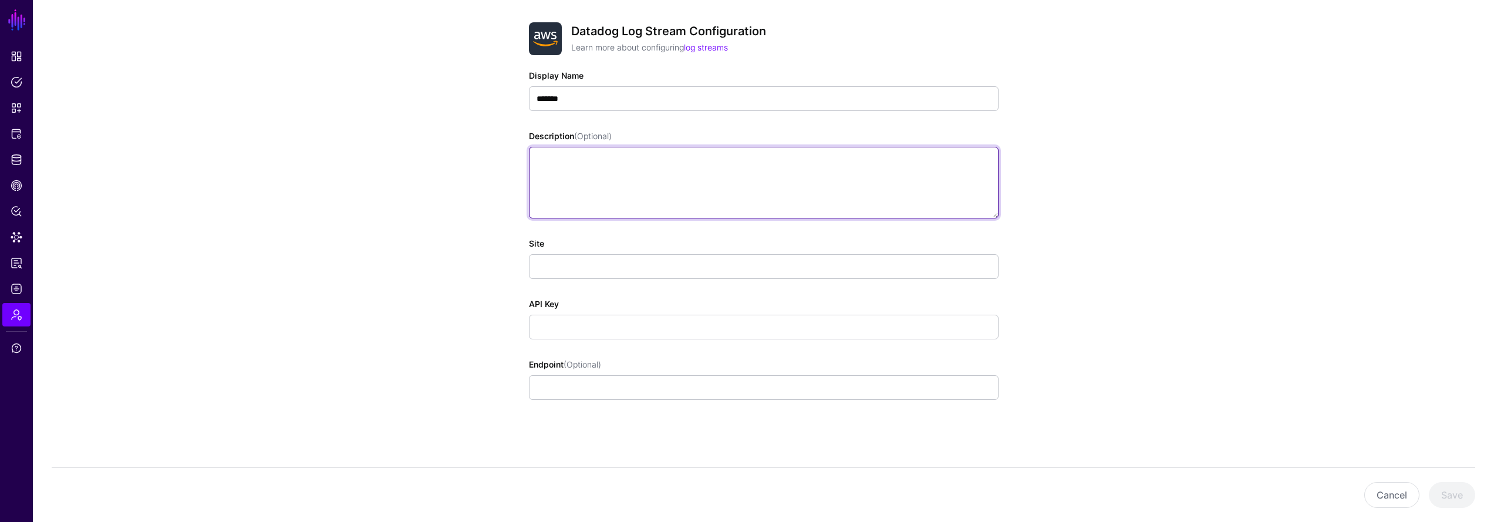
click at [924, 191] on textarea "Description (Optional)" at bounding box center [764, 183] width 470 height 72
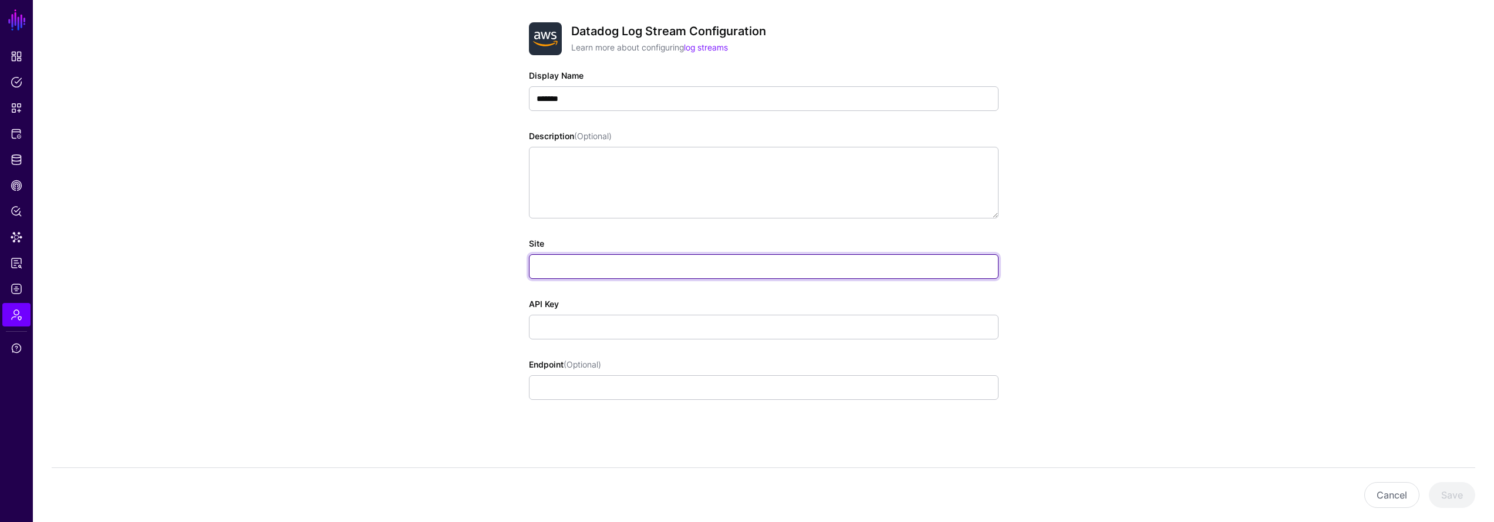
click at [797, 278] on input "Site" at bounding box center [764, 266] width 470 height 25
type input "***"
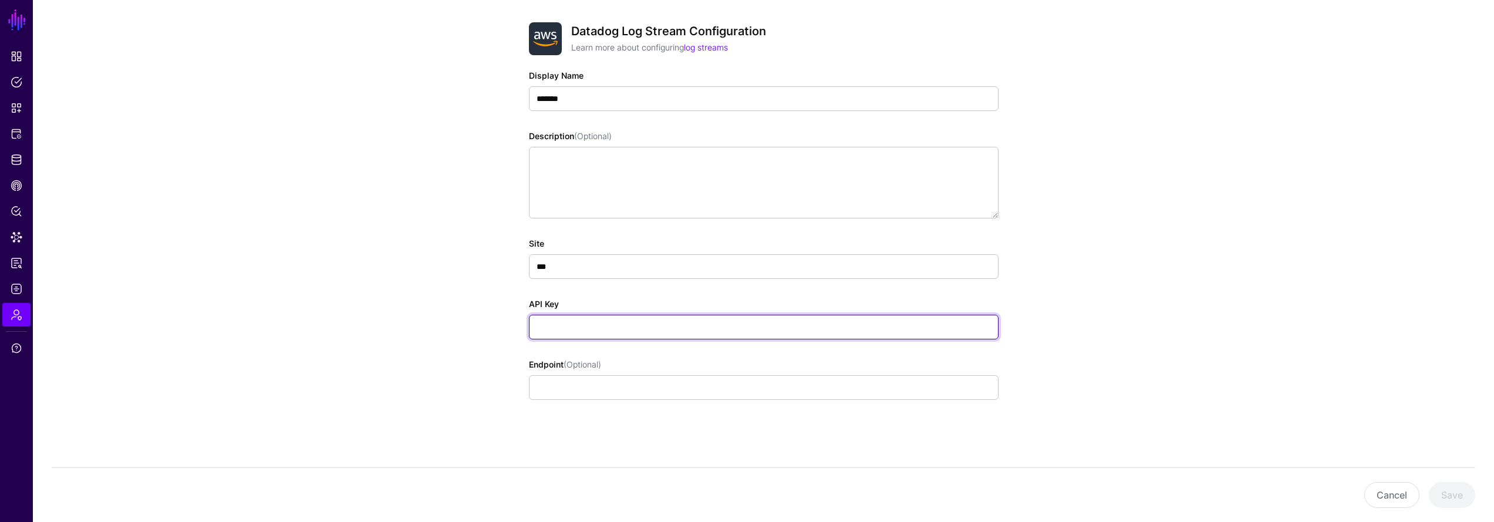
click at [611, 338] on input "API Key" at bounding box center [764, 327] width 470 height 25
type input "***"
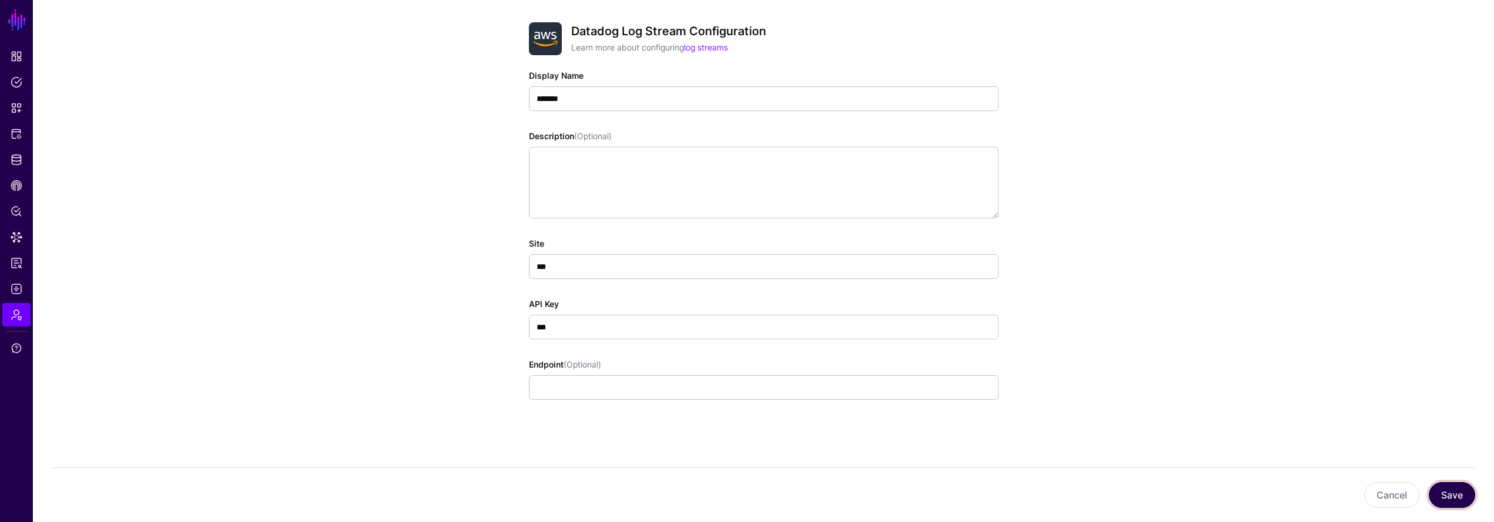
click at [1464, 498] on button "Save" at bounding box center [1452, 495] width 46 height 26
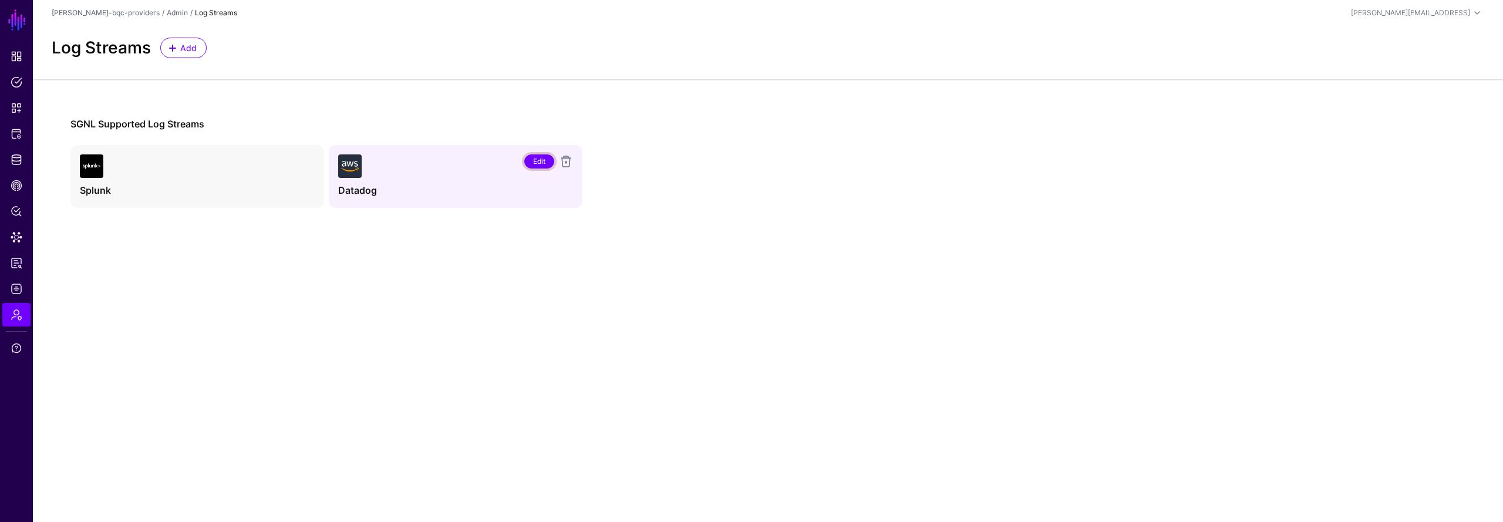
click at [535, 161] on link "Edit" at bounding box center [539, 161] width 30 height 14
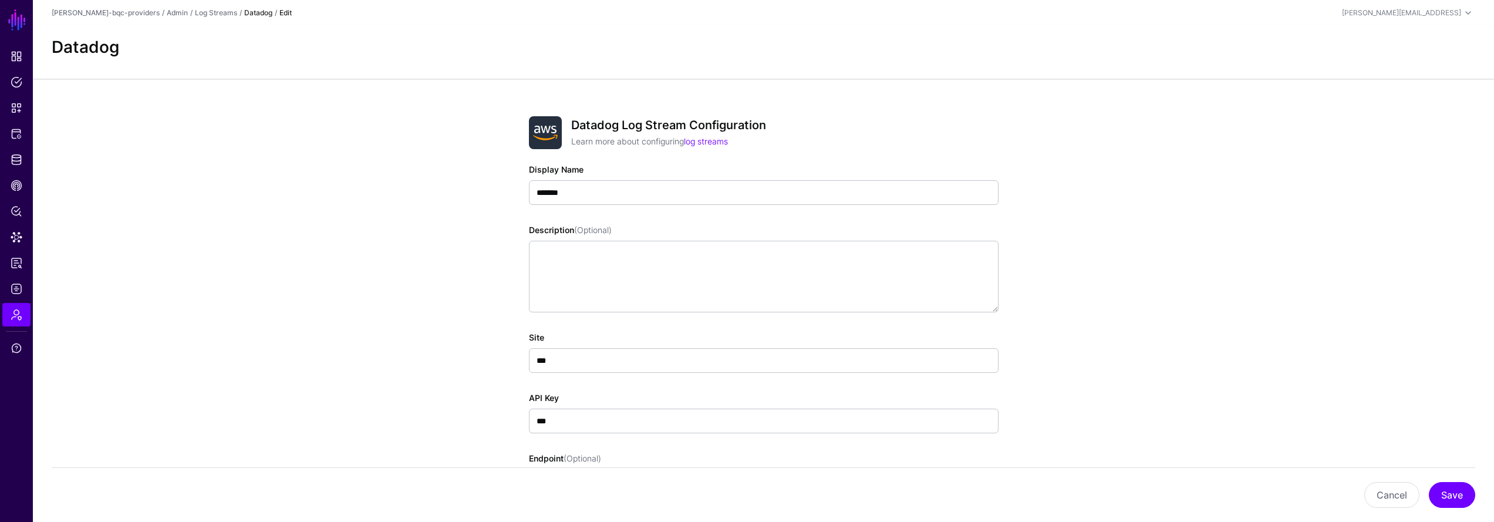
scroll to position [94, 0]
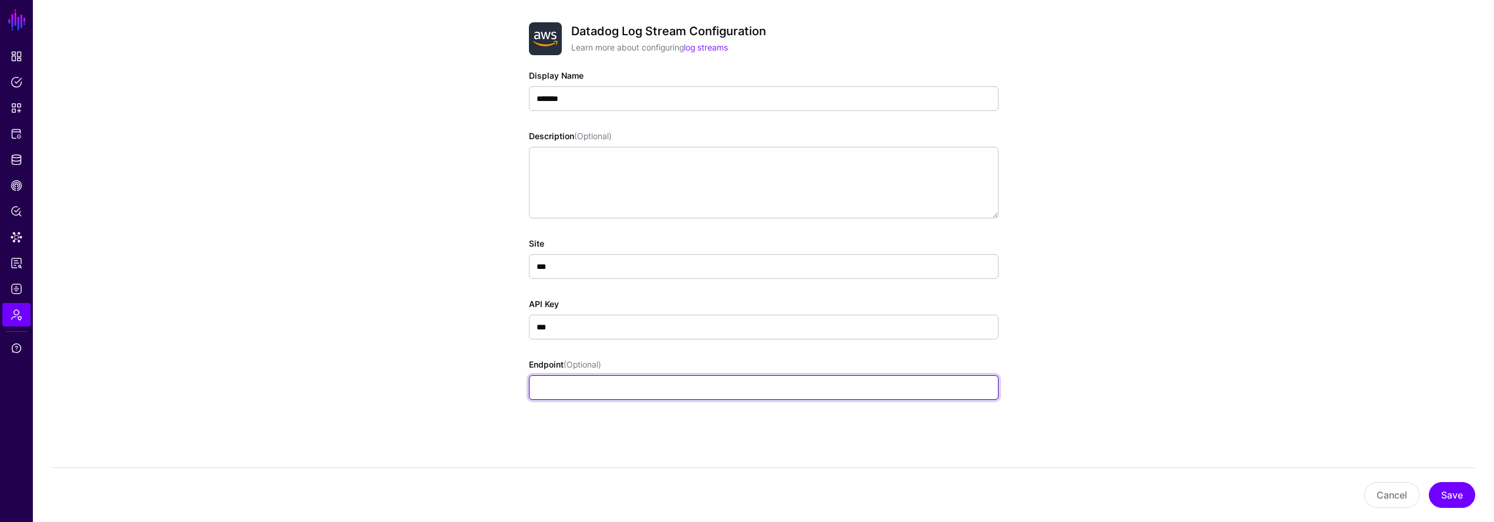
click at [678, 399] on input "Endpoint (Optional)" at bounding box center [764, 387] width 470 height 25
type input "***"
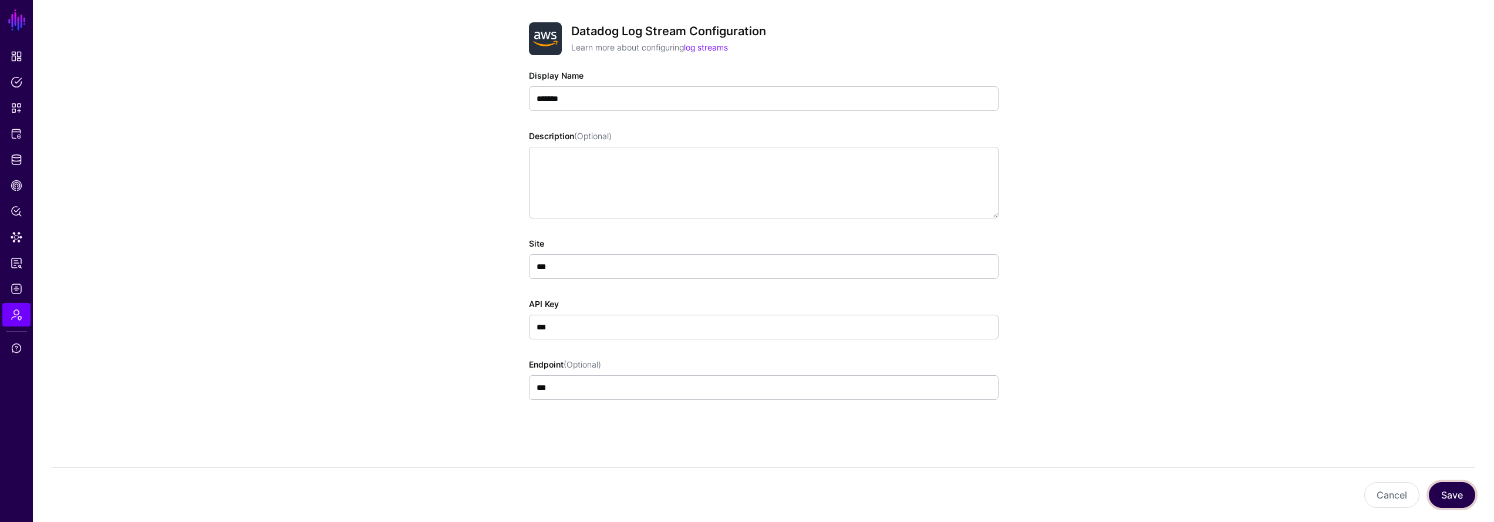
click at [1450, 501] on button "Save" at bounding box center [1452, 495] width 46 height 26
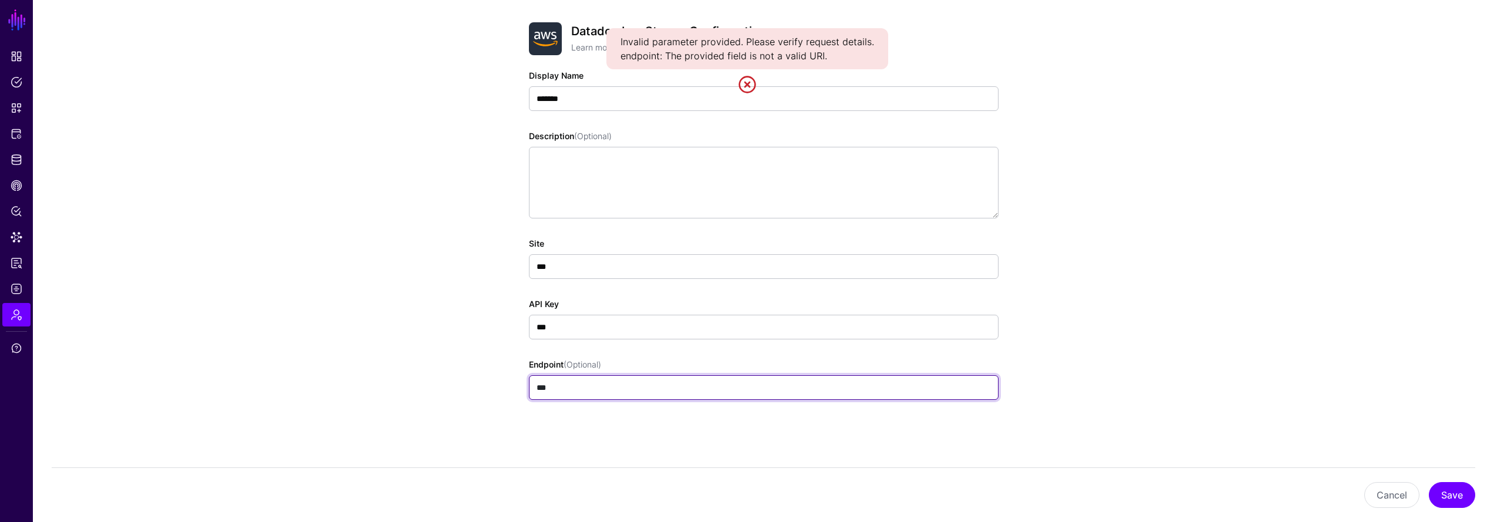
click at [837, 396] on input "***" at bounding box center [764, 387] width 470 height 25
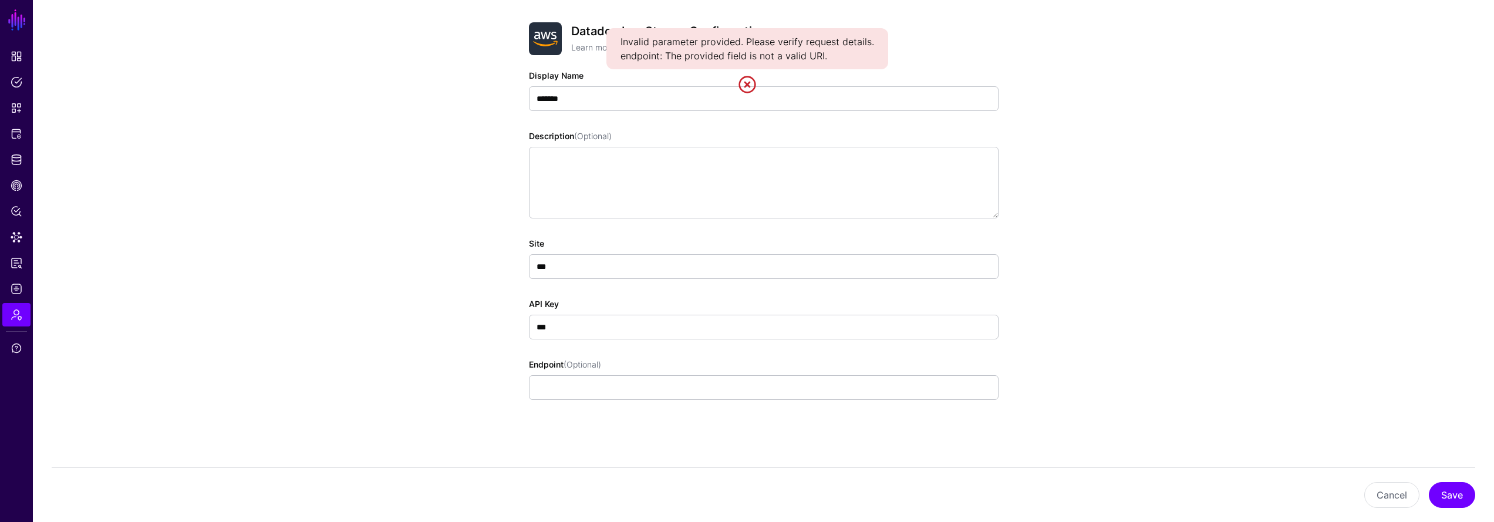
click at [1206, 335] on app-admin-log-streams-details-form "Datadog Log Stream Configuration Learn more about configuring log streams Displ…" at bounding box center [764, 253] width 1462 height 537
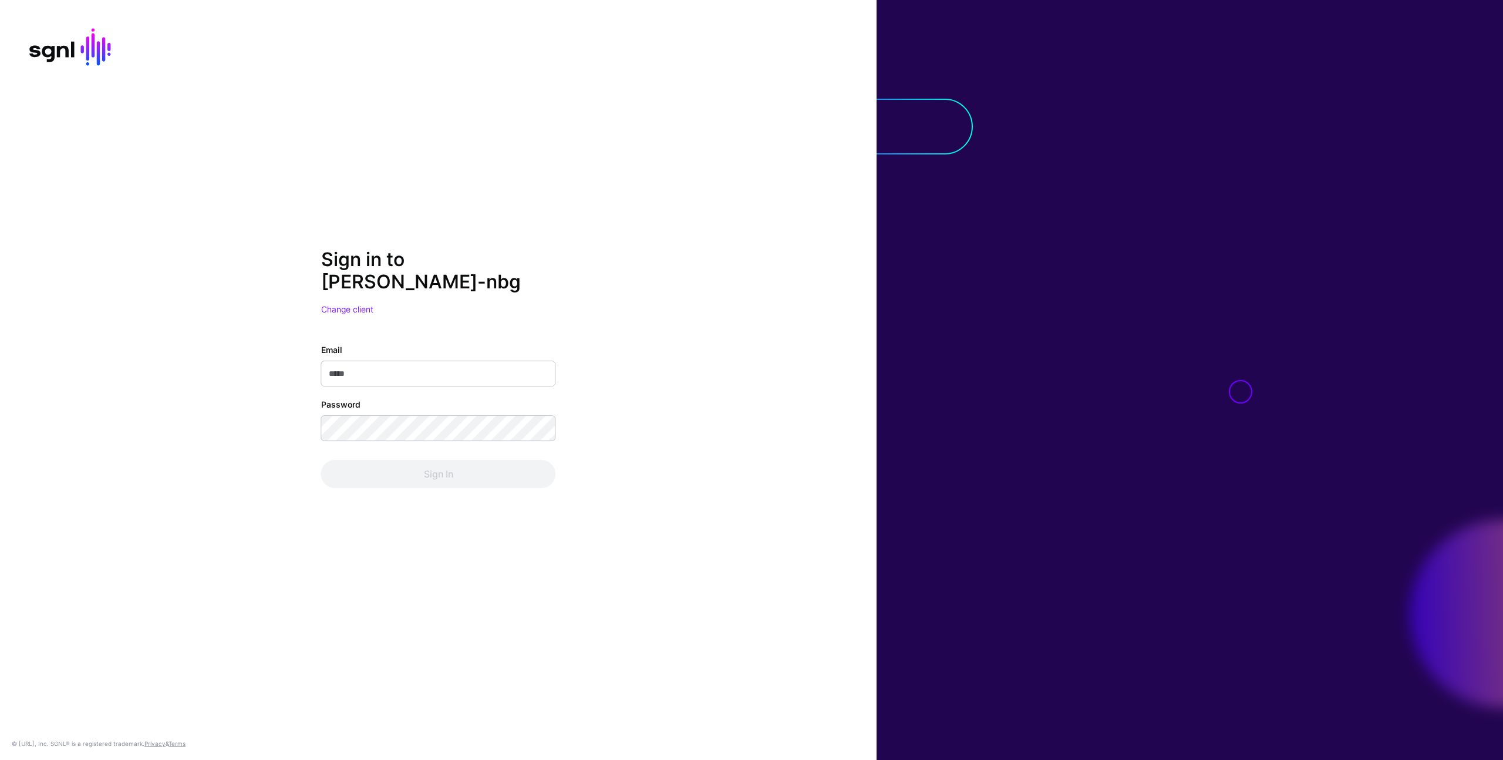
type input "**********"
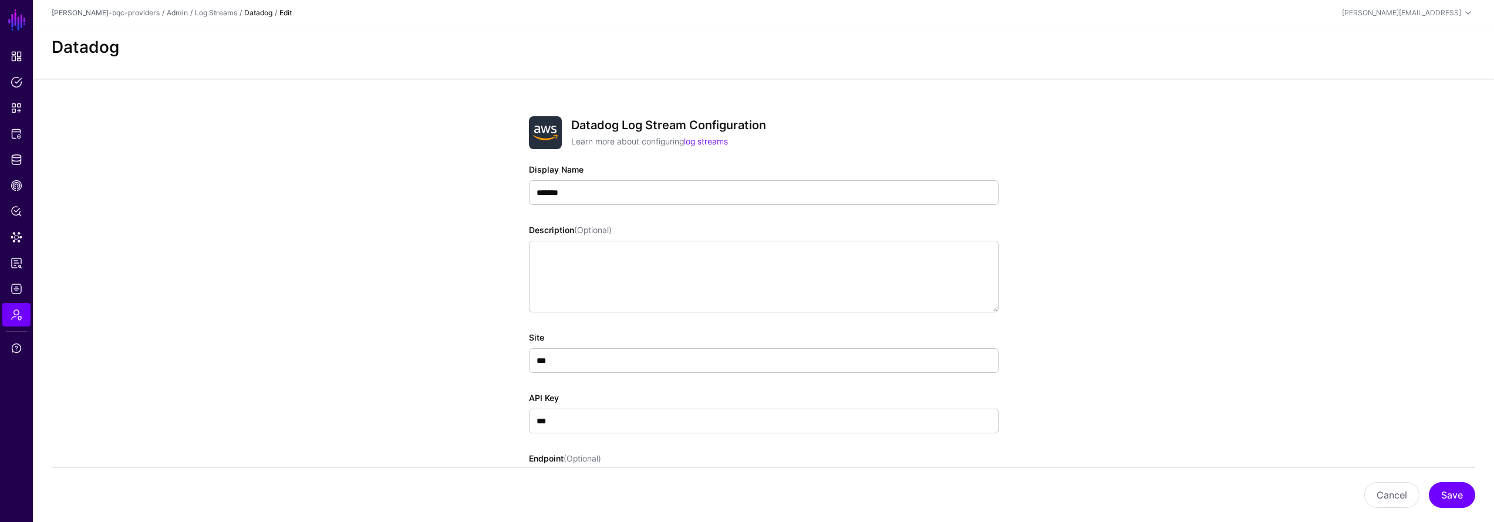
click at [418, 328] on app-admin-log-streams-details-form "Datadog Log Stream Configuration Learn more about configuring log streams Displ…" at bounding box center [764, 347] width 1462 height 537
click at [411, 277] on app-admin-log-streams-details-form "Datadog Log Stream Configuration Learn more about configuring log streams Displ…" at bounding box center [764, 347] width 1462 height 537
click at [195, 16] on link "Log Streams" at bounding box center [216, 12] width 42 height 9
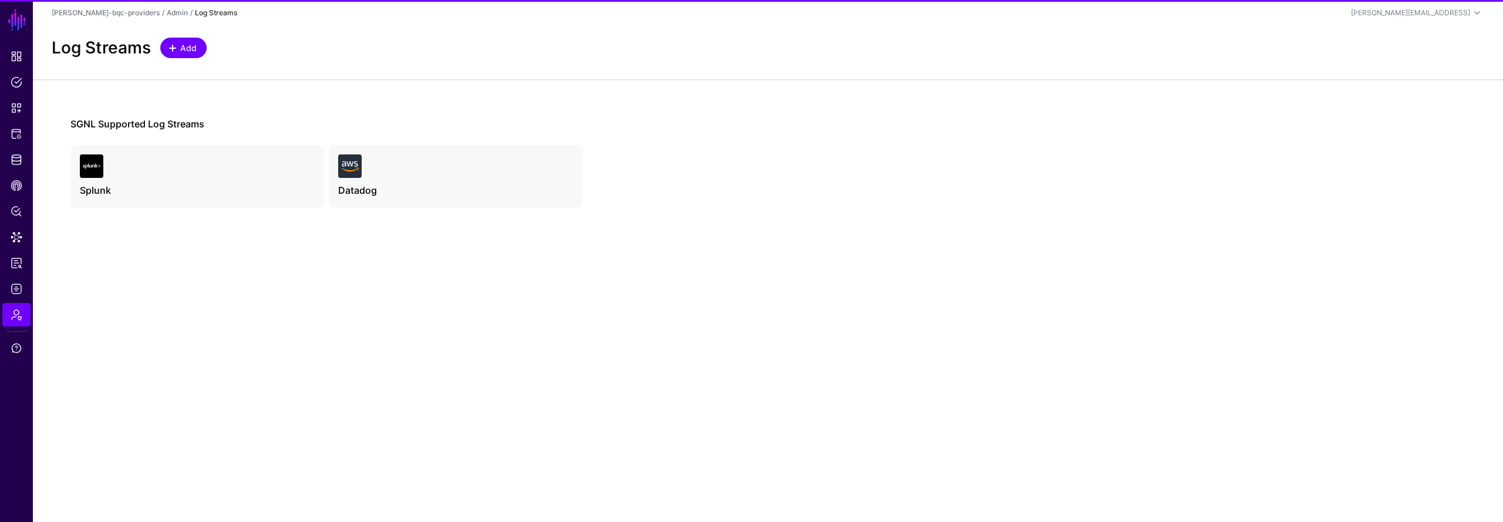
click at [197, 49] on span "Add" at bounding box center [188, 48] width 19 height 12
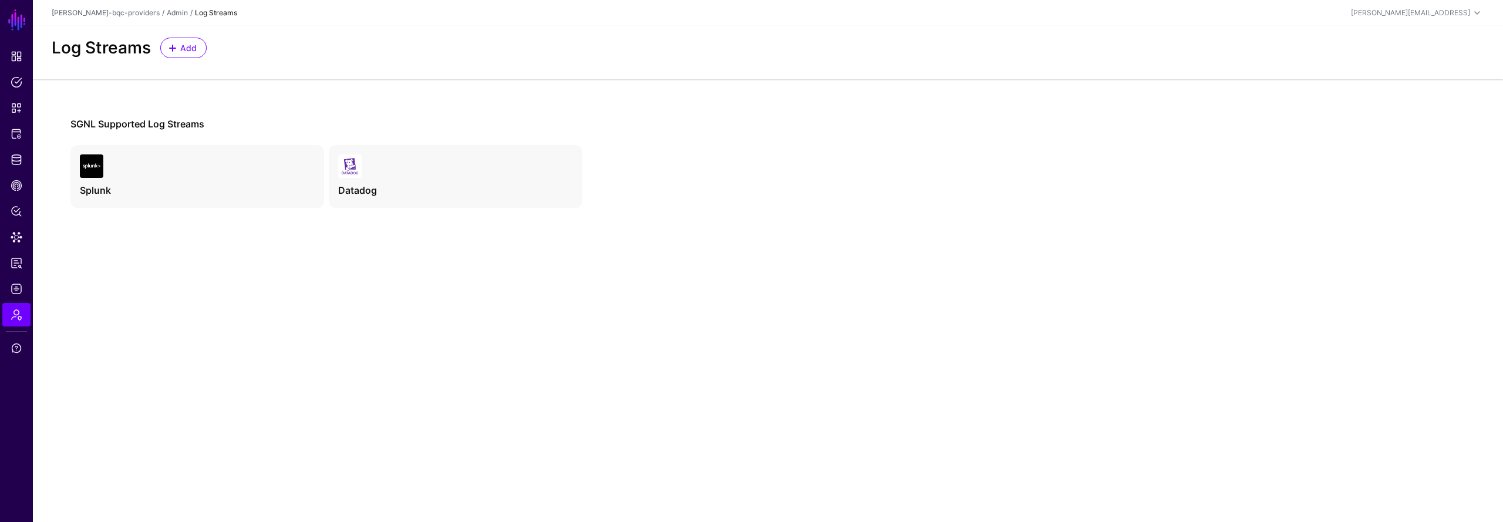
click at [735, 295] on main "SGNL Dashboard Policies Snippets Protected Systems Identity Data Fabric CAEP Hu…" at bounding box center [751, 261] width 1503 height 522
click at [190, 52] on span "Add" at bounding box center [188, 48] width 19 height 12
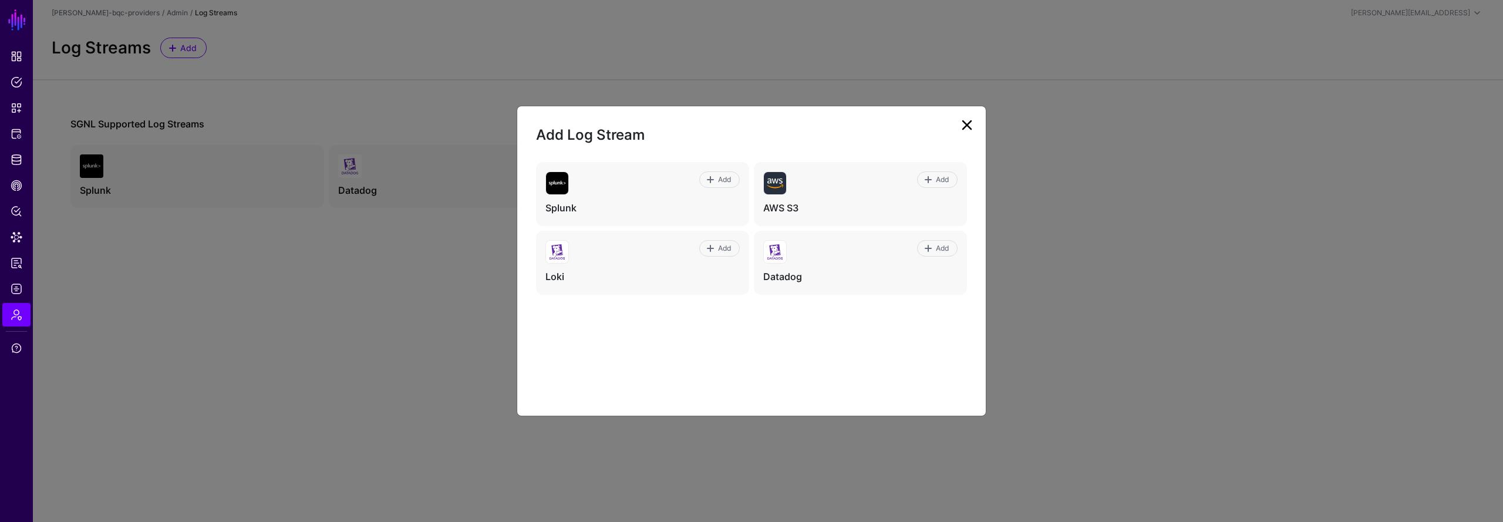
click at [831, 369] on div "Add Splunk Add AWS S3 Add Loki Add Datadog" at bounding box center [751, 279] width 431 height 235
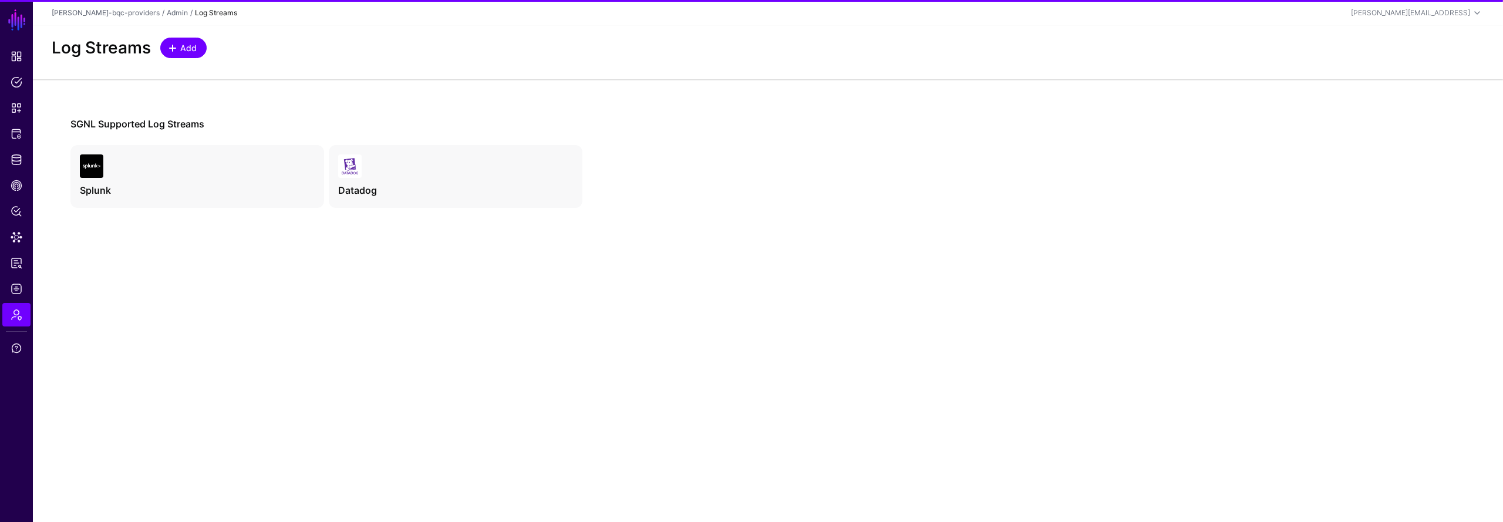
click at [186, 48] on span "Add" at bounding box center [188, 48] width 19 height 12
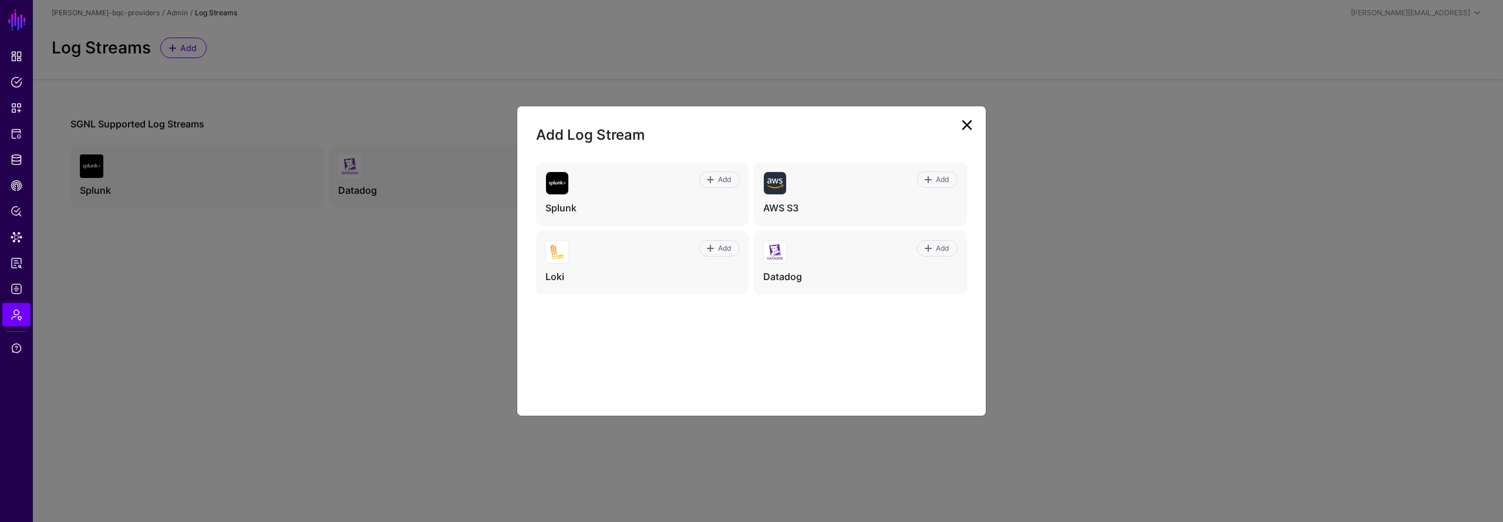
click at [715, 360] on div "Add Splunk Add AWS S3 Add Loki Add Datadog" at bounding box center [751, 279] width 431 height 235
click at [713, 358] on div "Add Splunk Add AWS S3 Add Loki Add Datadog" at bounding box center [751, 279] width 431 height 235
click at [727, 251] on span "Add" at bounding box center [725, 248] width 16 height 11
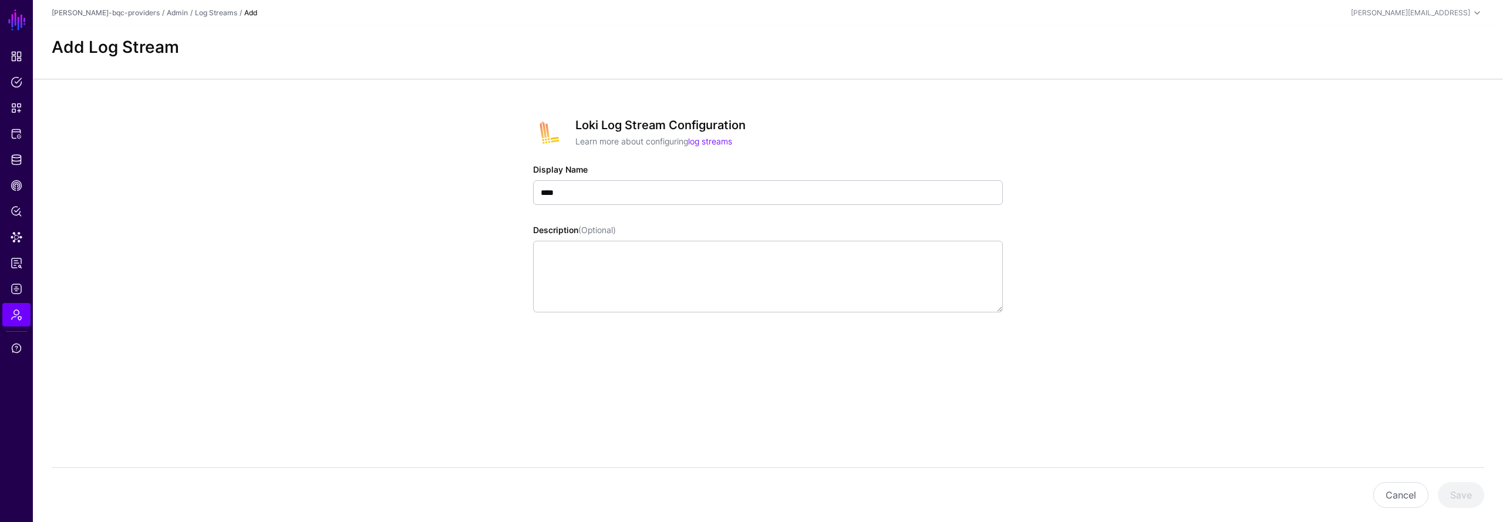
click at [390, 371] on app-admin-log-streams-details-form "Loki Log Stream Configuration Learn more about configuring log streams Display …" at bounding box center [768, 257] width 1470 height 356
click at [581, 442] on main "SGNL Dashboard Policies Snippets Protected Systems Identity Data Fabric CAEP Hu…" at bounding box center [751, 261] width 1503 height 522
